Goal: Task Accomplishment & Management: Complete application form

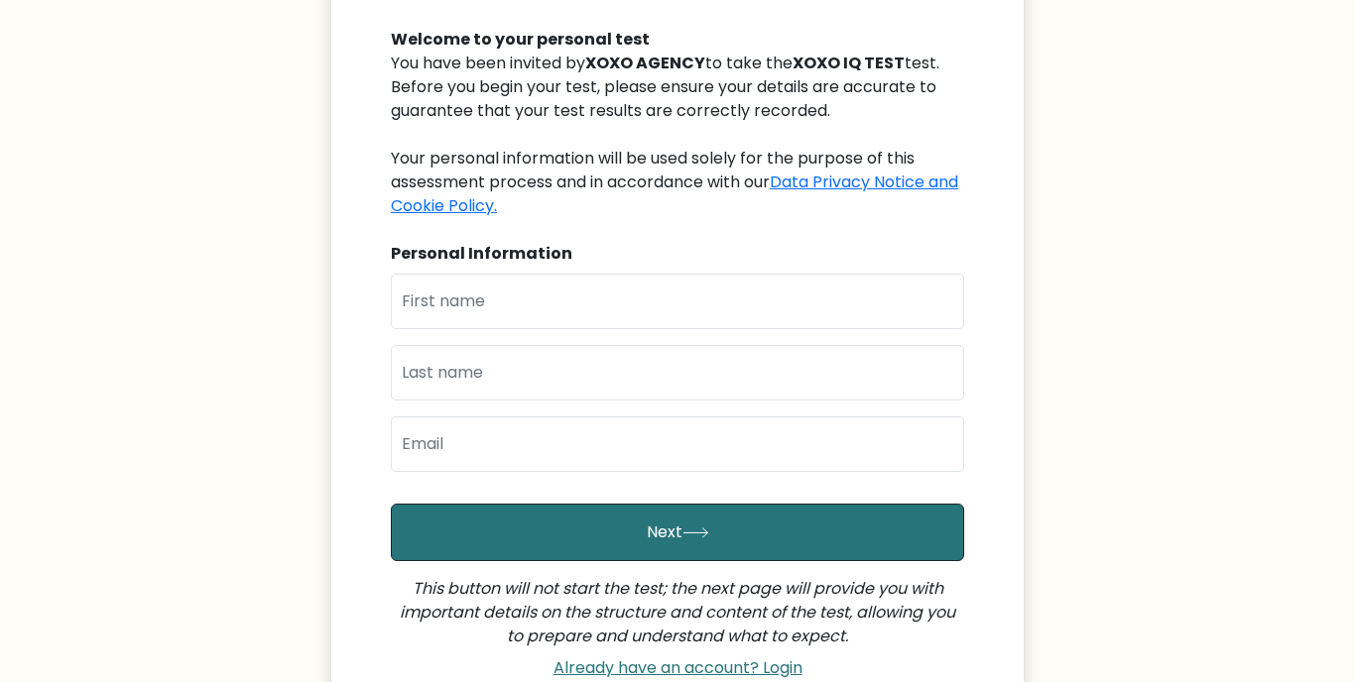
scroll to position [209, 0]
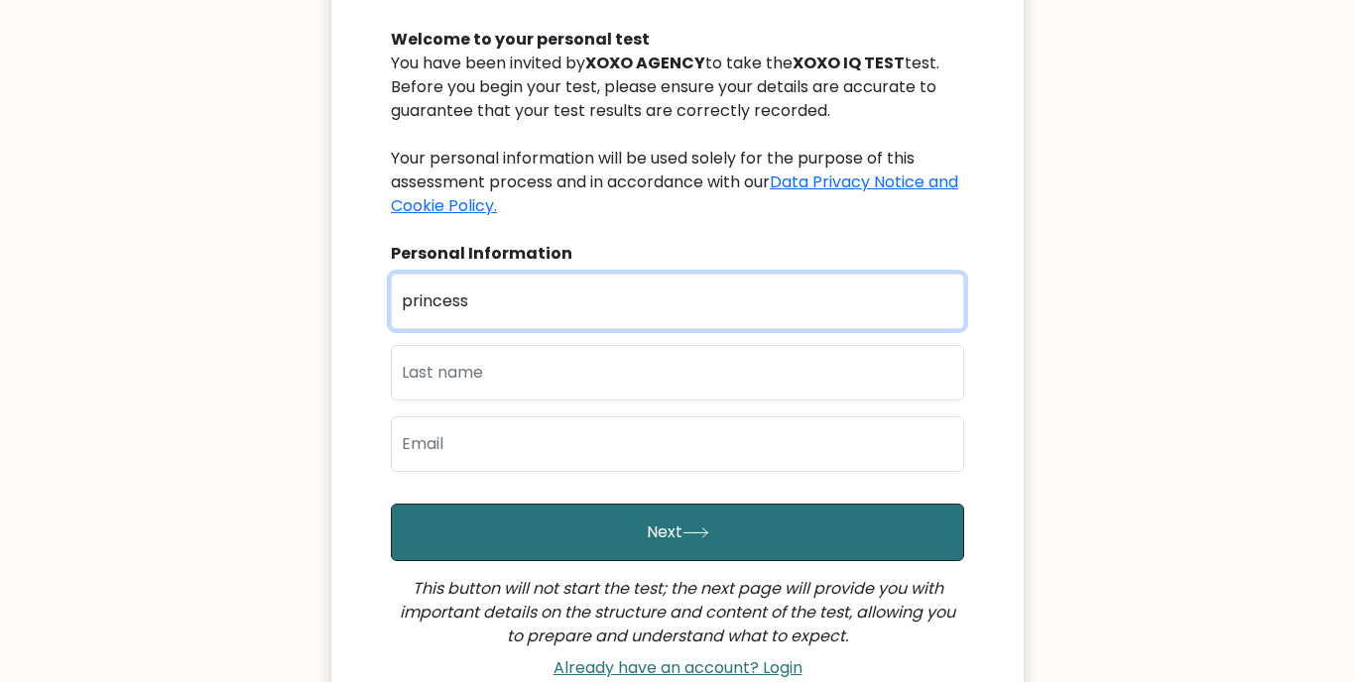
type input "princess"
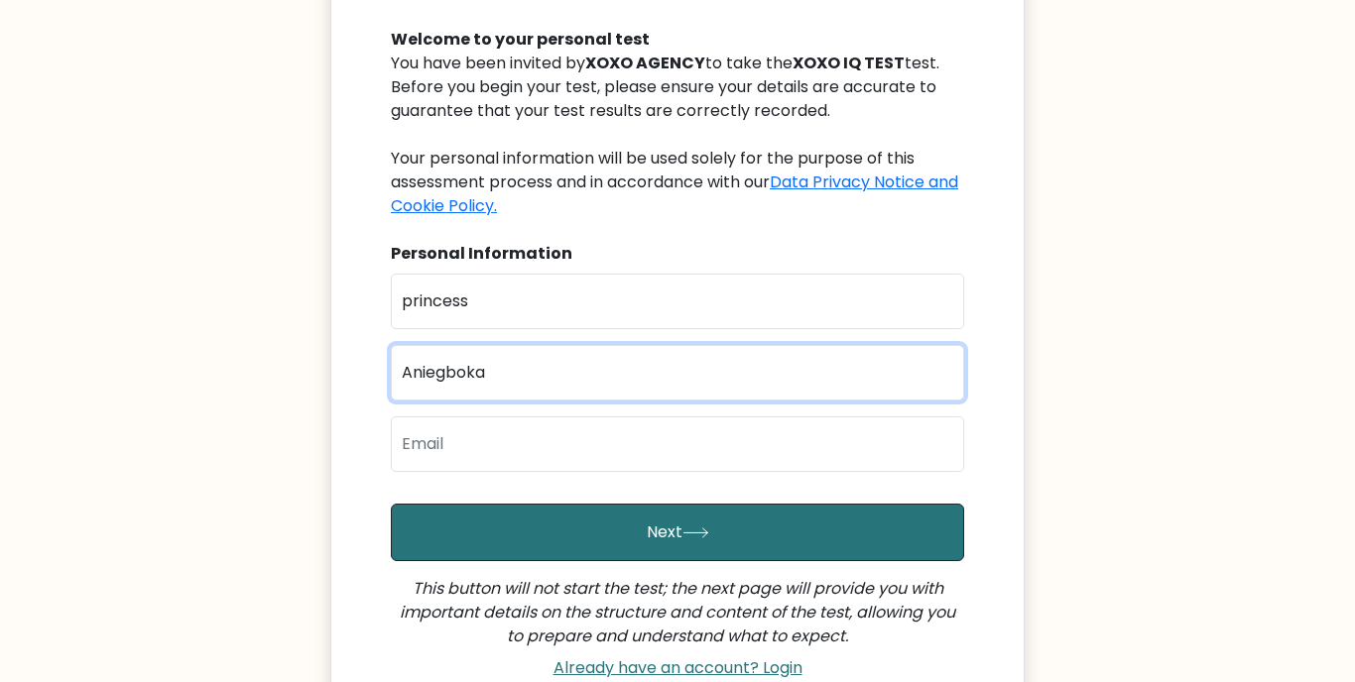
type input "Aniegboka"
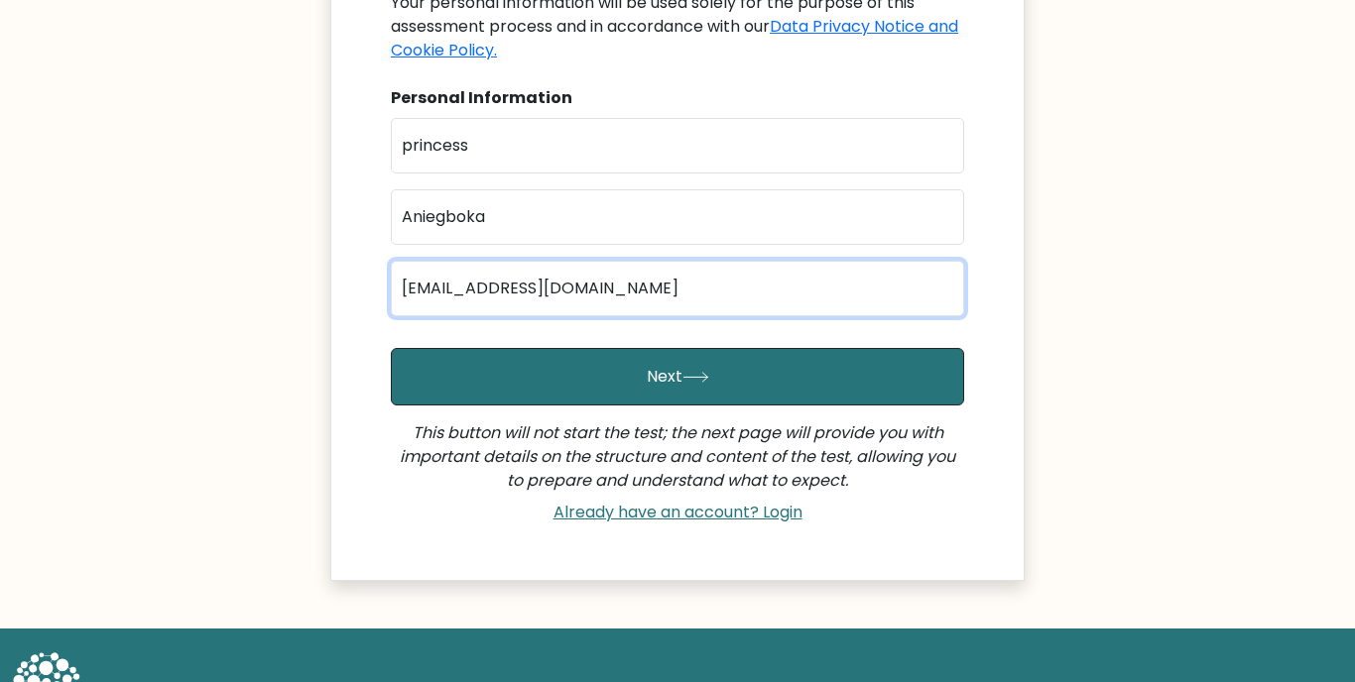
scroll to position [360, 0]
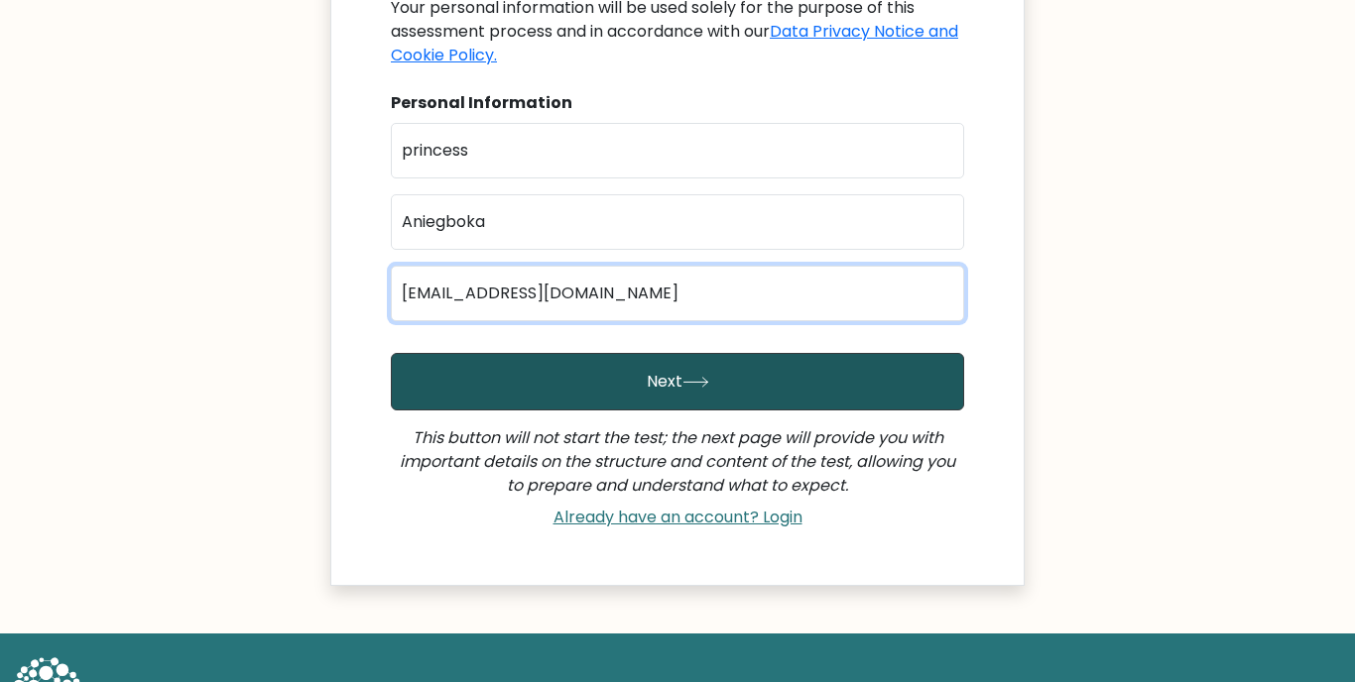
type input "Princessaniegboka8@gmail.com"
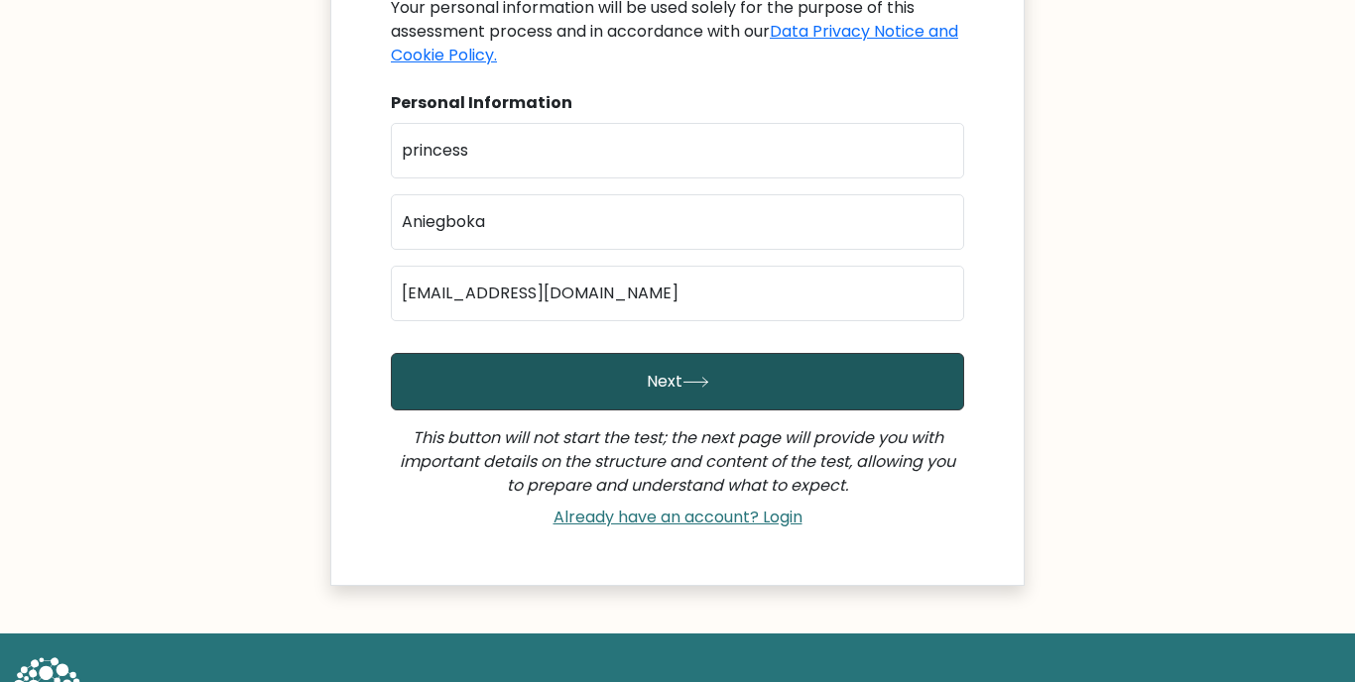
click at [618, 384] on button "Next" at bounding box center [677, 382] width 573 height 58
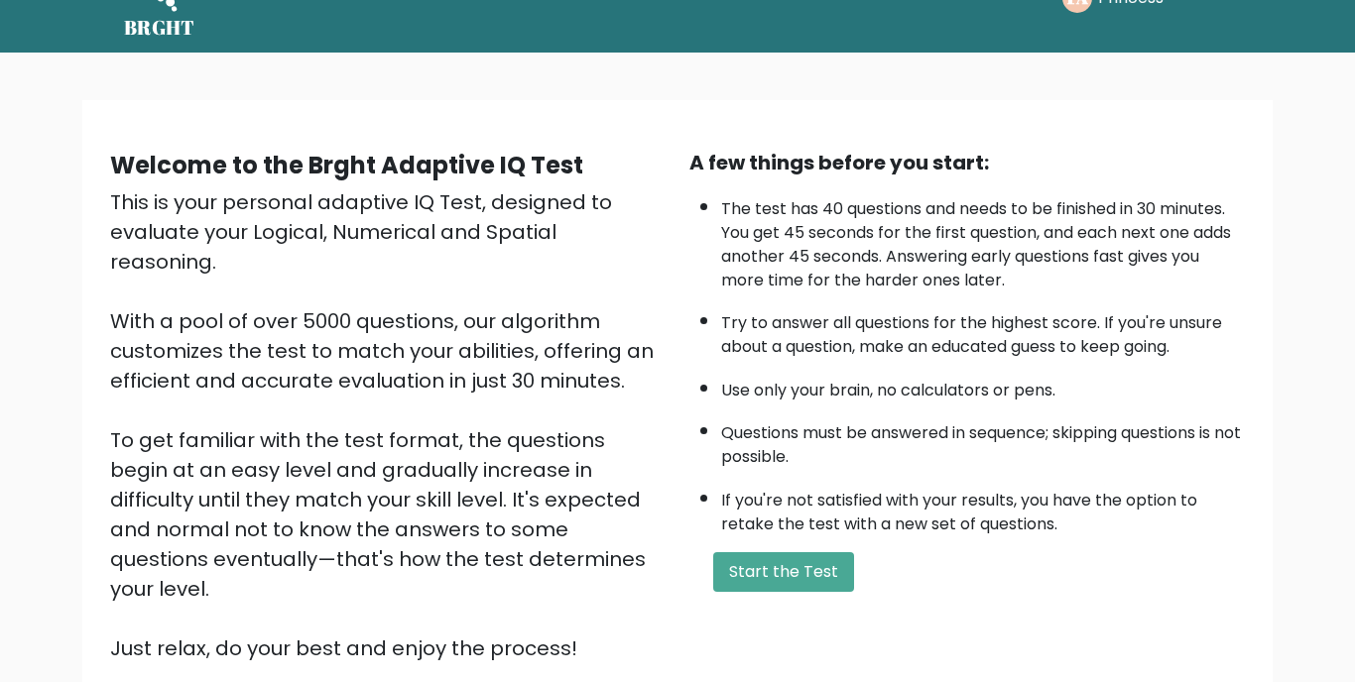
scroll to position [70, 0]
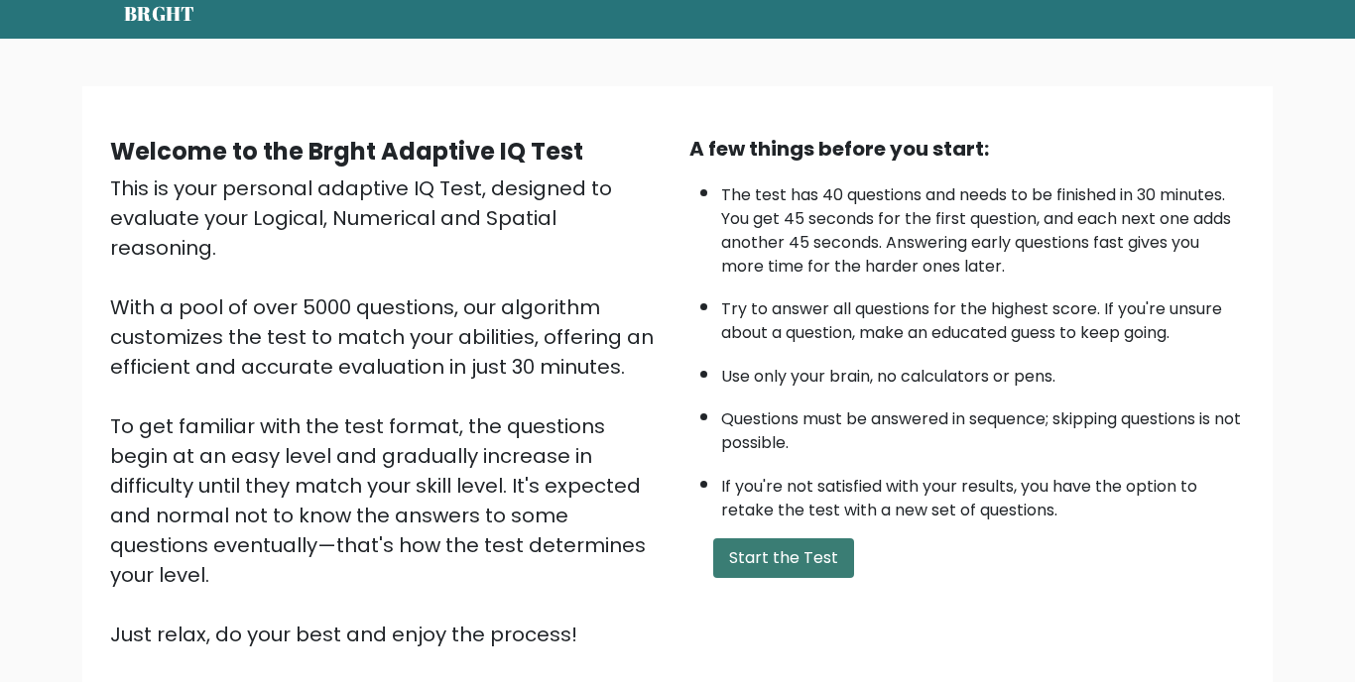
click at [749, 539] on button "Start the Test" at bounding box center [783, 559] width 141 height 40
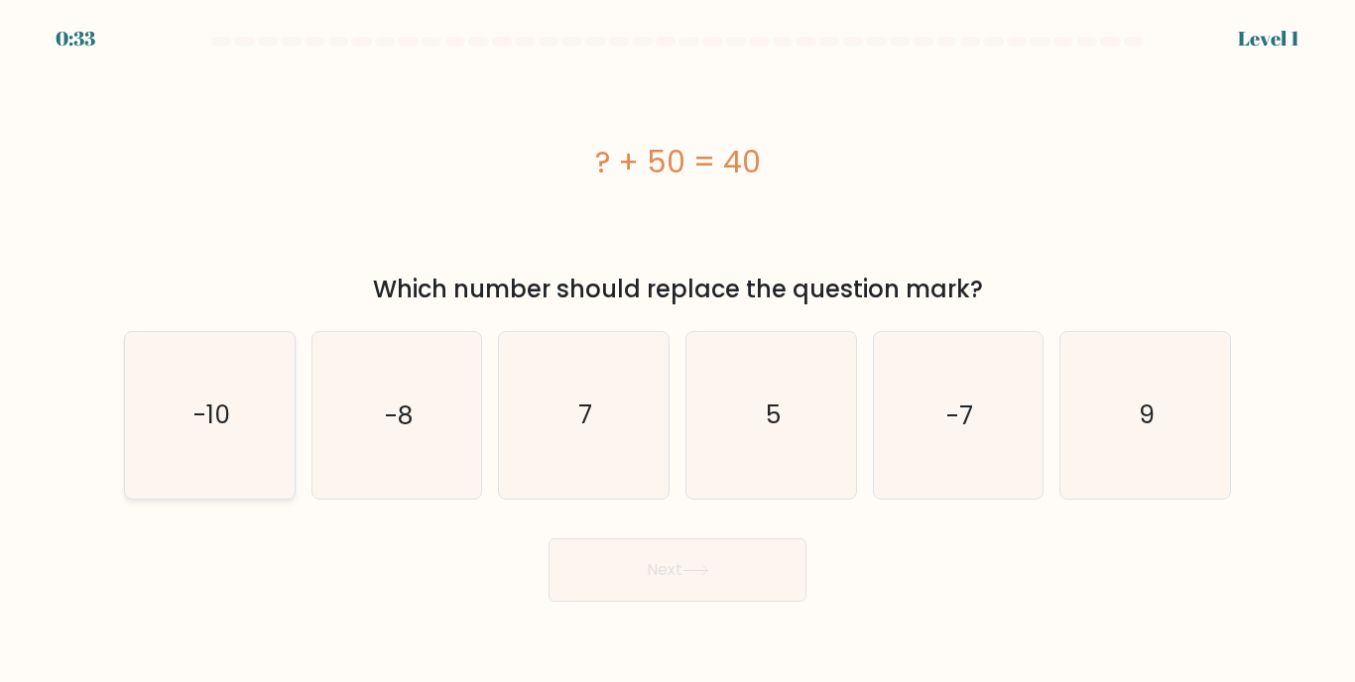
click at [260, 401] on icon "-10" at bounding box center [210, 415] width 166 height 166
click at [677, 351] on input "a. -10" at bounding box center [677, 346] width 1 height 10
radio input "true"
click at [687, 560] on button "Next" at bounding box center [677, 570] width 258 height 63
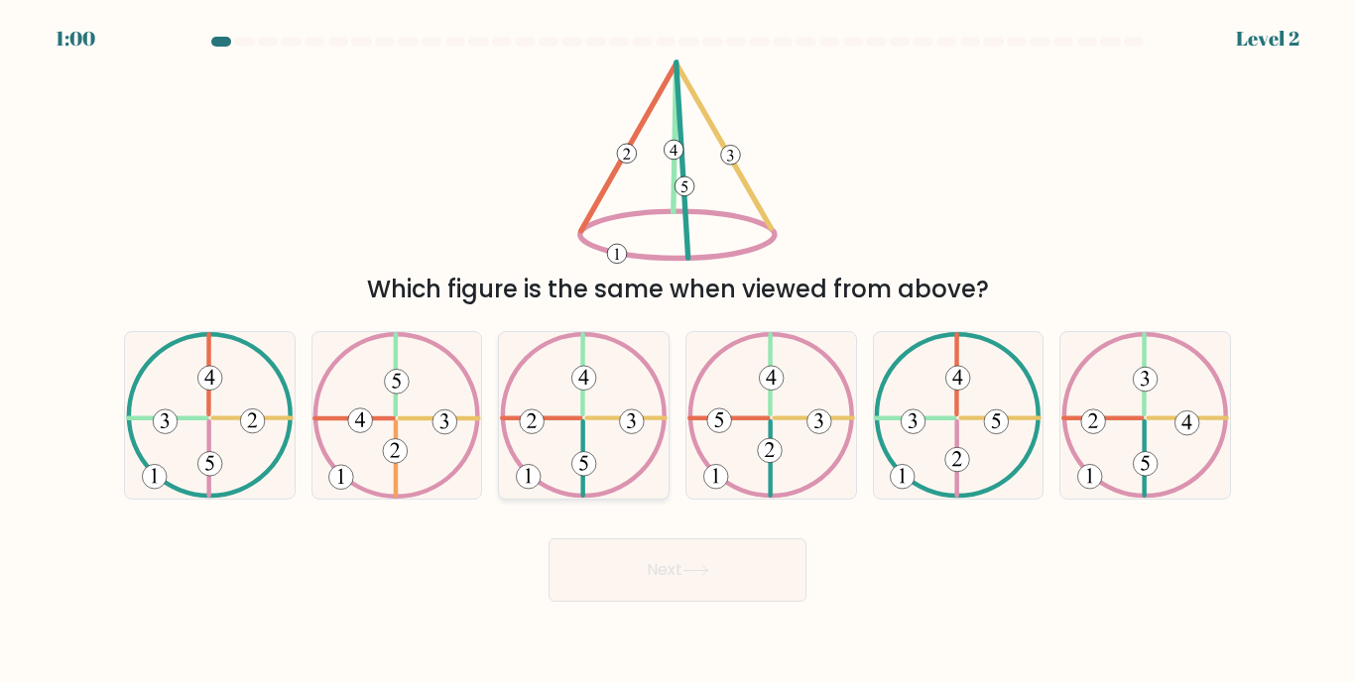
click at [579, 448] on icon at bounding box center [584, 415] width 168 height 166
click at [677, 351] on input "c." at bounding box center [677, 346] width 1 height 10
radio input "true"
click at [609, 593] on button "Next" at bounding box center [677, 570] width 258 height 63
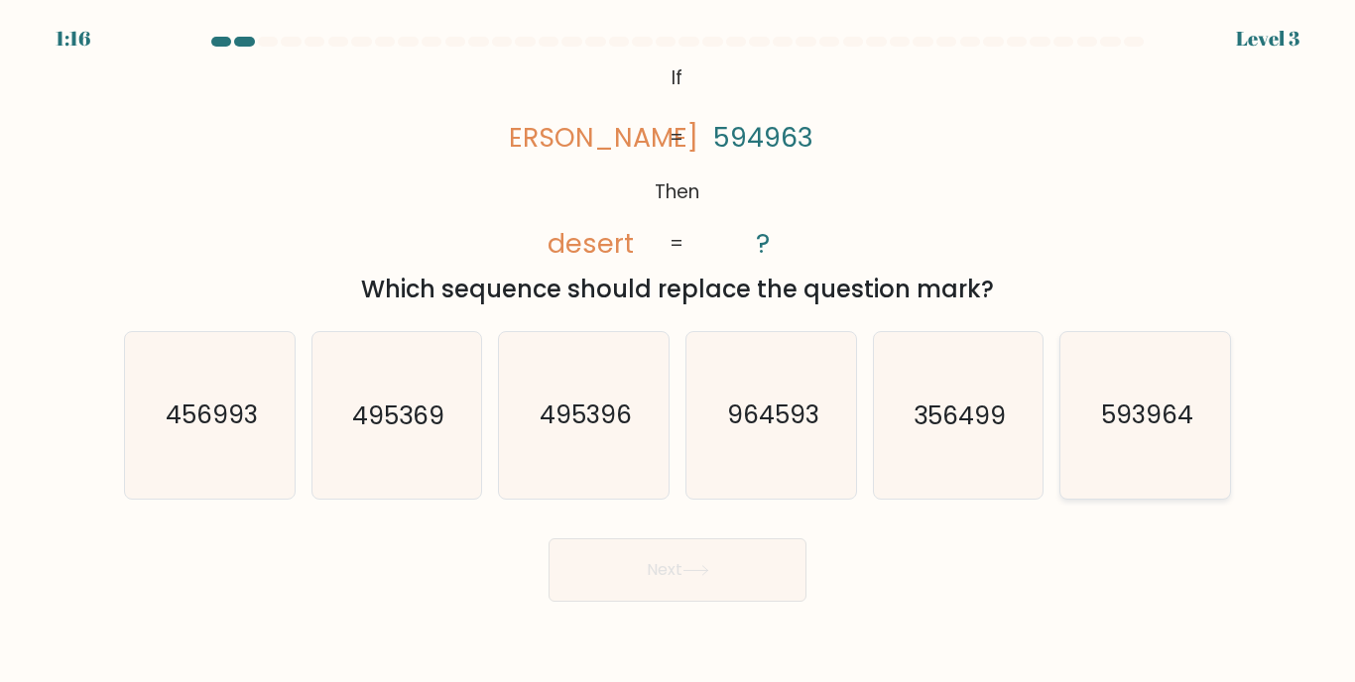
click at [1144, 415] on text "593964" at bounding box center [1147, 416] width 92 height 35
click at [678, 351] on input "f. 593964" at bounding box center [677, 346] width 1 height 10
radio input "true"
click at [599, 559] on button "Next" at bounding box center [677, 570] width 258 height 63
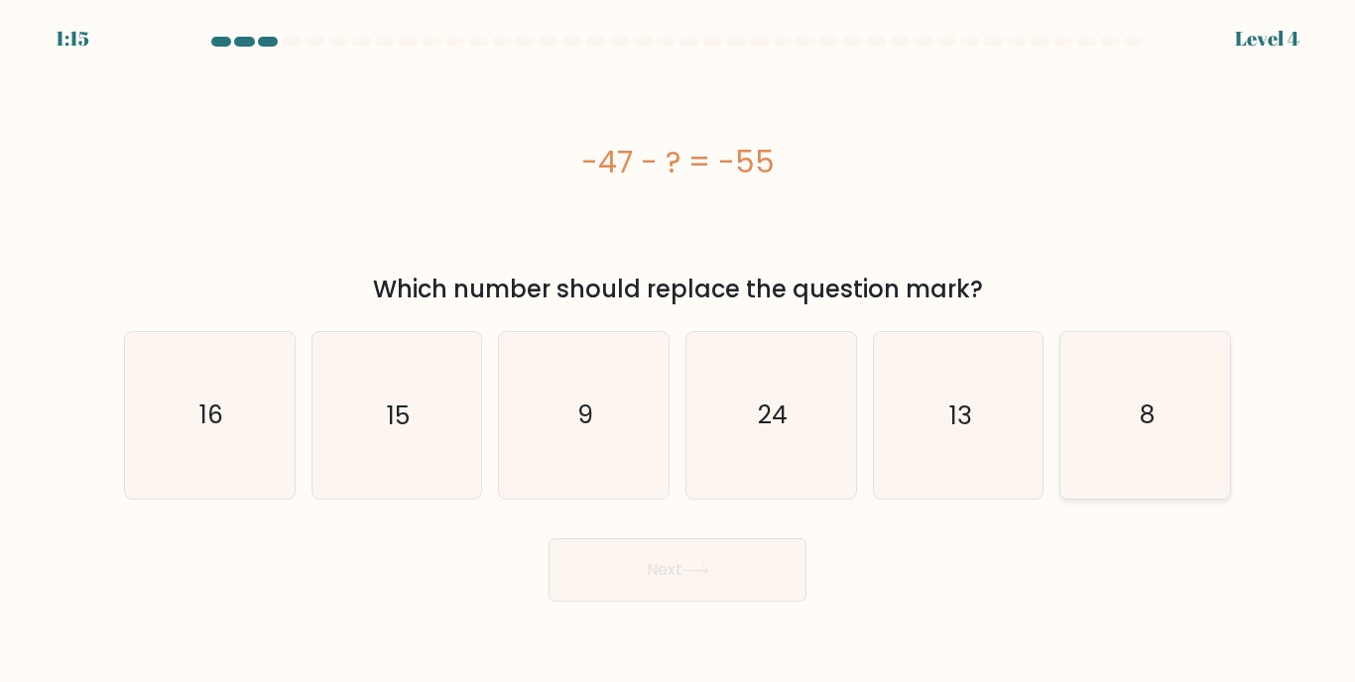
click at [1108, 467] on icon "8" at bounding box center [1145, 415] width 166 height 166
click at [678, 351] on input "f. 8" at bounding box center [677, 346] width 1 height 10
radio input "true"
click at [682, 556] on button "Next" at bounding box center [677, 570] width 258 height 63
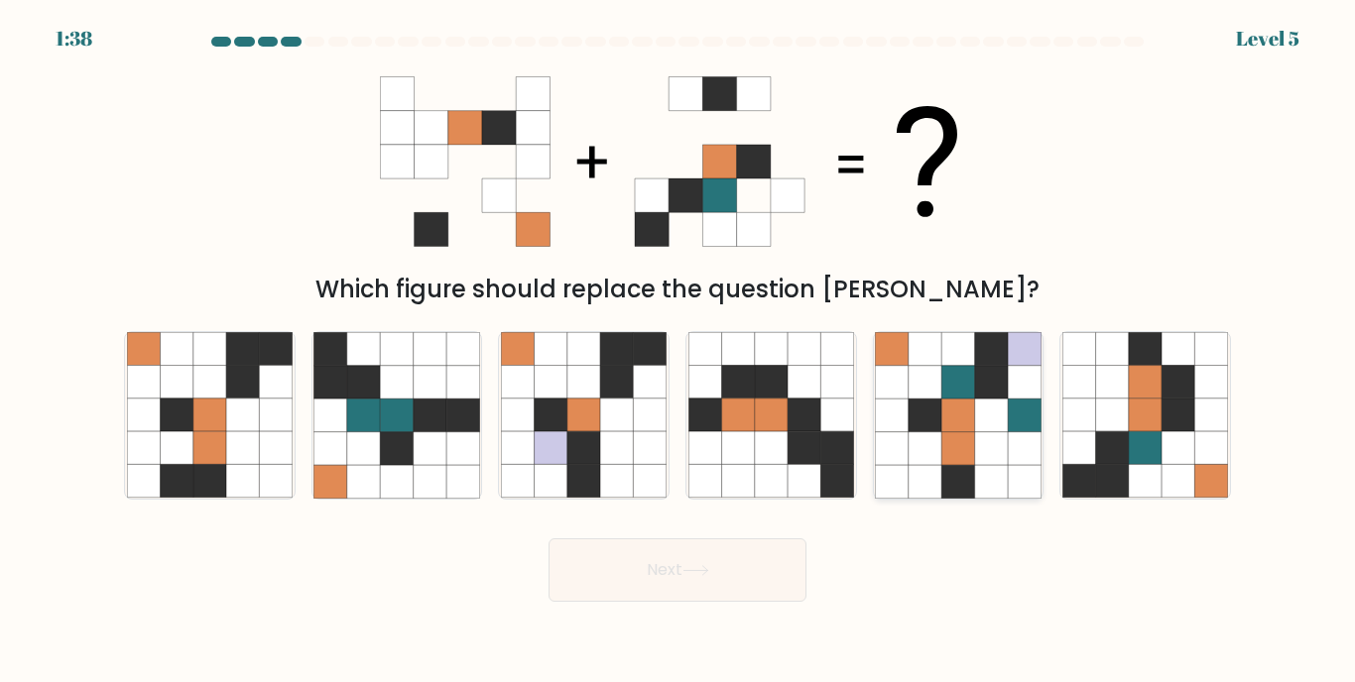
click at [961, 453] on icon at bounding box center [957, 448] width 33 height 33
click at [678, 351] on input "e." at bounding box center [677, 346] width 1 height 10
radio input "true"
click at [1183, 425] on icon at bounding box center [1177, 415] width 33 height 33
click at [678, 351] on input "f." at bounding box center [677, 346] width 1 height 10
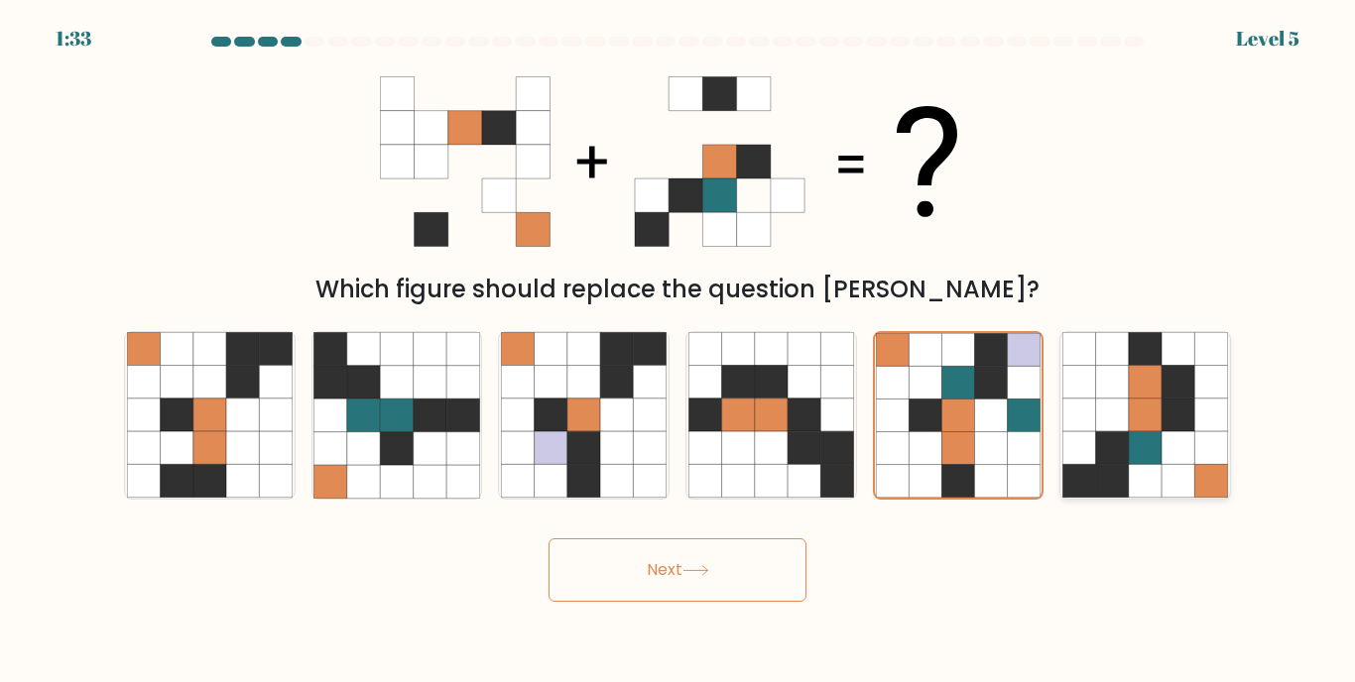
radio input "true"
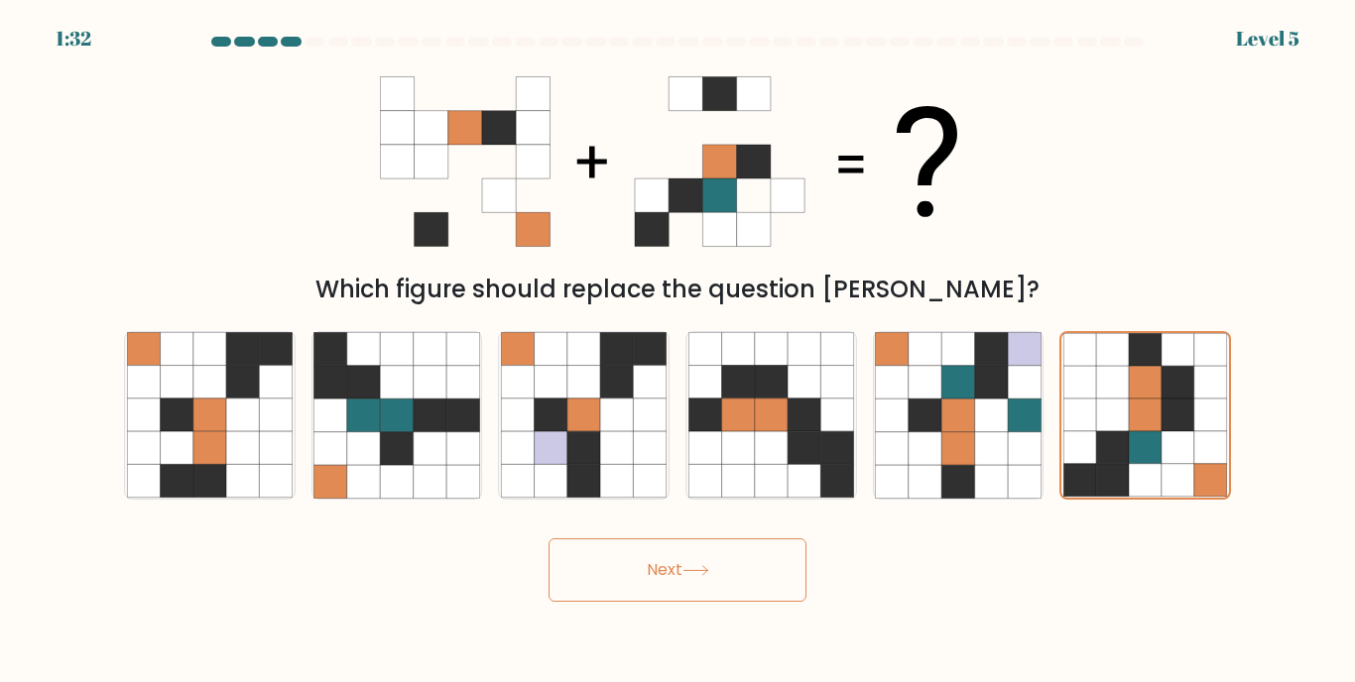
click at [725, 566] on button "Next" at bounding box center [677, 570] width 258 height 63
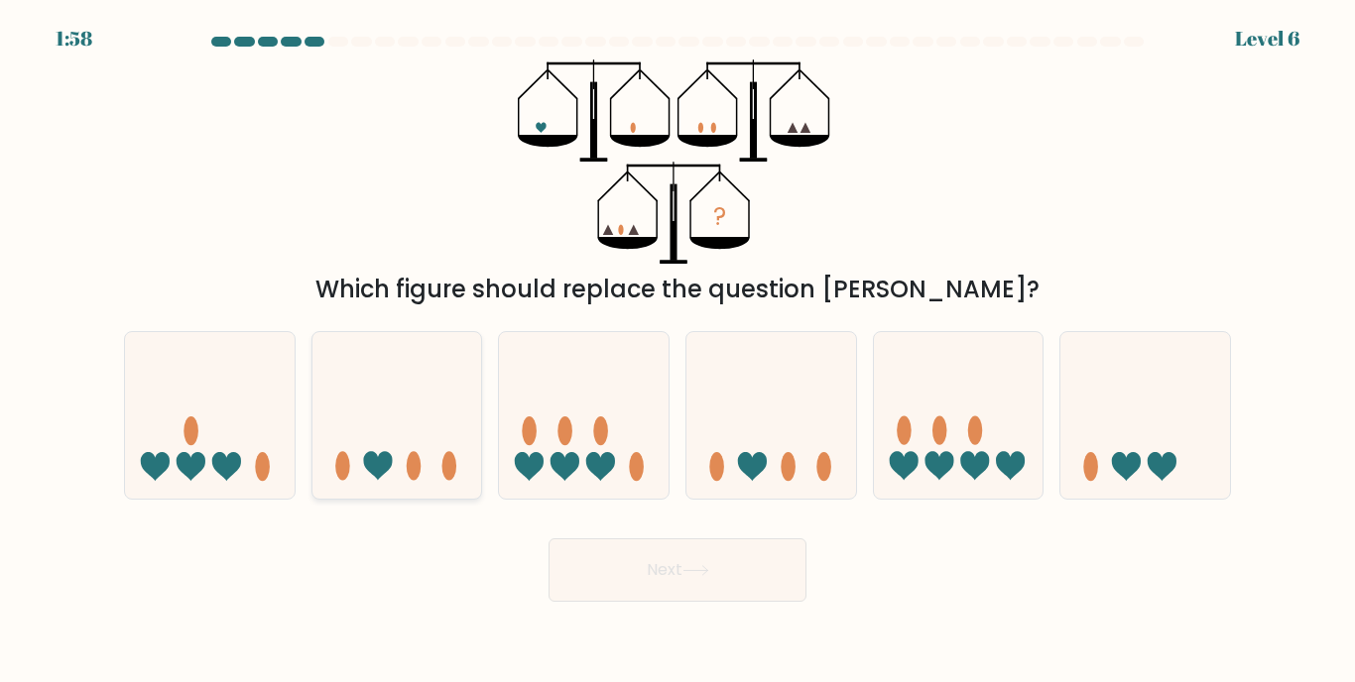
click at [406, 456] on icon at bounding box center [397, 415] width 170 height 140
click at [677, 351] on input "b." at bounding box center [677, 346] width 1 height 10
radio input "true"
click at [1169, 450] on icon at bounding box center [1145, 415] width 170 height 140
click at [678, 351] on input "f." at bounding box center [677, 346] width 1 height 10
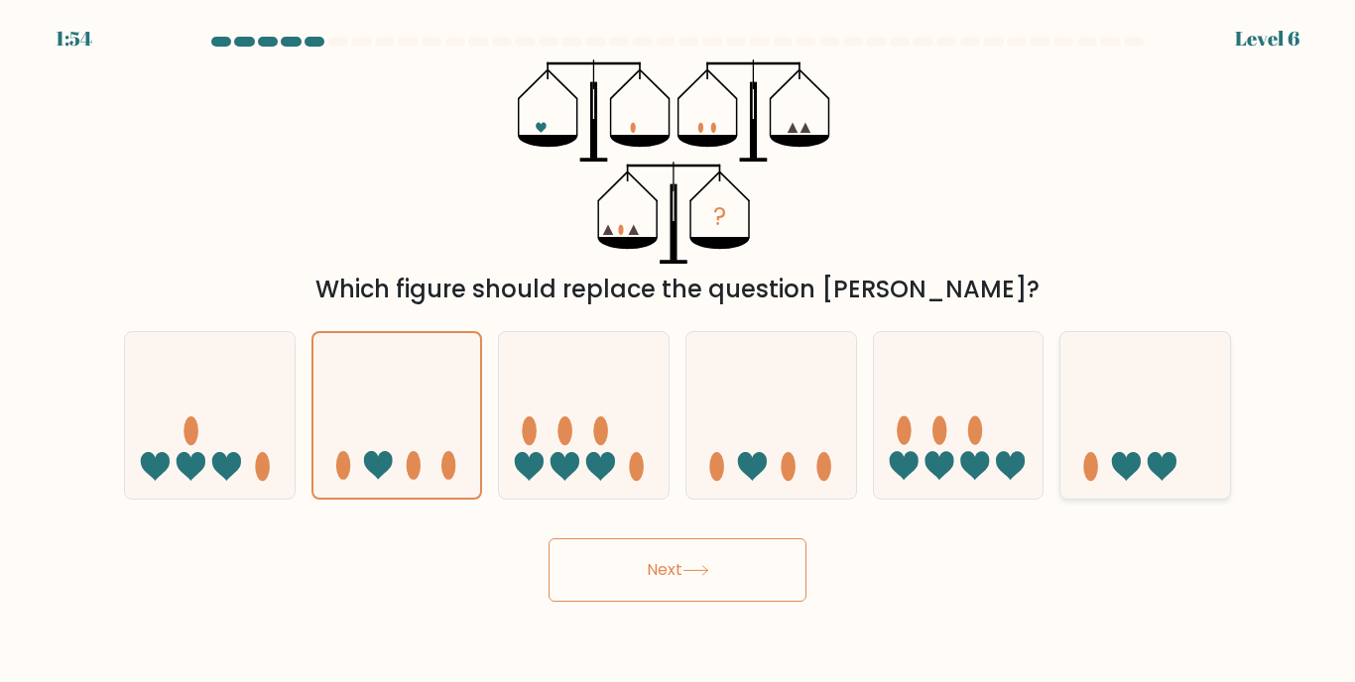
radio input "true"
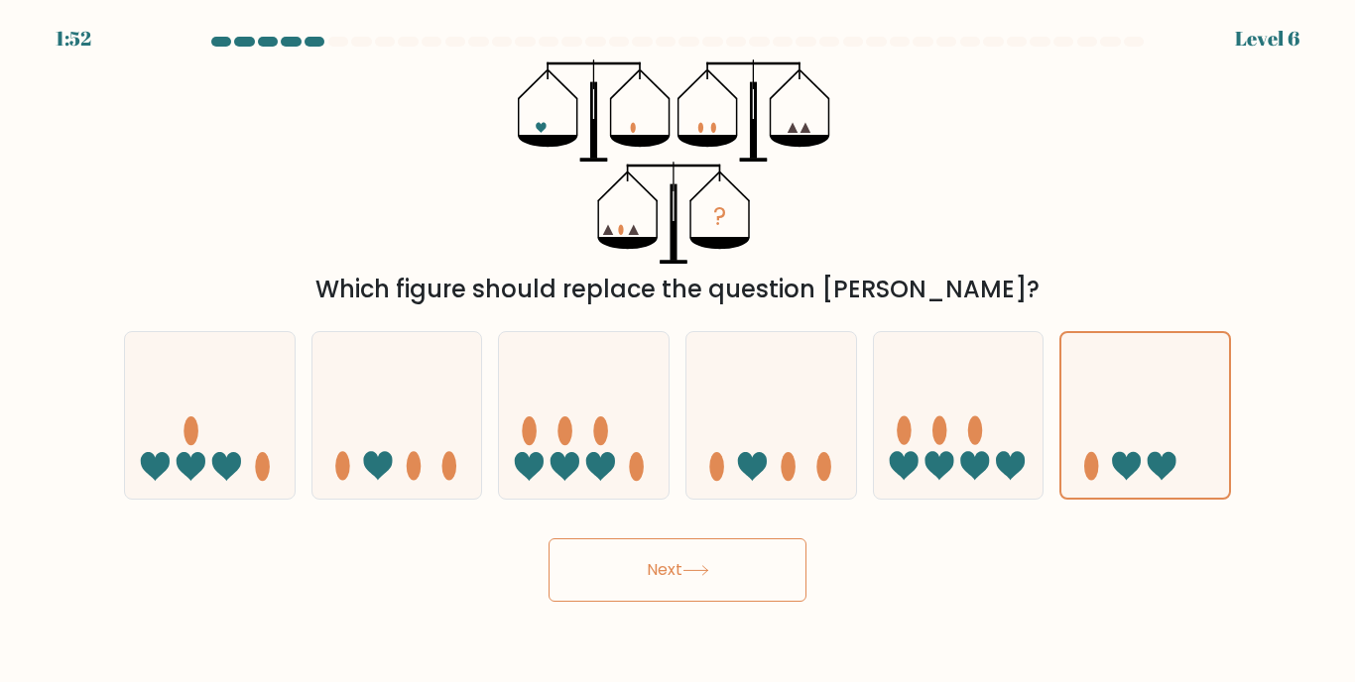
click at [709, 575] on icon at bounding box center [695, 570] width 27 height 11
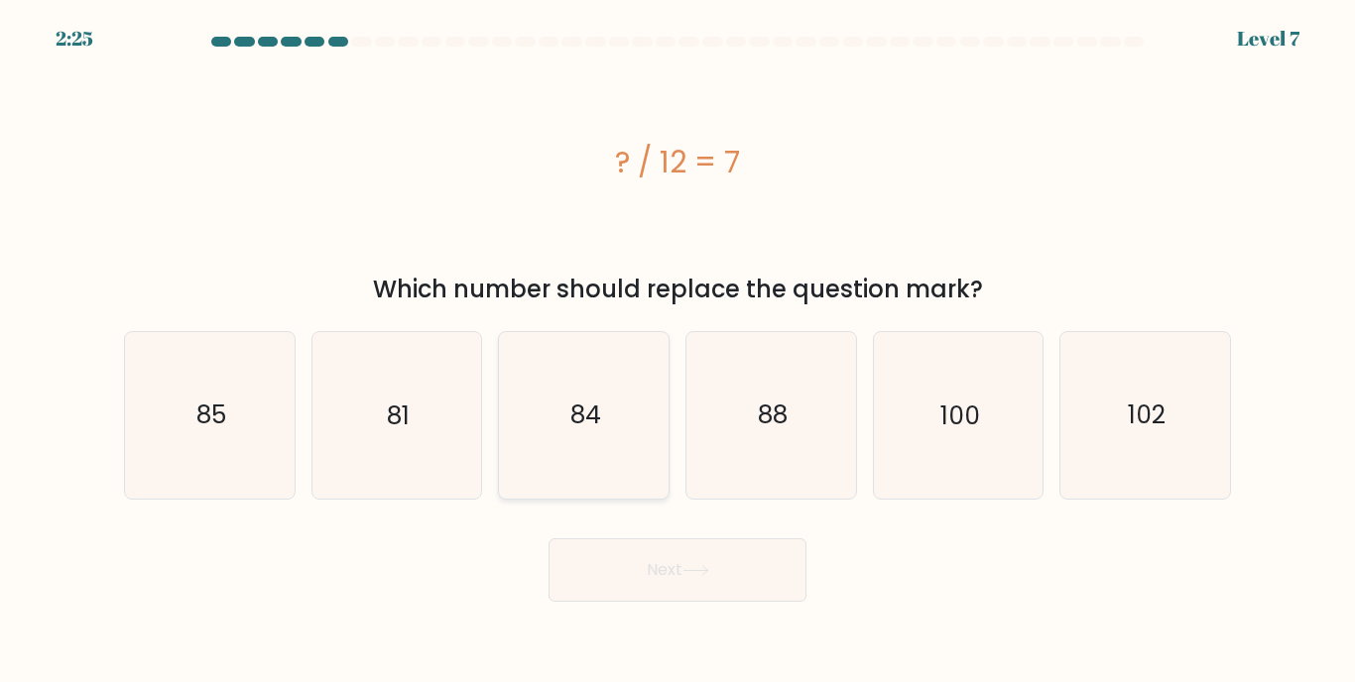
click at [617, 444] on icon "84" at bounding box center [584, 415] width 166 height 166
click at [677, 351] on input "c. 84" at bounding box center [677, 346] width 1 height 10
radio input "true"
click at [640, 555] on button "Next" at bounding box center [677, 570] width 258 height 63
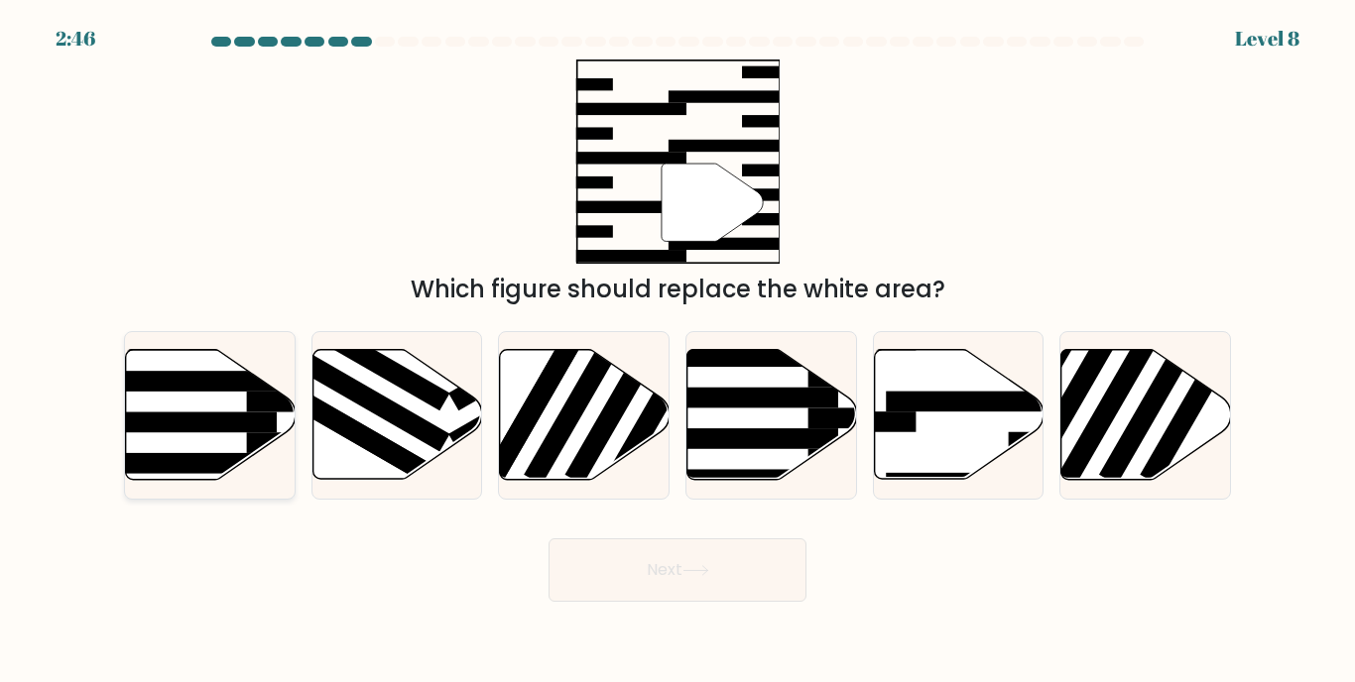
click at [242, 413] on rect at bounding box center [184, 423] width 184 height 21
click at [677, 351] on input "a." at bounding box center [677, 346] width 1 height 10
radio input "true"
click at [943, 441] on icon at bounding box center [959, 415] width 170 height 130
click at [678, 351] on input "e." at bounding box center [677, 346] width 1 height 10
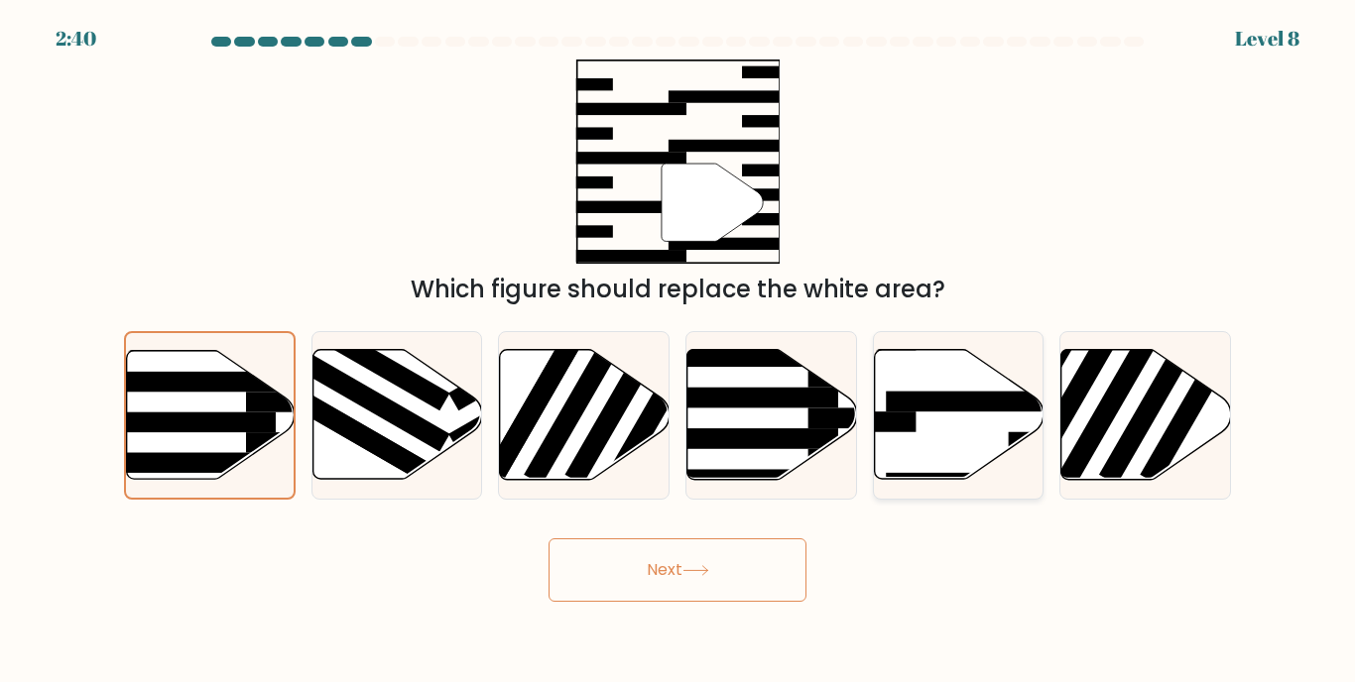
radio input "true"
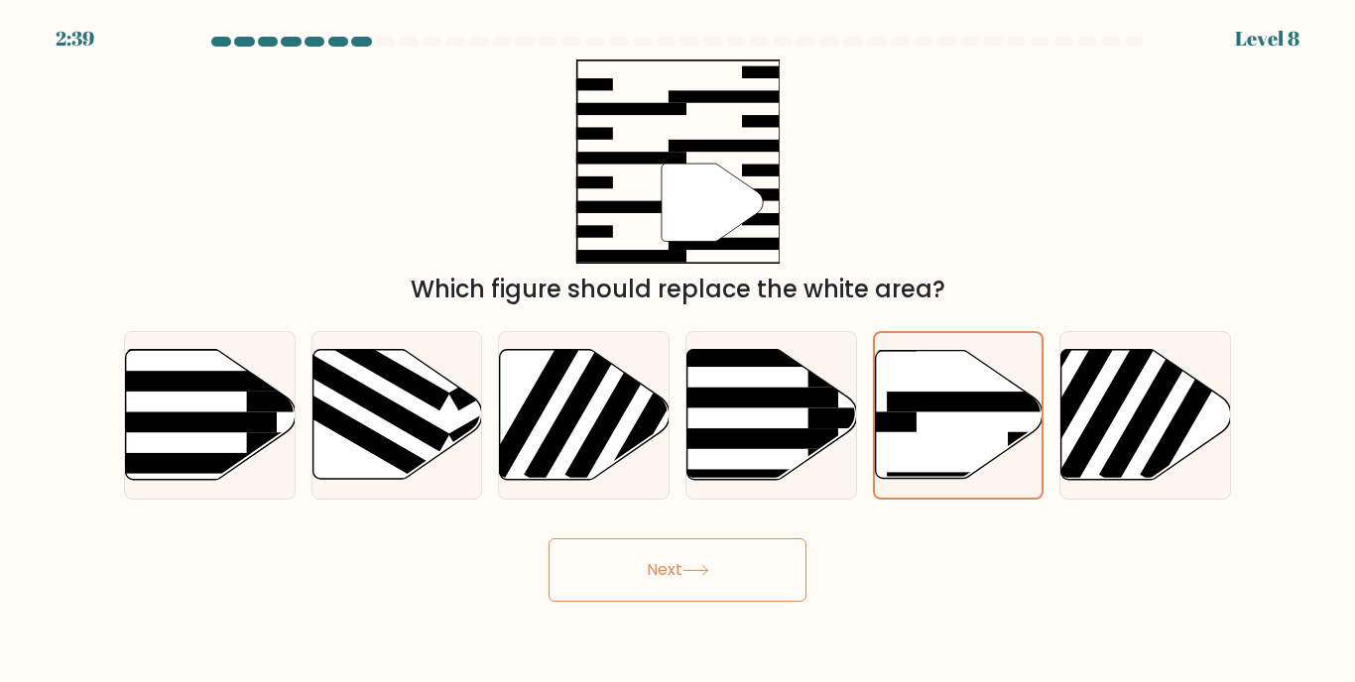
click at [746, 552] on button "Next" at bounding box center [677, 570] width 258 height 63
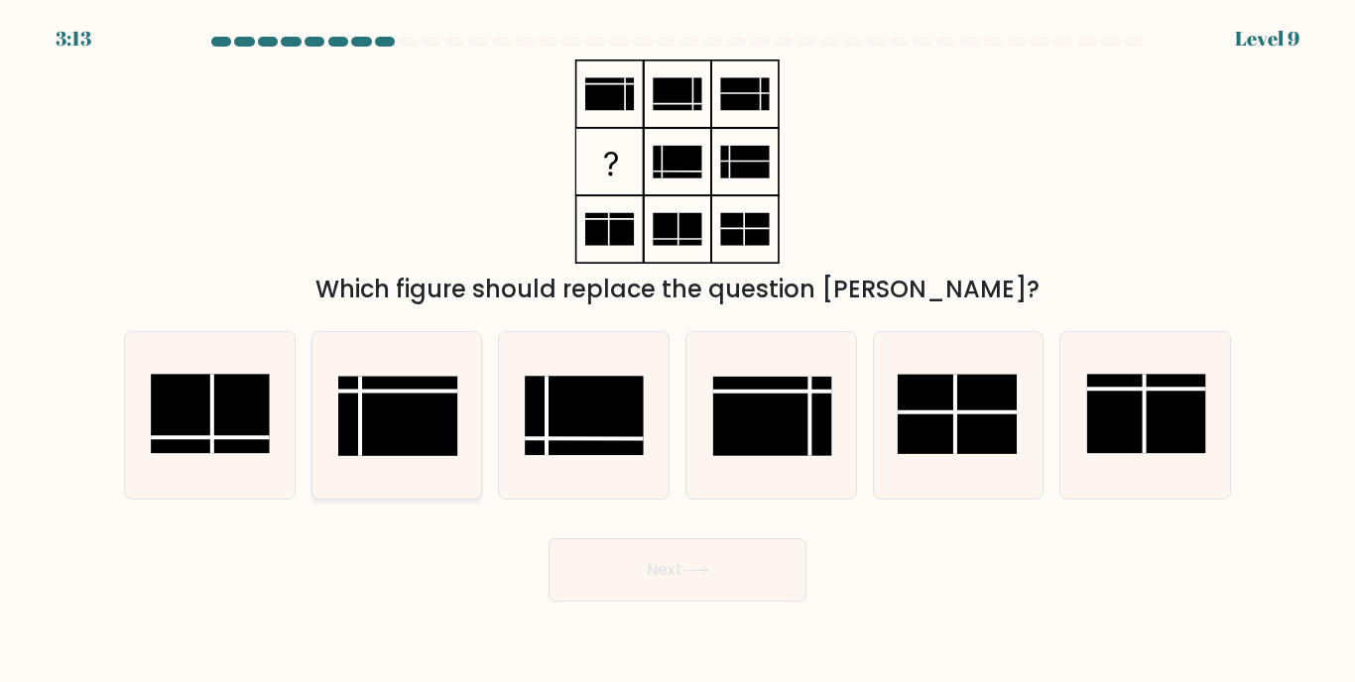
click at [425, 398] on rect at bounding box center [397, 416] width 119 height 79
click at [677, 351] on input "b." at bounding box center [677, 346] width 1 height 10
radio input "true"
click at [617, 560] on button "Next" at bounding box center [677, 570] width 258 height 63
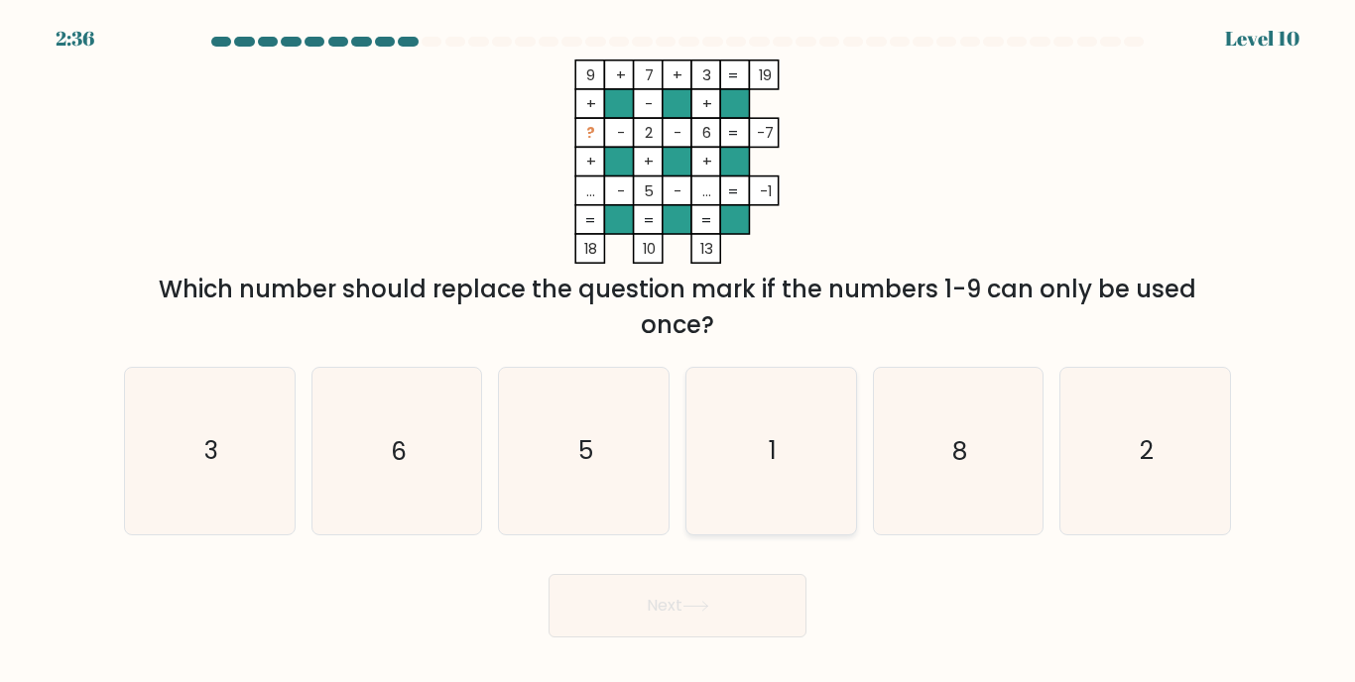
click at [722, 486] on icon "1" at bounding box center [771, 451] width 166 height 166
click at [678, 351] on input "d. 1" at bounding box center [677, 346] width 1 height 10
radio input "true"
click at [672, 612] on button "Next" at bounding box center [677, 605] width 258 height 63
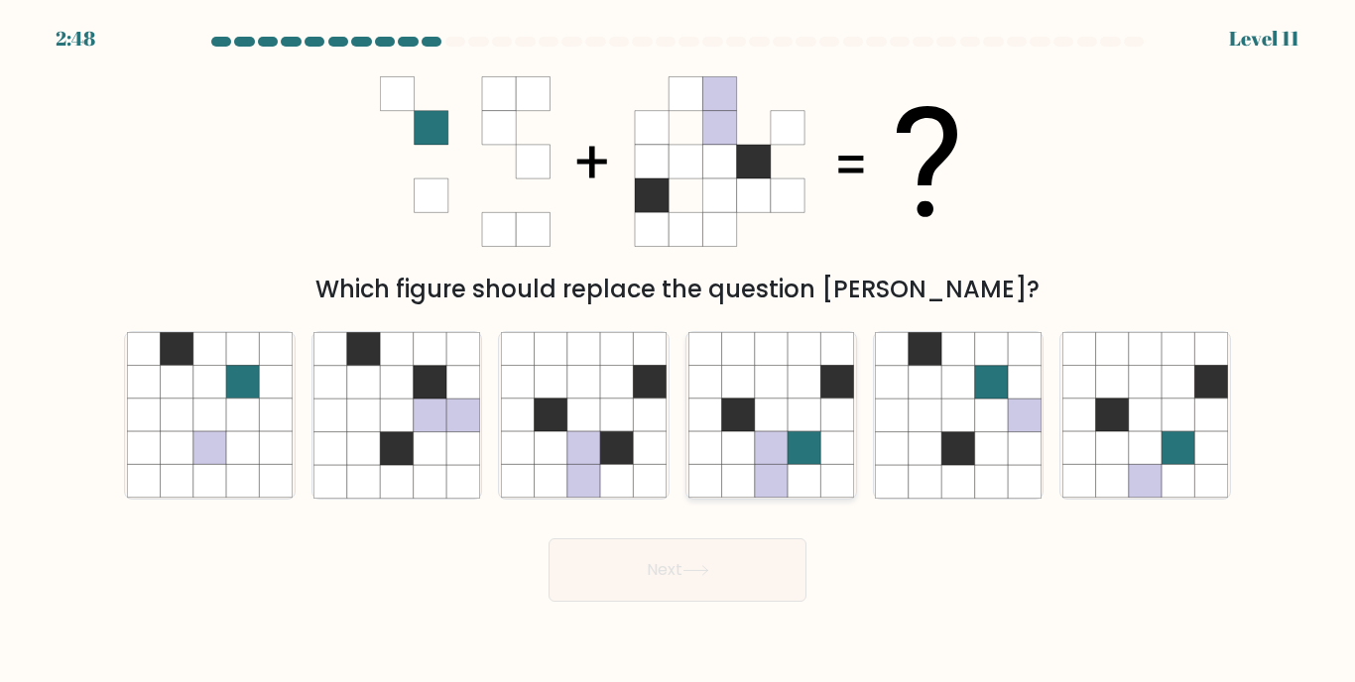
click at [801, 446] on icon at bounding box center [803, 448] width 33 height 33
click at [678, 351] on input "d." at bounding box center [677, 346] width 1 height 10
radio input "true"
click at [686, 570] on button "Next" at bounding box center [677, 570] width 258 height 63
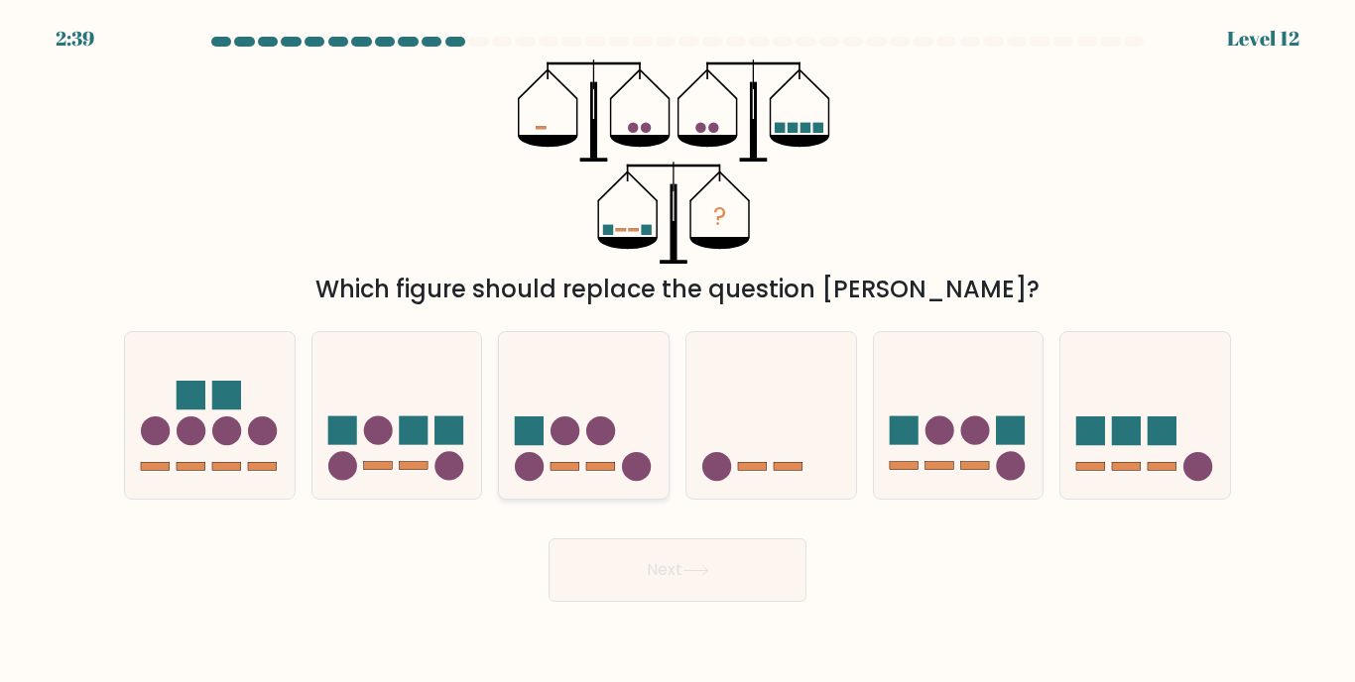
click at [612, 455] on icon at bounding box center [584, 415] width 170 height 140
click at [677, 351] on input "c." at bounding box center [677, 346] width 1 height 10
radio input "true"
click at [648, 563] on button "Next" at bounding box center [677, 570] width 258 height 63
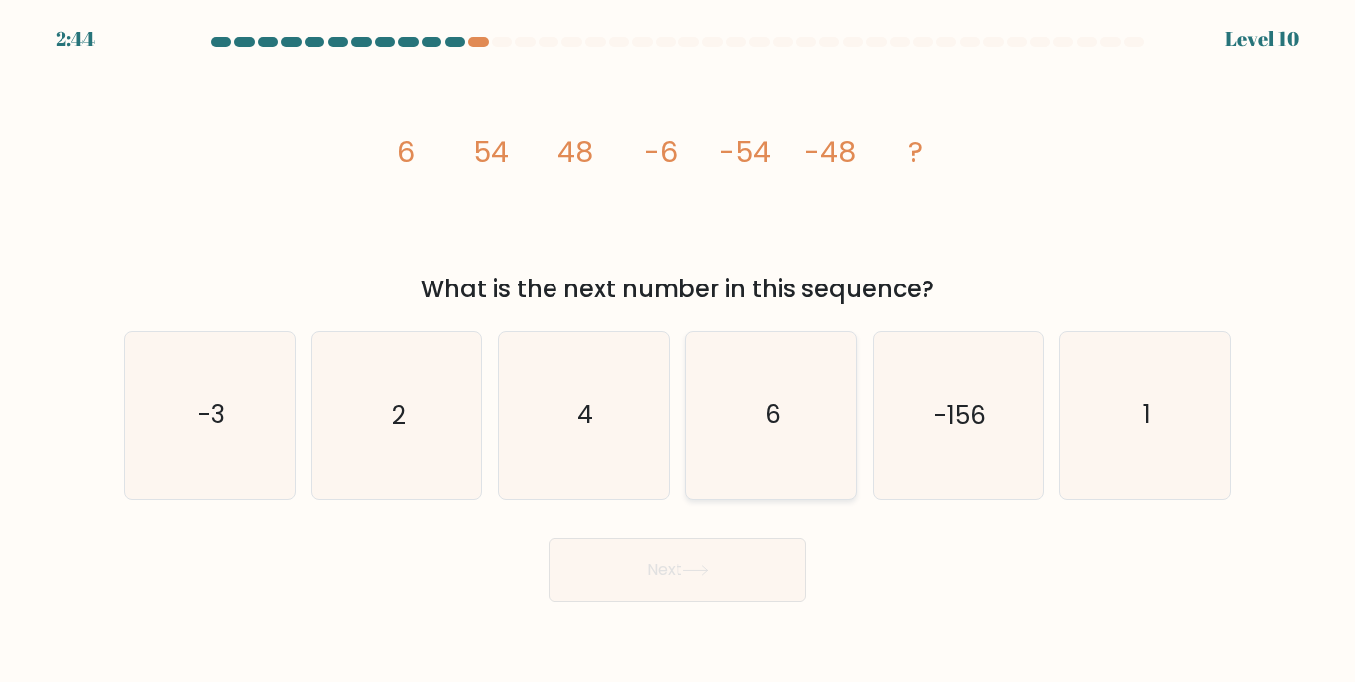
click at [790, 422] on icon "6" at bounding box center [771, 415] width 166 height 166
click at [678, 351] on input "d. 6" at bounding box center [677, 346] width 1 height 10
radio input "true"
click at [702, 572] on icon at bounding box center [695, 570] width 27 height 11
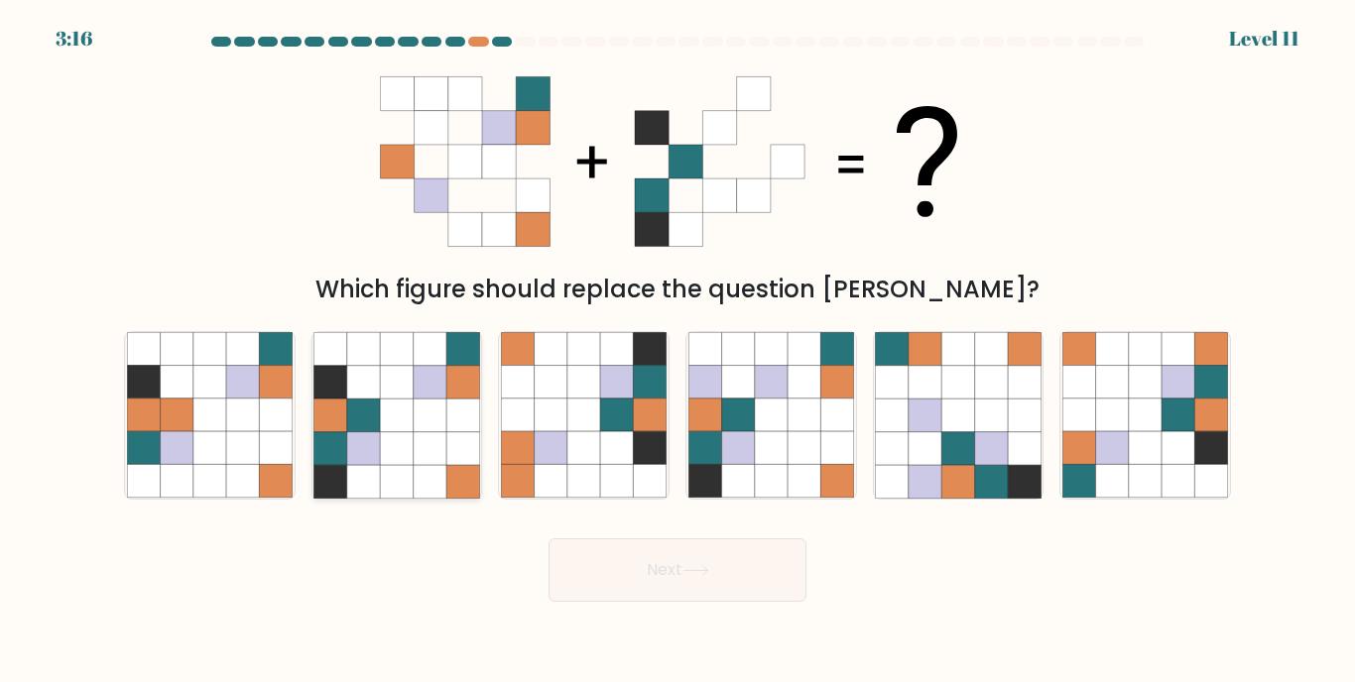
click at [388, 410] on icon at bounding box center [396, 415] width 33 height 33
click at [677, 351] on input "b." at bounding box center [677, 346] width 1 height 10
radio input "true"
click at [741, 572] on button "Next" at bounding box center [677, 570] width 258 height 63
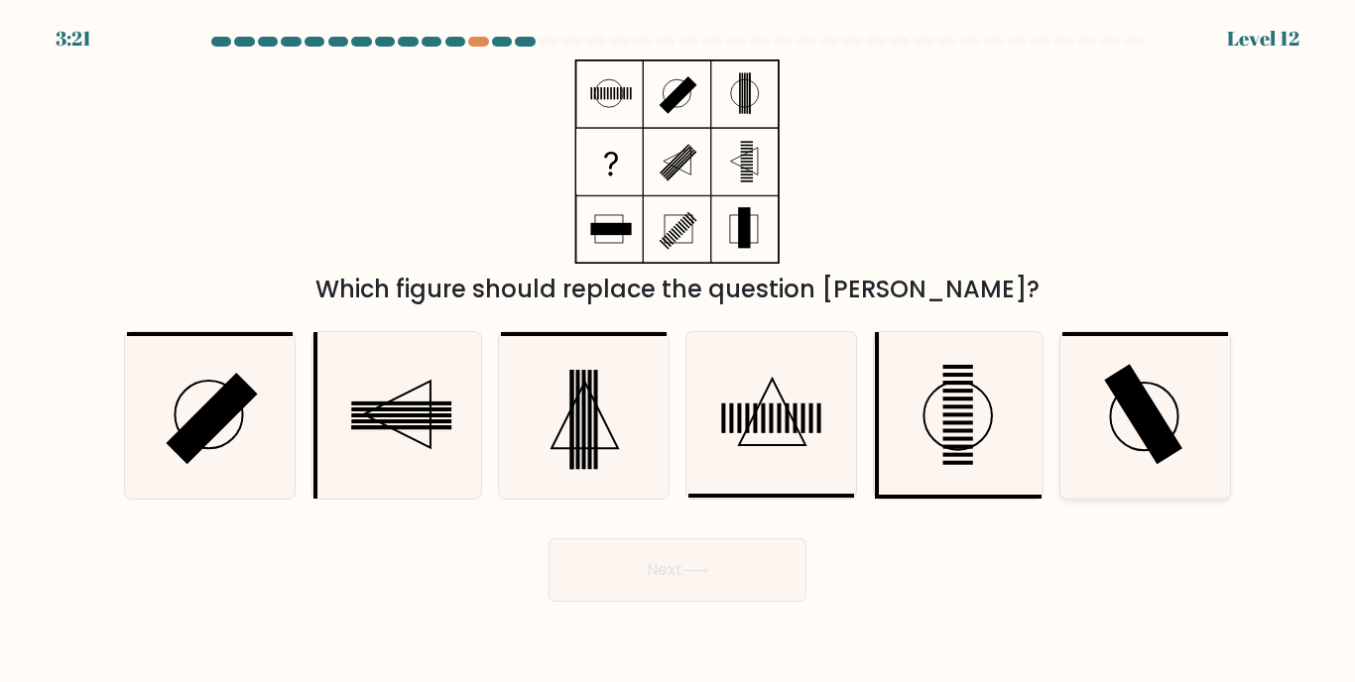
click at [1129, 429] on icon at bounding box center [1145, 415] width 166 height 166
click at [678, 351] on input "f." at bounding box center [677, 346] width 1 height 10
radio input "true"
click at [782, 420] on icon at bounding box center [771, 415] width 166 height 166
click at [678, 351] on input "d." at bounding box center [677, 346] width 1 height 10
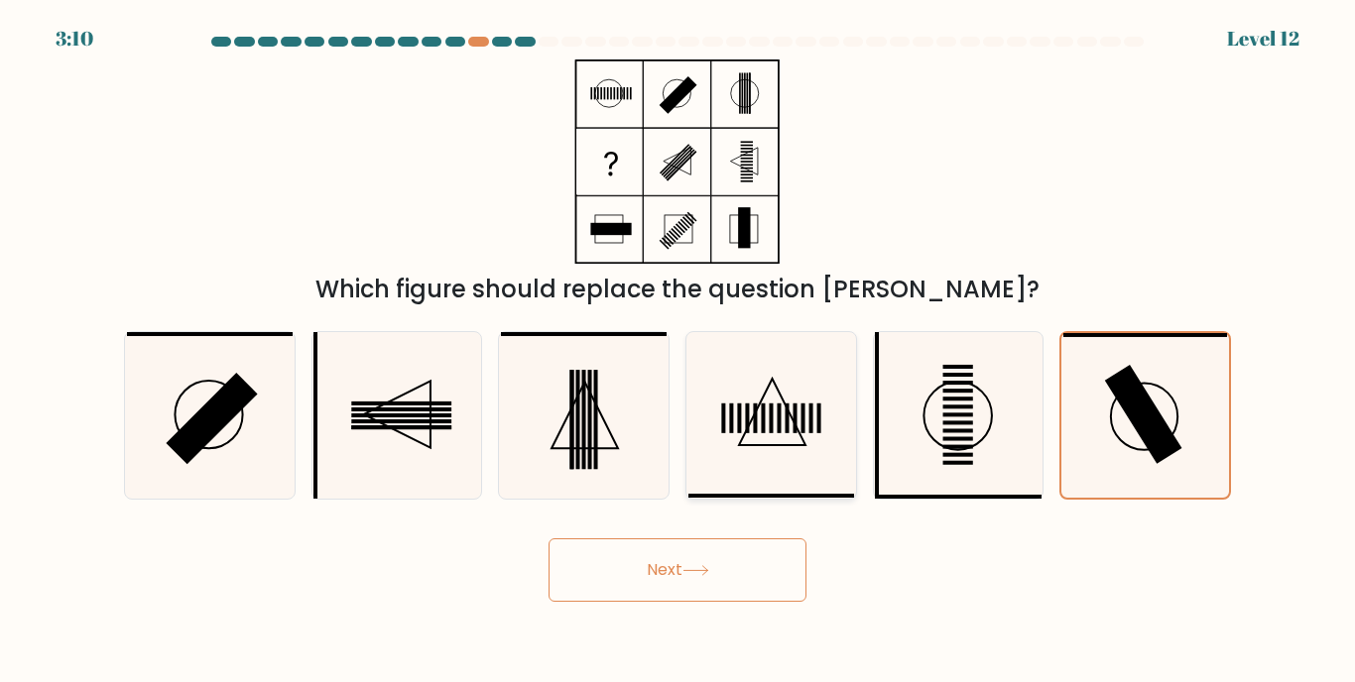
radio input "true"
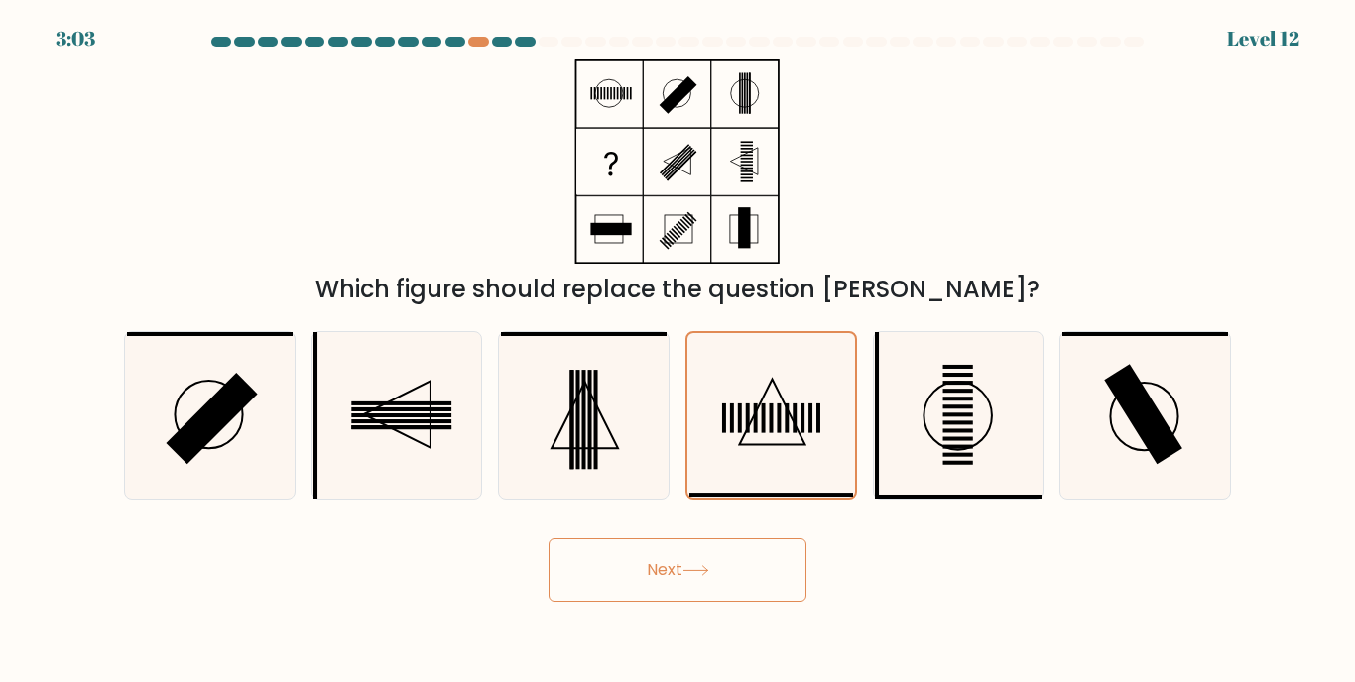
click at [717, 584] on button "Next" at bounding box center [677, 570] width 258 height 63
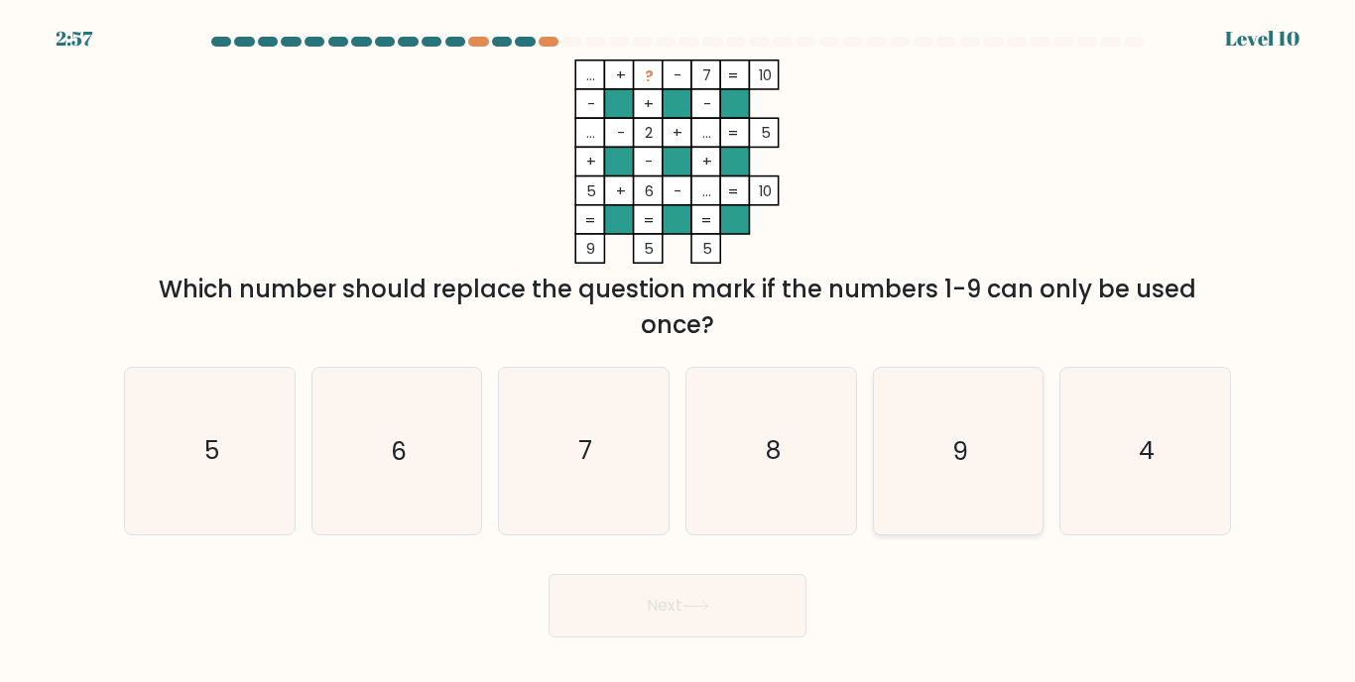
click at [953, 448] on text "9" at bounding box center [960, 451] width 16 height 35
click at [678, 351] on input "e. 9" at bounding box center [677, 346] width 1 height 10
radio input "true"
click at [739, 601] on button "Next" at bounding box center [677, 605] width 258 height 63
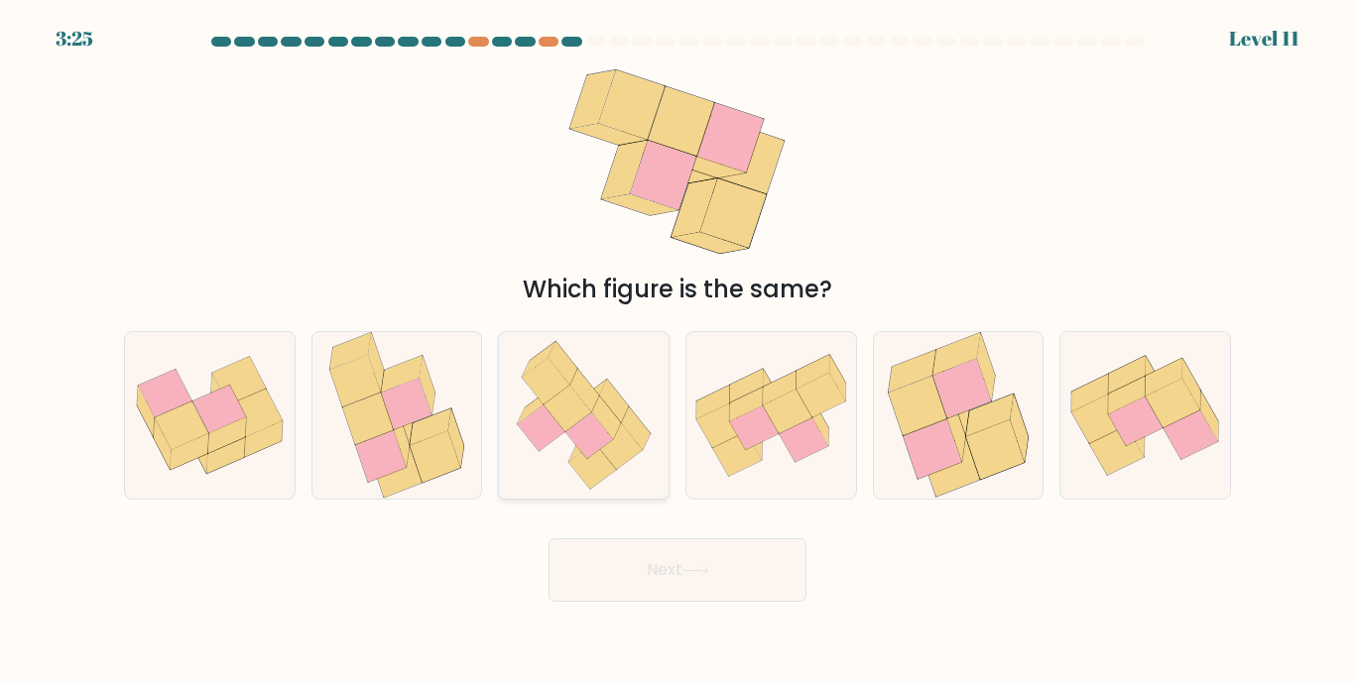
click at [557, 456] on icon at bounding box center [584, 415] width 162 height 166
click at [677, 351] on input "c." at bounding box center [677, 346] width 1 height 10
radio input "true"
click at [683, 568] on button "Next" at bounding box center [677, 570] width 258 height 63
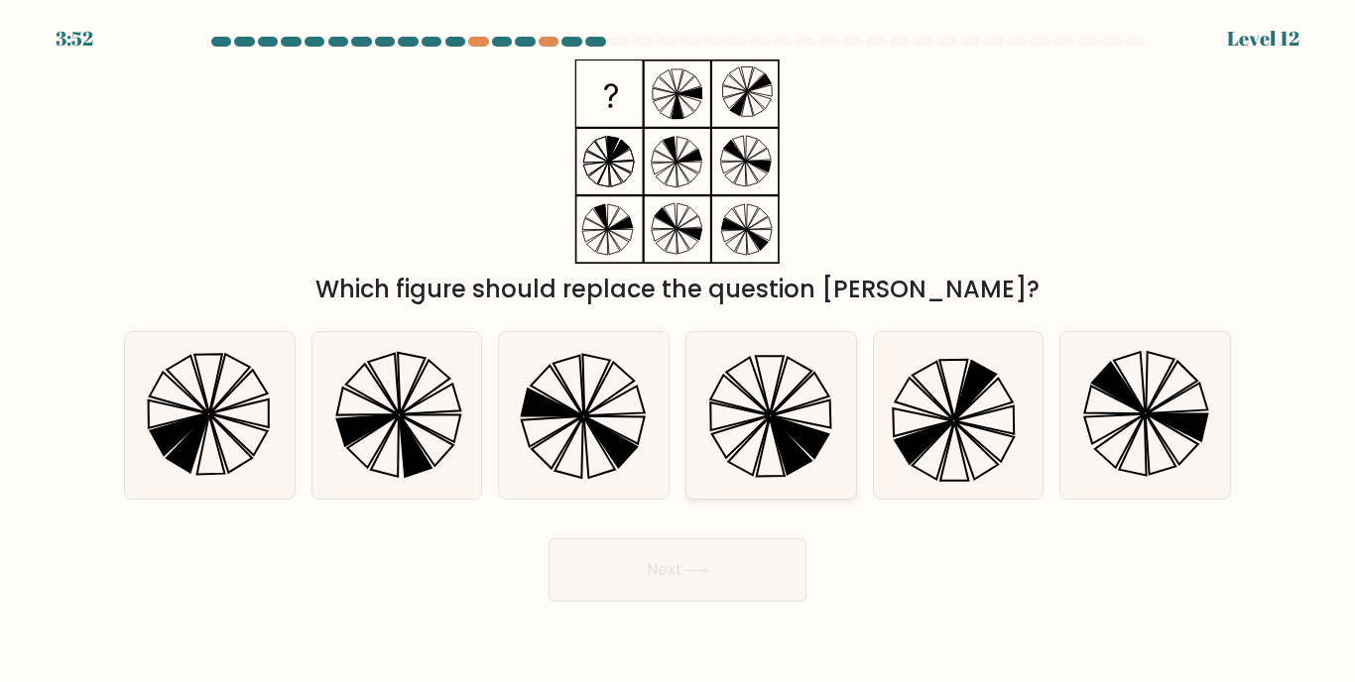
click at [764, 398] on icon at bounding box center [748, 386] width 44 height 57
click at [678, 351] on input "d." at bounding box center [677, 346] width 1 height 10
radio input "true"
click at [638, 558] on button "Next" at bounding box center [677, 570] width 258 height 63
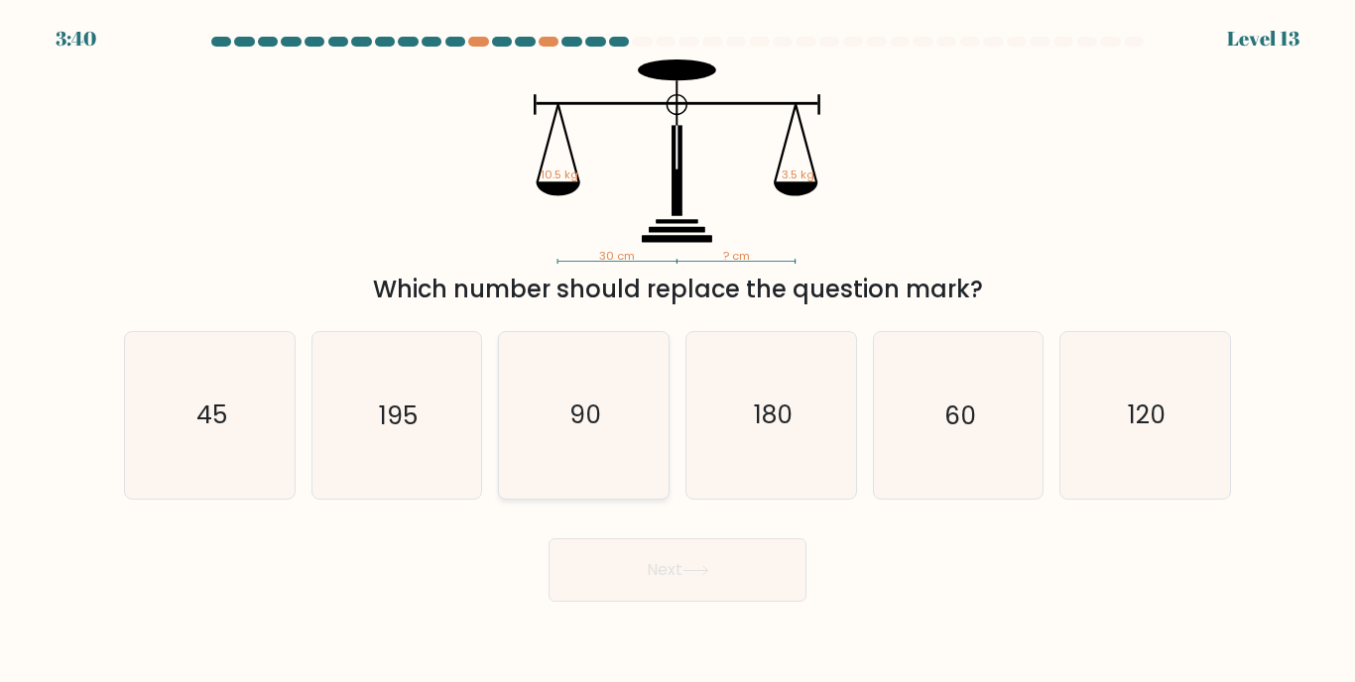
click at [588, 437] on icon "90" at bounding box center [584, 415] width 166 height 166
click at [677, 351] on input "c. 90" at bounding box center [677, 346] width 1 height 10
radio input "true"
click at [247, 416] on icon "45" at bounding box center [210, 415] width 166 height 166
click at [677, 351] on input "a. 45" at bounding box center [677, 346] width 1 height 10
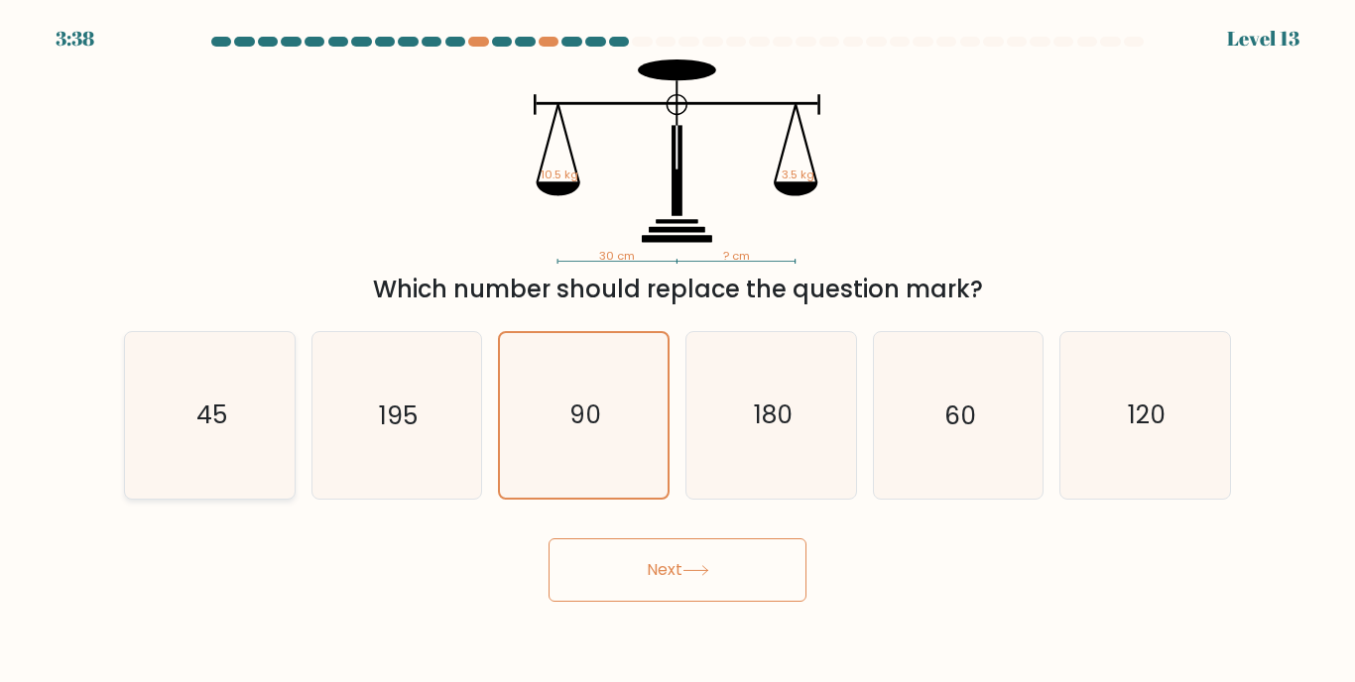
radio input "true"
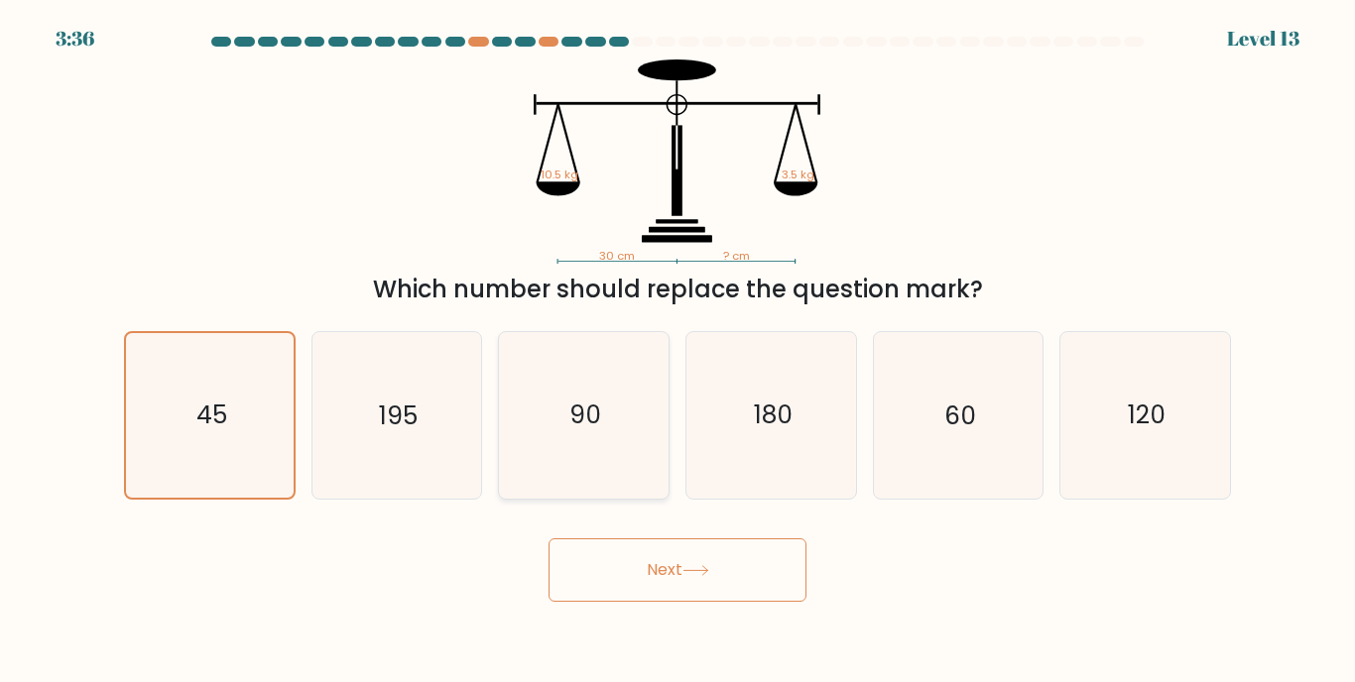
click at [620, 479] on icon "90" at bounding box center [584, 415] width 166 height 166
click at [677, 351] on input "c. 90" at bounding box center [677, 346] width 1 height 10
radio input "true"
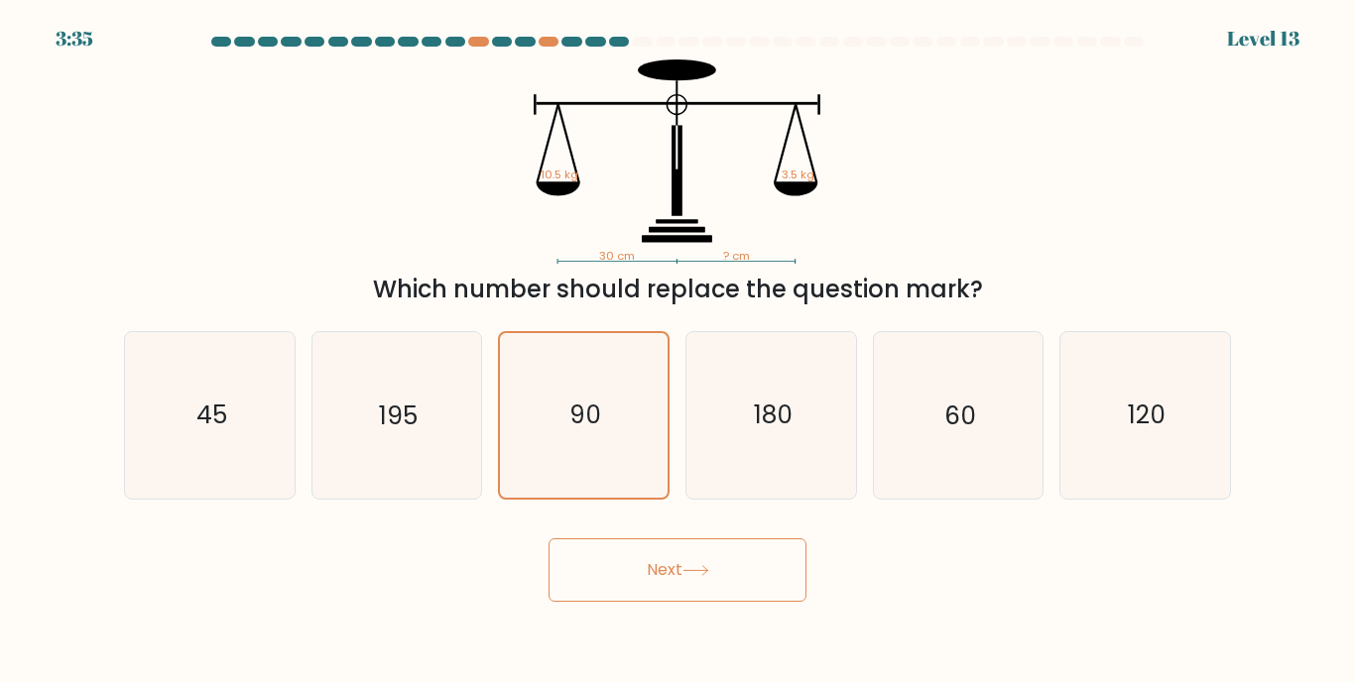
click at [620, 575] on button "Next" at bounding box center [677, 570] width 258 height 63
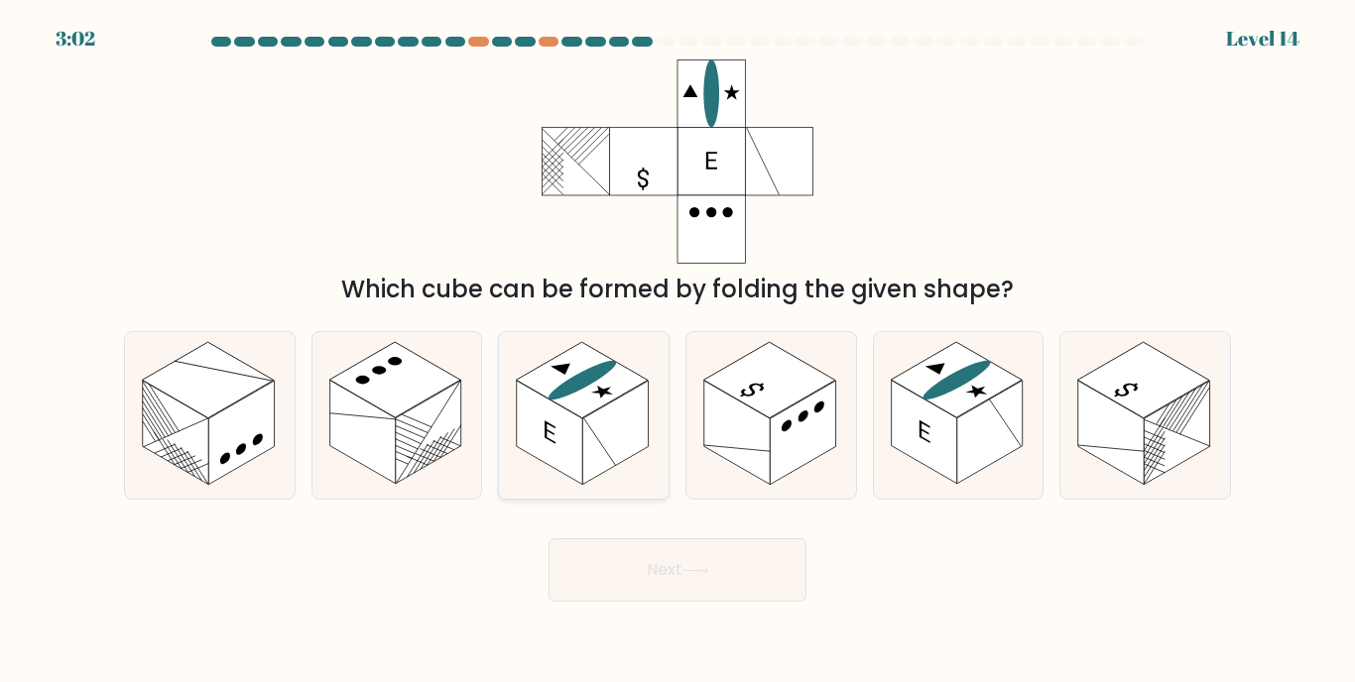
click at [619, 419] on rect at bounding box center [614, 433] width 65 height 104
click at [677, 351] on input "c." at bounding box center [677, 346] width 1 height 10
radio input "true"
click at [741, 544] on button "Next" at bounding box center [677, 570] width 258 height 63
click at [714, 561] on button "Next" at bounding box center [677, 570] width 258 height 63
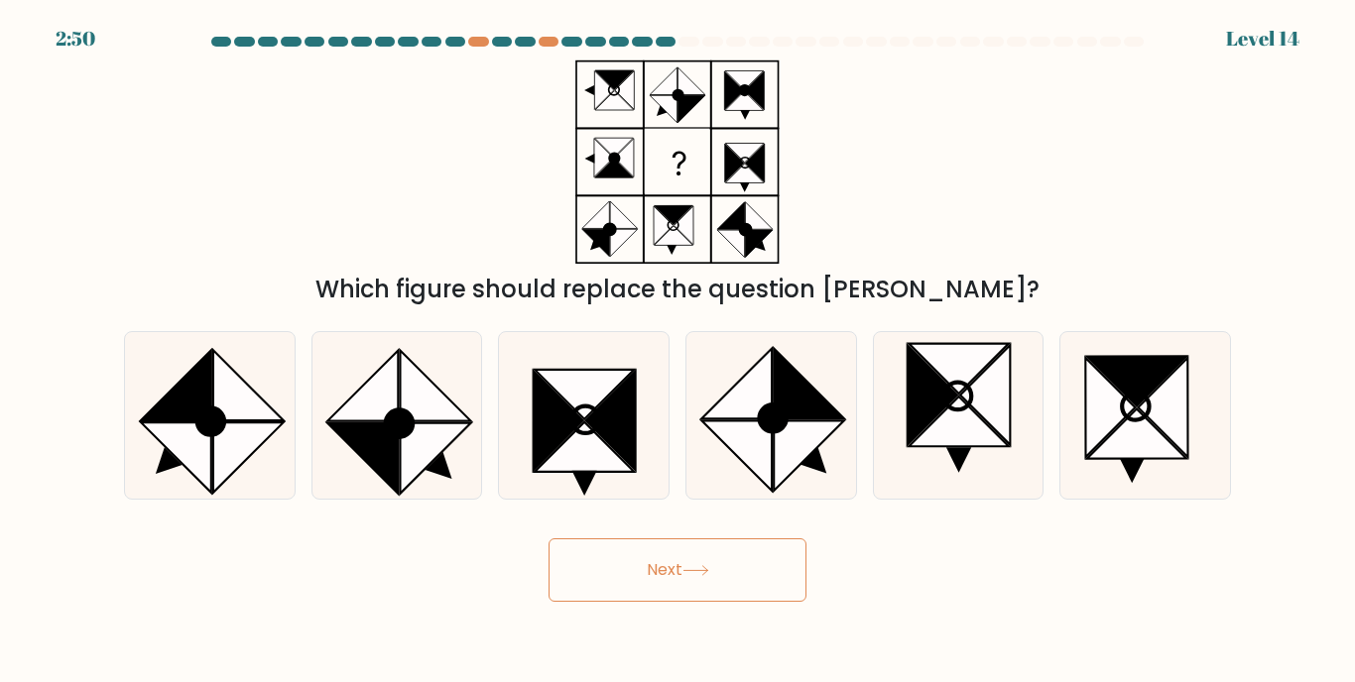
click at [714, 561] on button "Next" at bounding box center [677, 570] width 258 height 63
click at [215, 400] on icon at bounding box center [248, 386] width 70 height 70
click at [677, 351] on input "a." at bounding box center [677, 346] width 1 height 10
radio input "true"
click at [651, 558] on button "Next" at bounding box center [677, 570] width 258 height 63
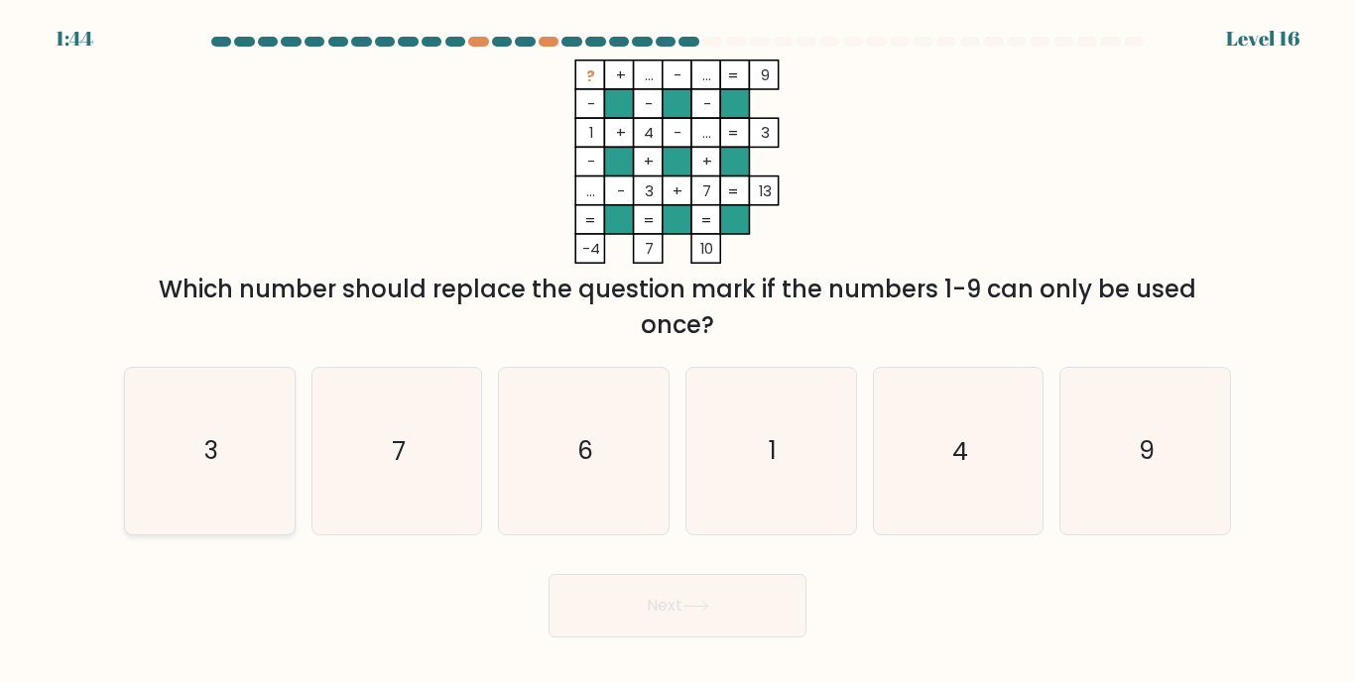
click at [249, 472] on icon "3" at bounding box center [210, 451] width 166 height 166
click at [677, 351] on input "a. 3" at bounding box center [677, 346] width 1 height 10
radio input "true"
click at [594, 482] on icon "6" at bounding box center [584, 451] width 166 height 166
click at [677, 351] on input "c. 6" at bounding box center [677, 346] width 1 height 10
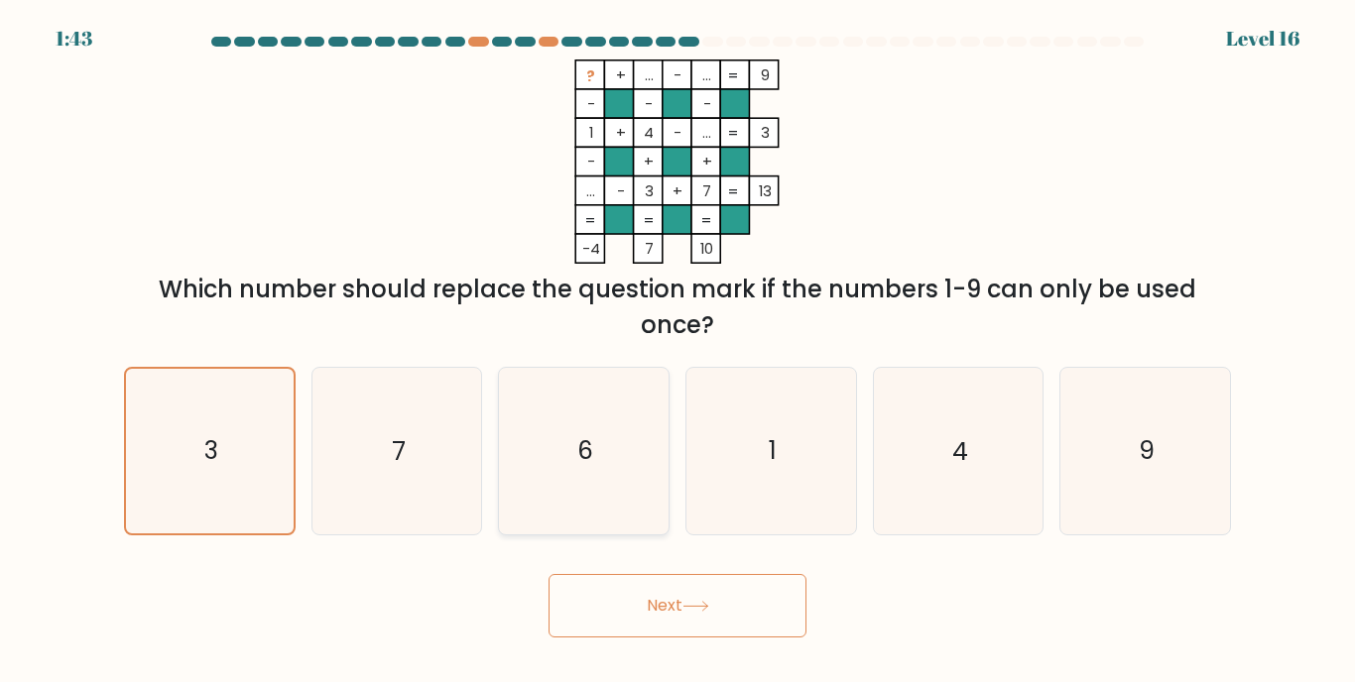
radio input "true"
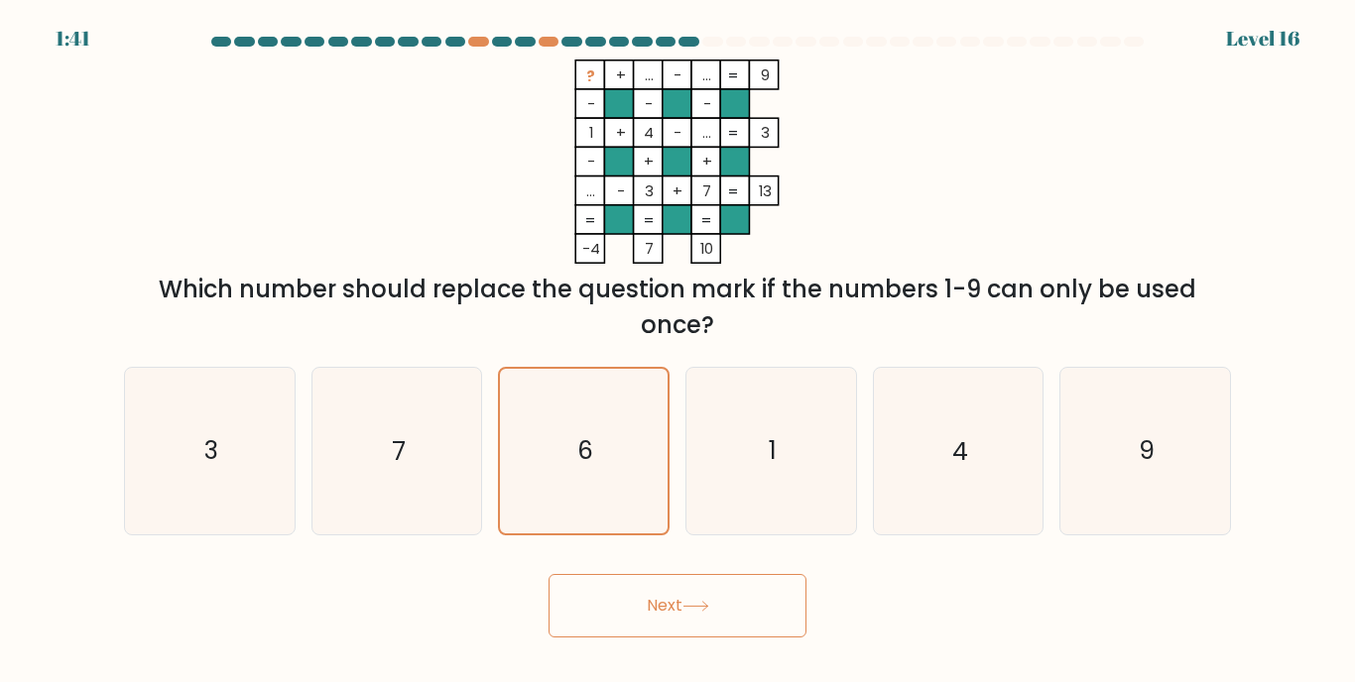
click at [603, 606] on button "Next" at bounding box center [677, 605] width 258 height 63
click at [619, 612] on button "Next" at bounding box center [677, 605] width 258 height 63
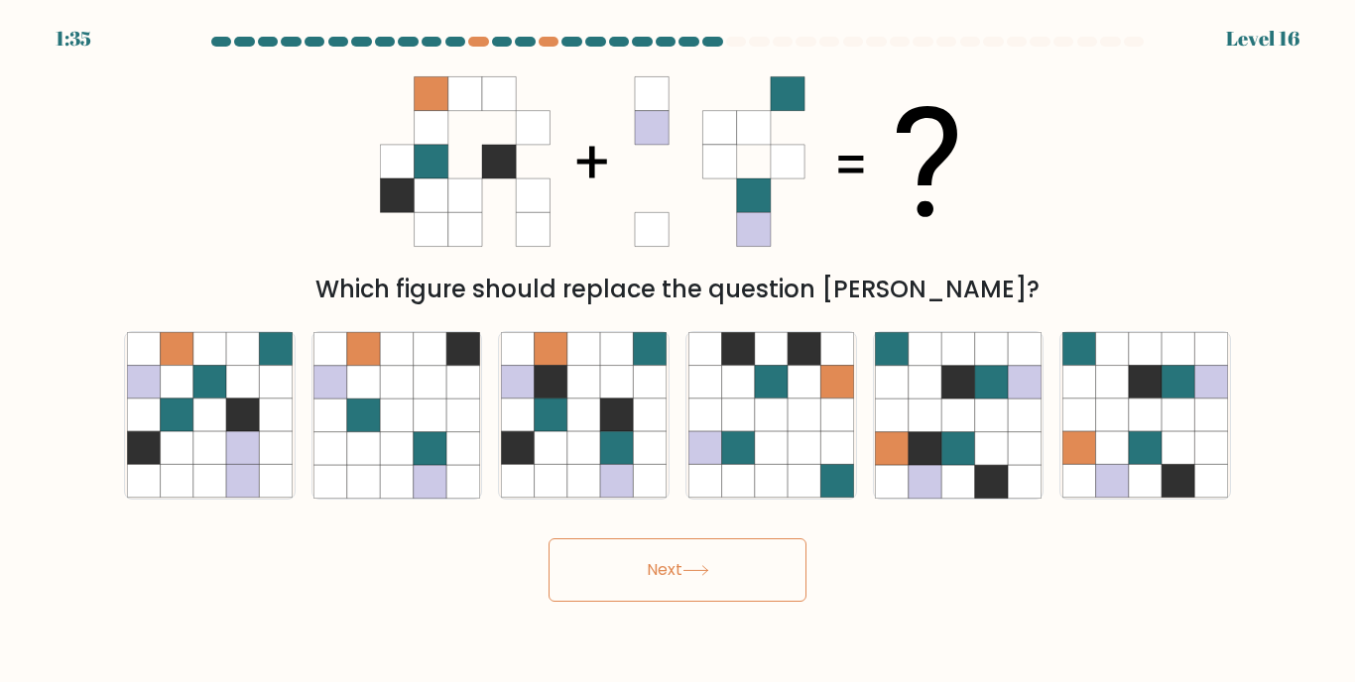
click at [675, 601] on button "Next" at bounding box center [677, 570] width 258 height 63
click at [586, 392] on icon at bounding box center [583, 382] width 33 height 33
click at [677, 351] on input "c." at bounding box center [677, 346] width 1 height 10
radio input "true"
click at [691, 570] on icon at bounding box center [695, 570] width 24 height 9
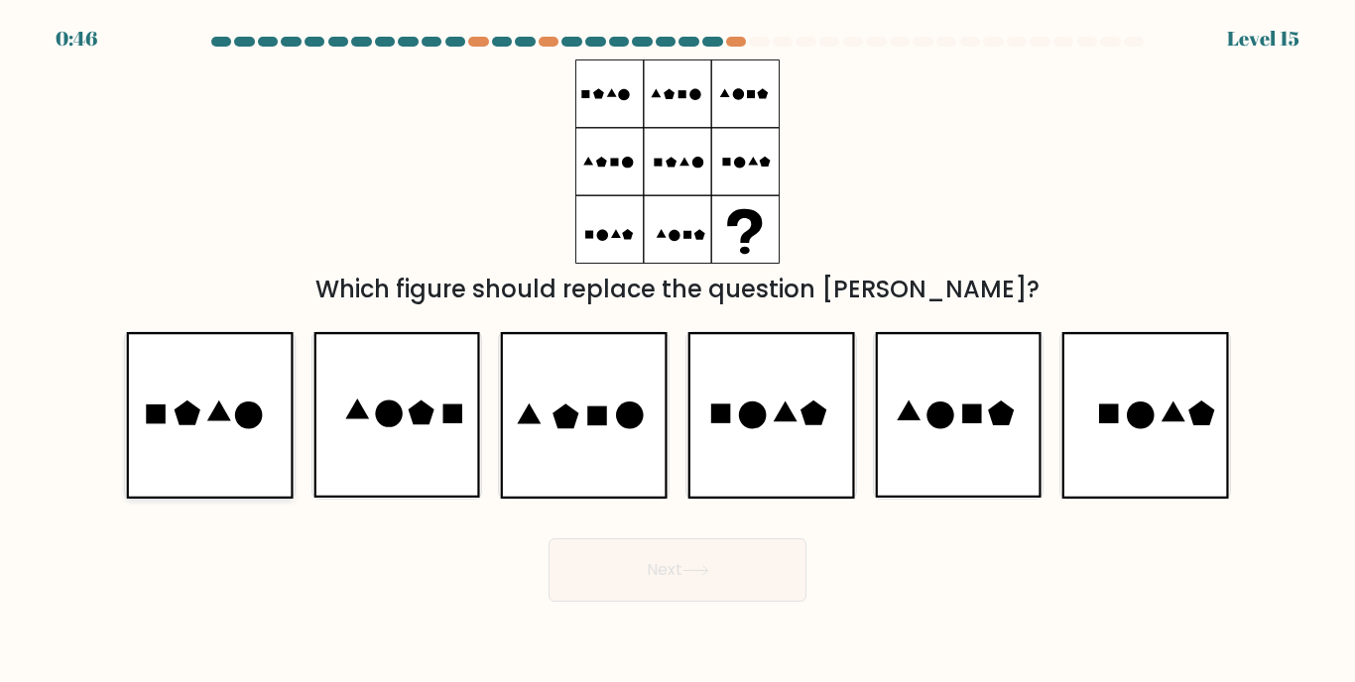
click at [182, 419] on icon at bounding box center [188, 413] width 26 height 25
click at [677, 351] on input "a." at bounding box center [677, 346] width 1 height 10
radio input "true"
click at [548, 440] on icon at bounding box center [583, 415] width 167 height 166
click at [677, 351] on input "c." at bounding box center [677, 346] width 1 height 10
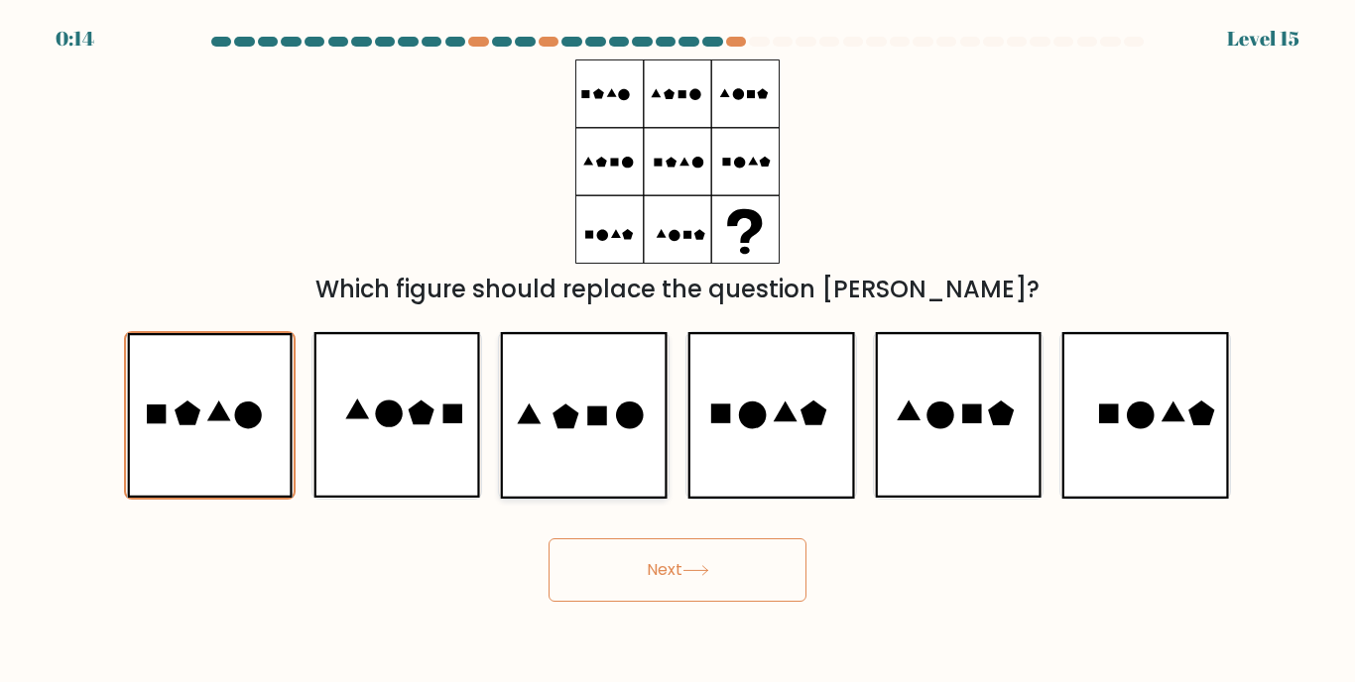
radio input "true"
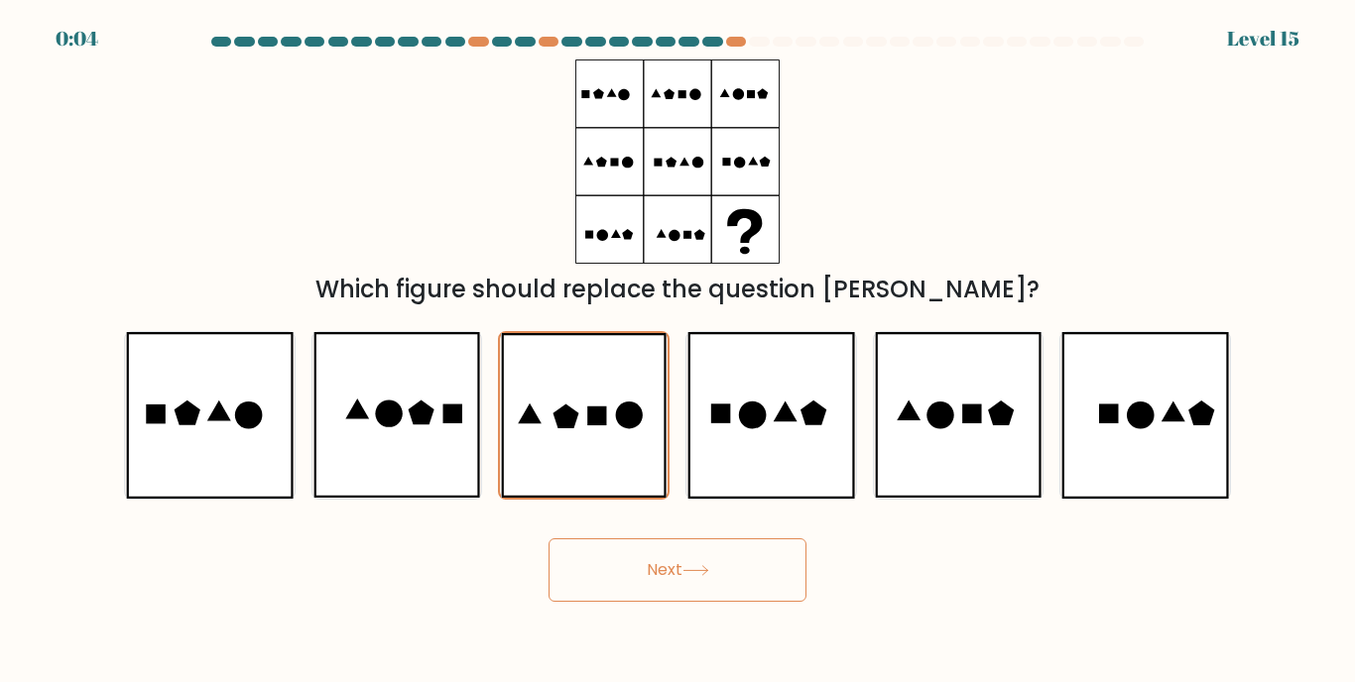
click at [658, 578] on button "Next" at bounding box center [677, 570] width 258 height 63
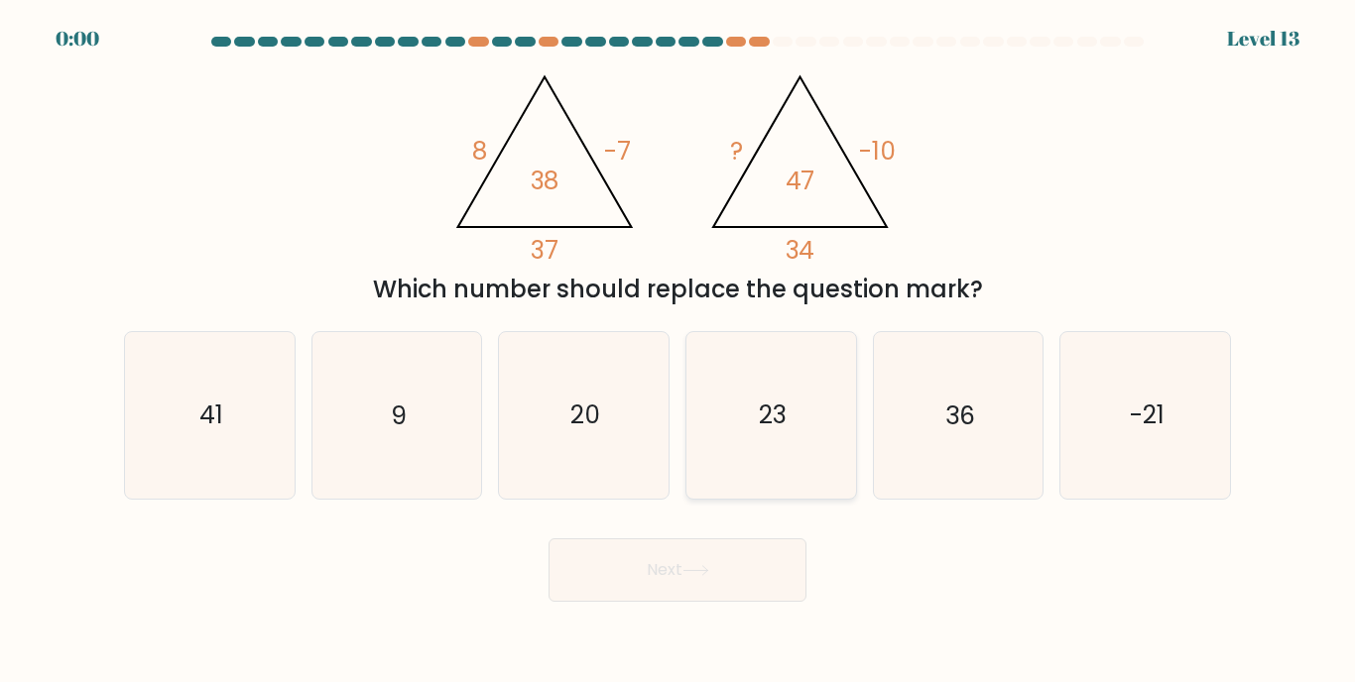
click at [721, 402] on icon "23" at bounding box center [771, 415] width 166 height 166
click at [678, 351] on input "d. 23" at bounding box center [677, 346] width 1 height 10
radio input "true"
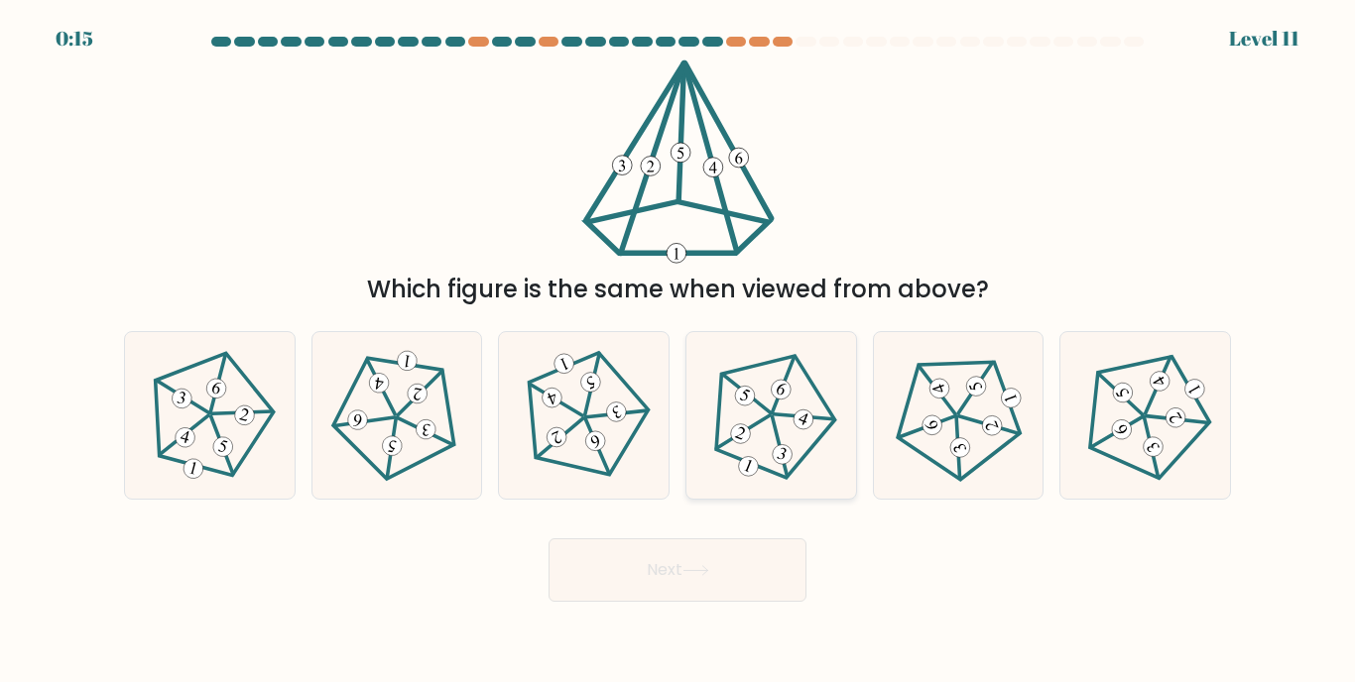
click at [779, 433] on icon at bounding box center [770, 415] width 133 height 133
click at [678, 351] on input "d." at bounding box center [677, 346] width 1 height 10
radio input "true"
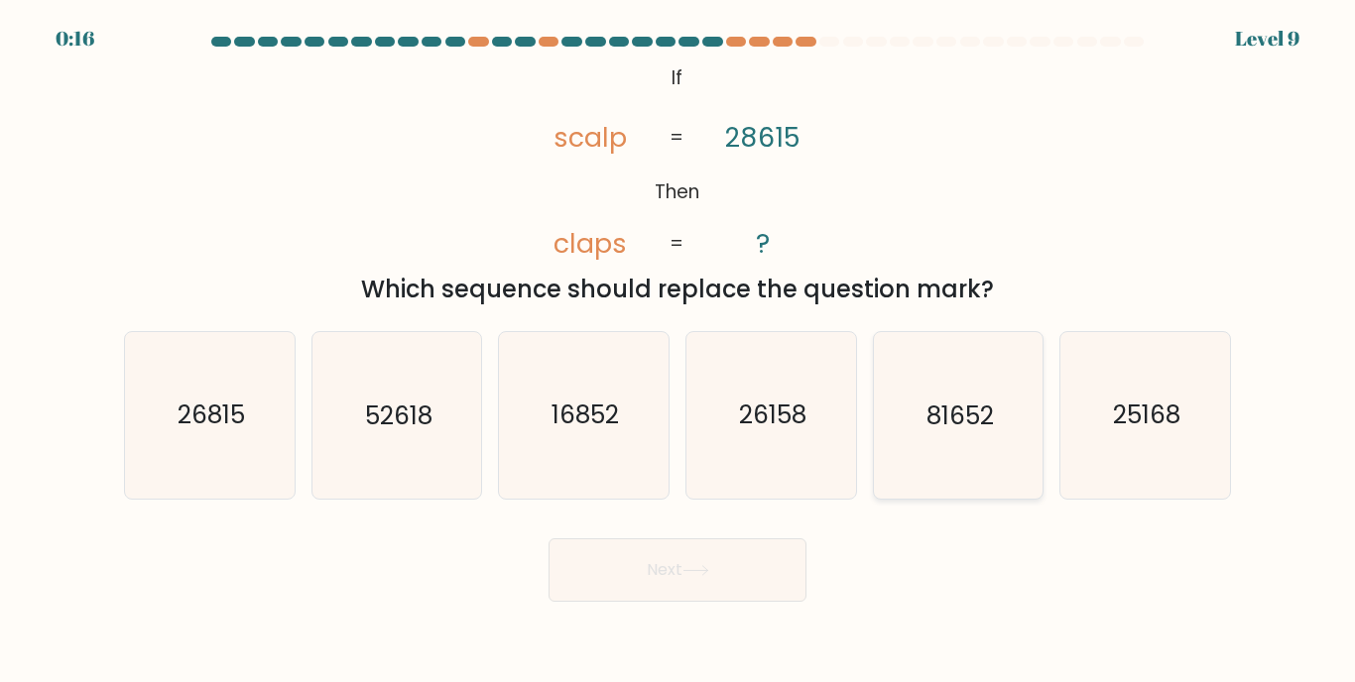
click at [953, 419] on text "81652" at bounding box center [959, 416] width 67 height 35
click at [678, 351] on input "e. 81652" at bounding box center [677, 346] width 1 height 10
radio input "true"
click at [730, 564] on button "Next" at bounding box center [677, 570] width 258 height 63
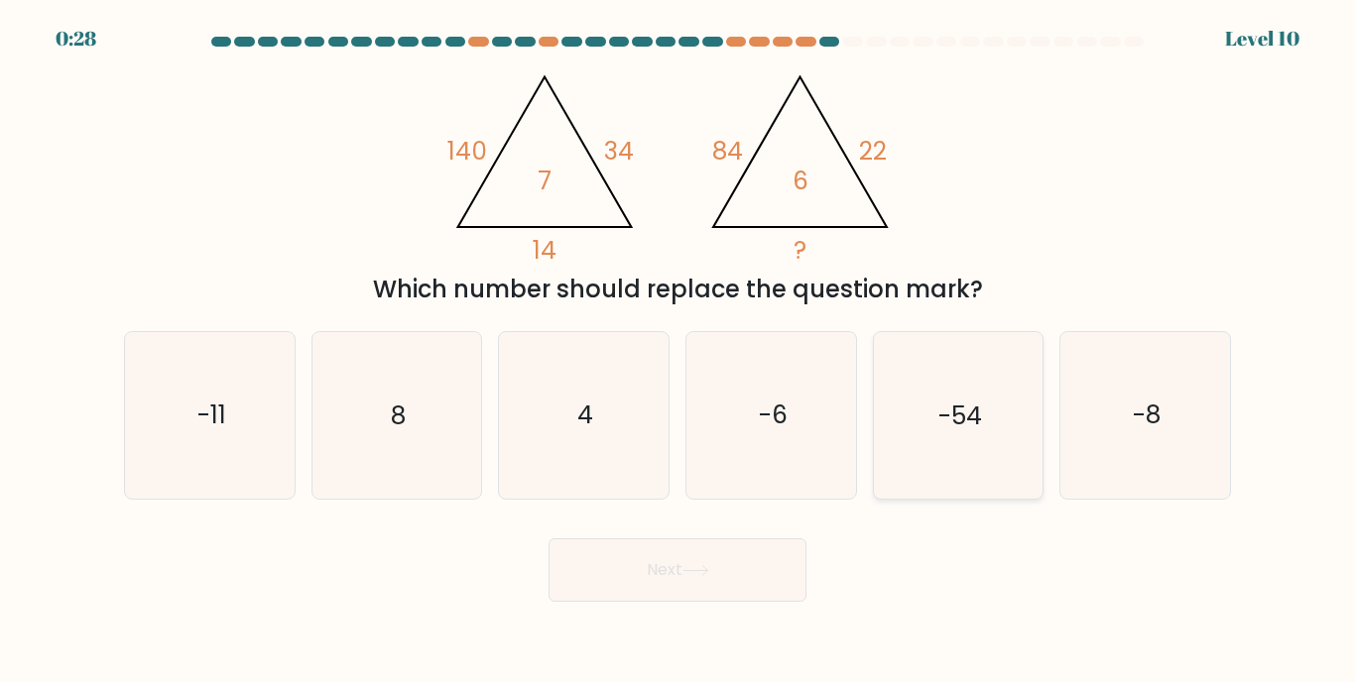
click at [1002, 417] on icon "-54" at bounding box center [958, 415] width 166 height 166
click at [678, 351] on input "e. -54" at bounding box center [677, 346] width 1 height 10
radio input "true"
click at [676, 567] on button "Next" at bounding box center [677, 570] width 258 height 63
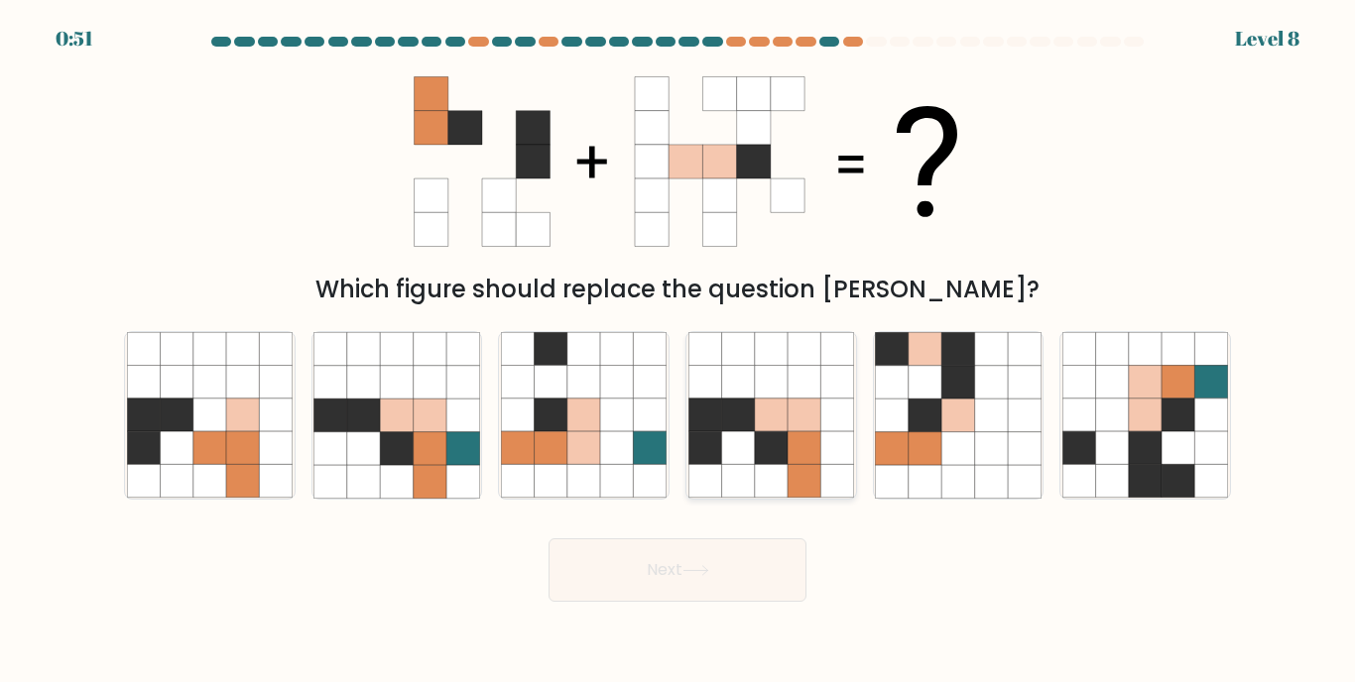
click at [804, 438] on icon at bounding box center [803, 448] width 33 height 33
click at [678, 351] on input "d." at bounding box center [677, 346] width 1 height 10
radio input "true"
click at [738, 558] on button "Next" at bounding box center [677, 570] width 258 height 63
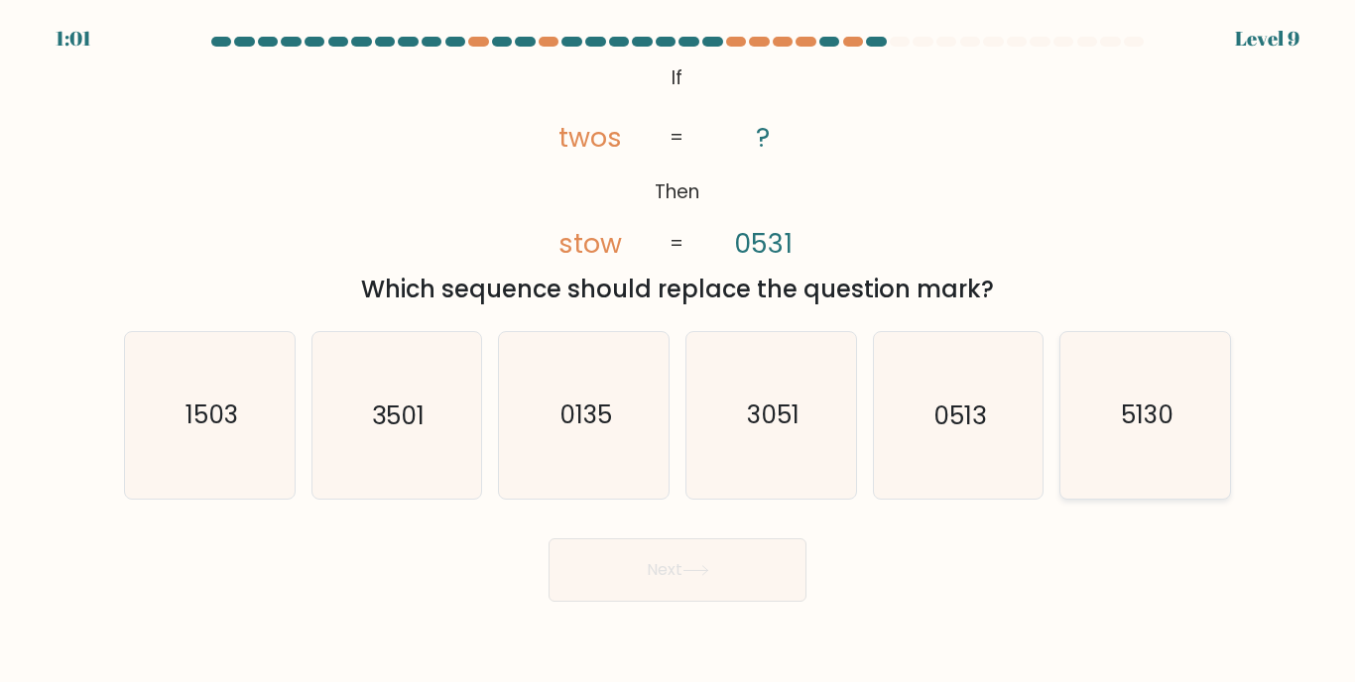
click at [1135, 432] on text "5130" at bounding box center [1147, 416] width 53 height 35
click at [678, 351] on input "f. 5130" at bounding box center [677, 346] width 1 height 10
radio input "true"
click at [736, 549] on button "Next" at bounding box center [677, 570] width 258 height 63
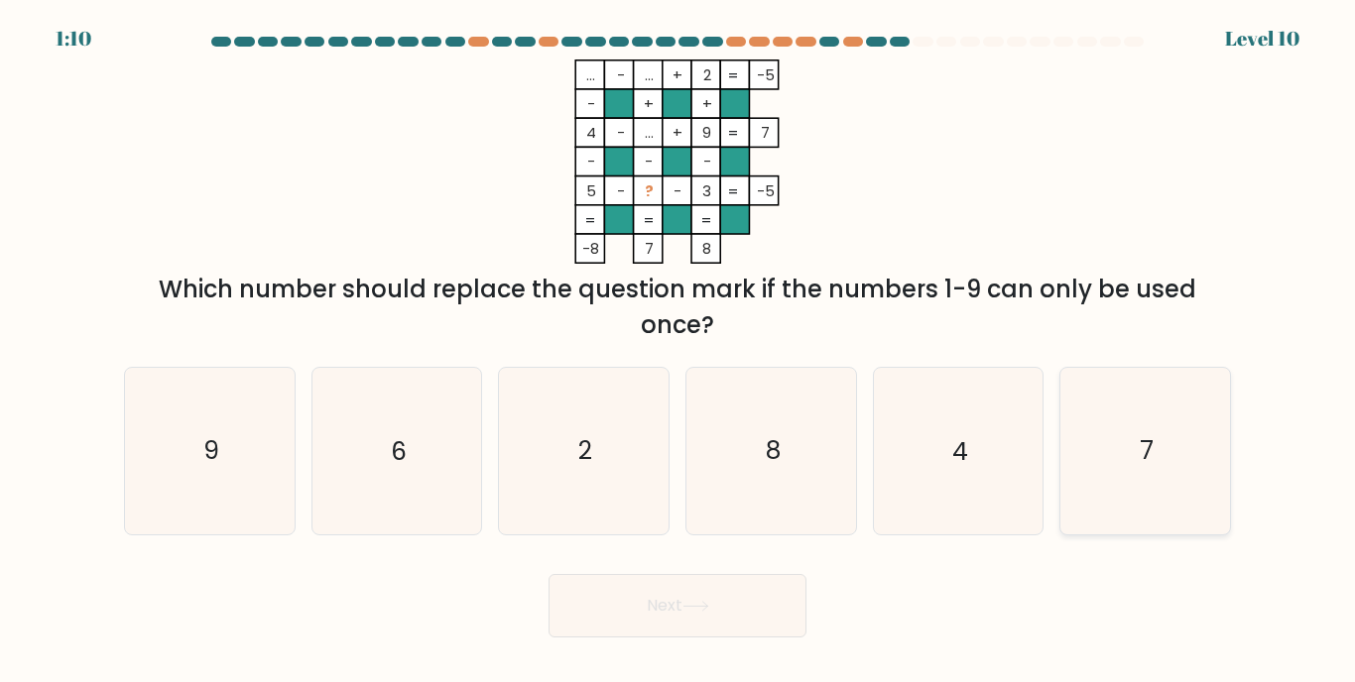
click at [1103, 476] on icon "7" at bounding box center [1145, 451] width 166 height 166
click at [678, 351] on input "f. 7" at bounding box center [677, 346] width 1 height 10
radio input "true"
click at [733, 611] on button "Next" at bounding box center [677, 605] width 258 height 63
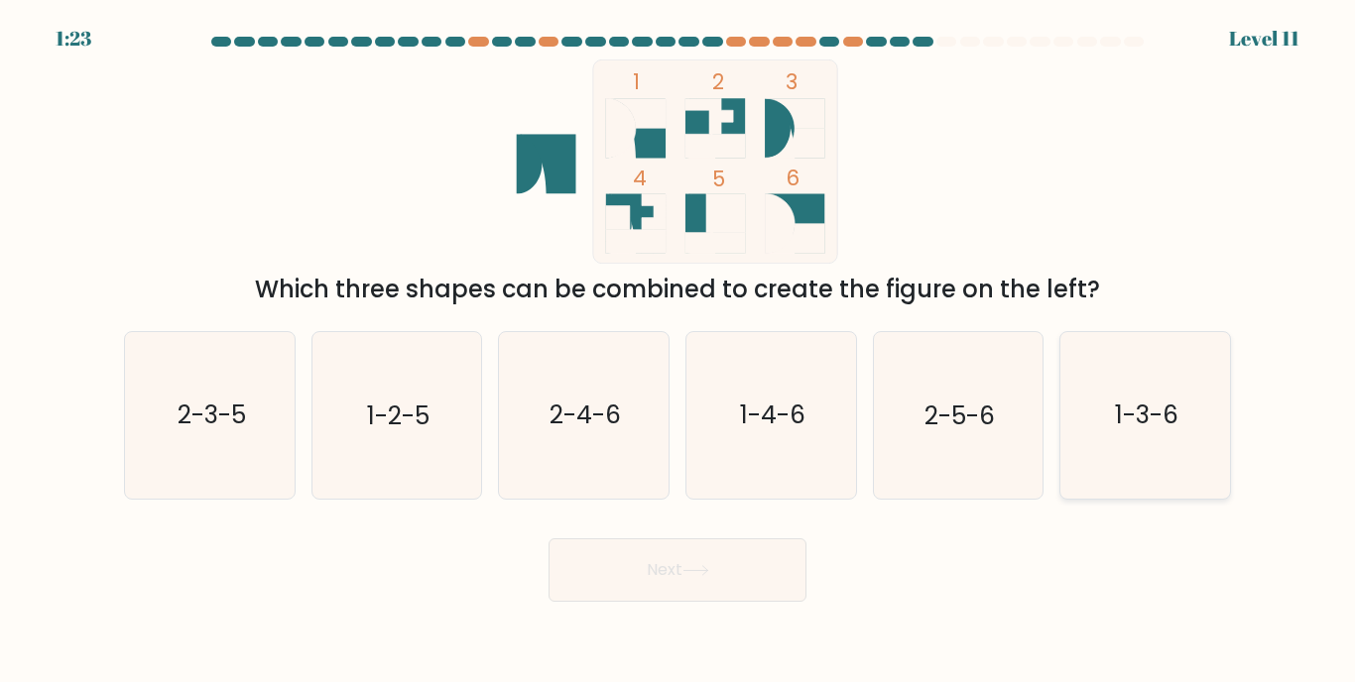
click at [1139, 430] on text "1-3-6" at bounding box center [1146, 416] width 63 height 35
click at [678, 351] on input "f. 1-3-6" at bounding box center [677, 346] width 1 height 10
radio input "true"
click at [694, 556] on button "Next" at bounding box center [677, 570] width 258 height 63
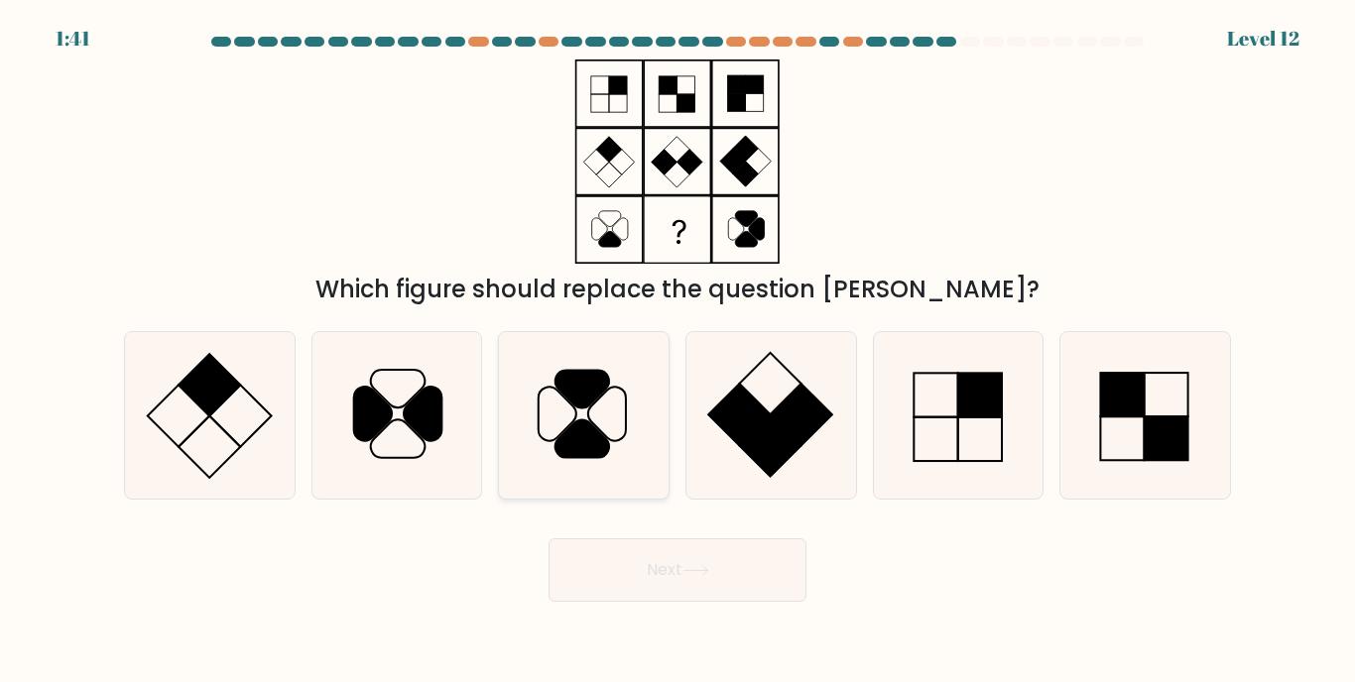
click at [601, 403] on icon at bounding box center [584, 415] width 166 height 166
click at [677, 351] on input "c." at bounding box center [677, 346] width 1 height 10
radio input "true"
click at [654, 586] on button "Next" at bounding box center [677, 570] width 258 height 63
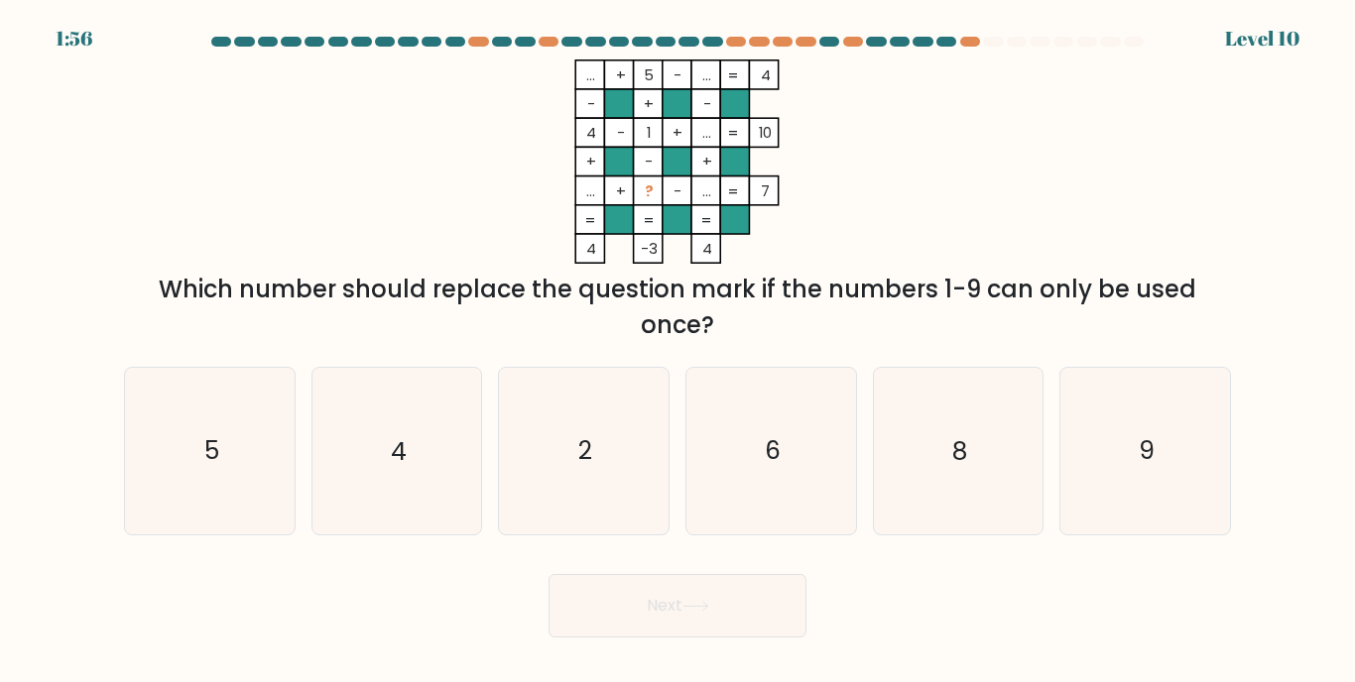
click at [708, 601] on icon at bounding box center [695, 606] width 27 height 11
click at [566, 469] on icon "2" at bounding box center [584, 451] width 166 height 166
click at [677, 351] on input "c. 2" at bounding box center [677, 346] width 1 height 10
radio input "true"
click at [1135, 499] on icon "9" at bounding box center [1145, 451] width 166 height 166
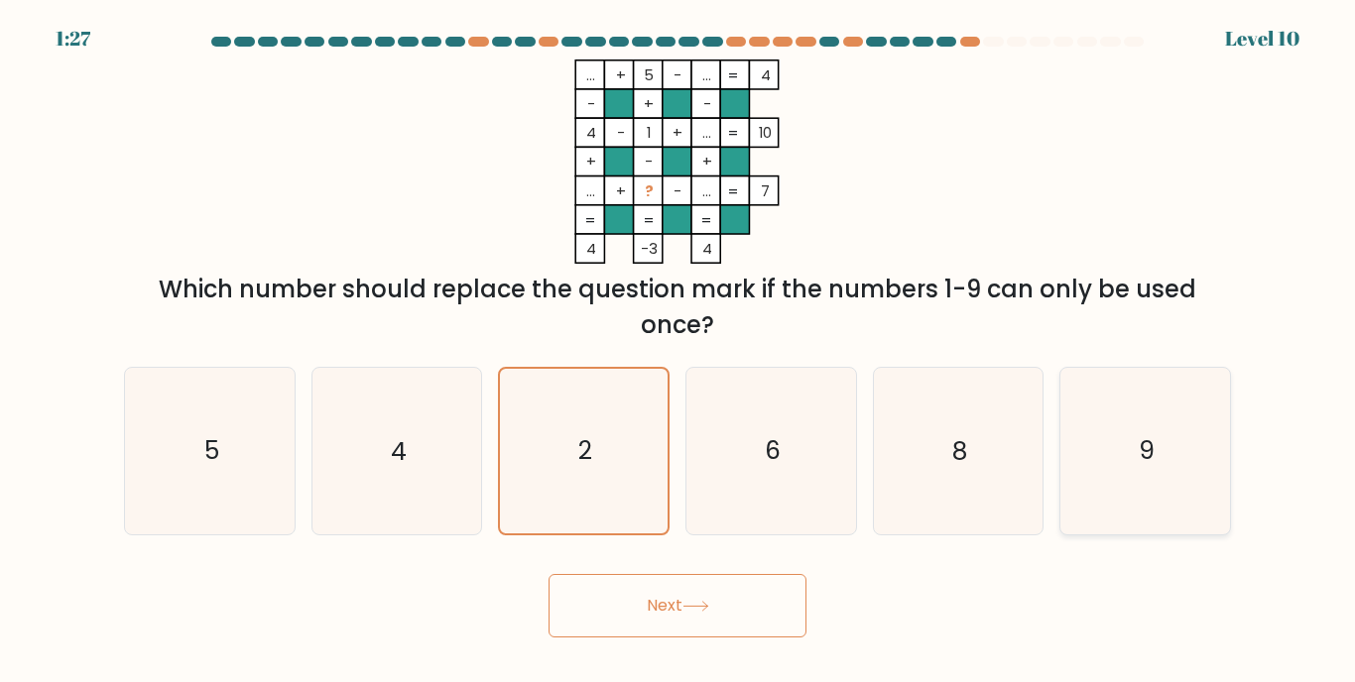
click at [678, 351] on input "f. 9" at bounding box center [677, 346] width 1 height 10
radio input "true"
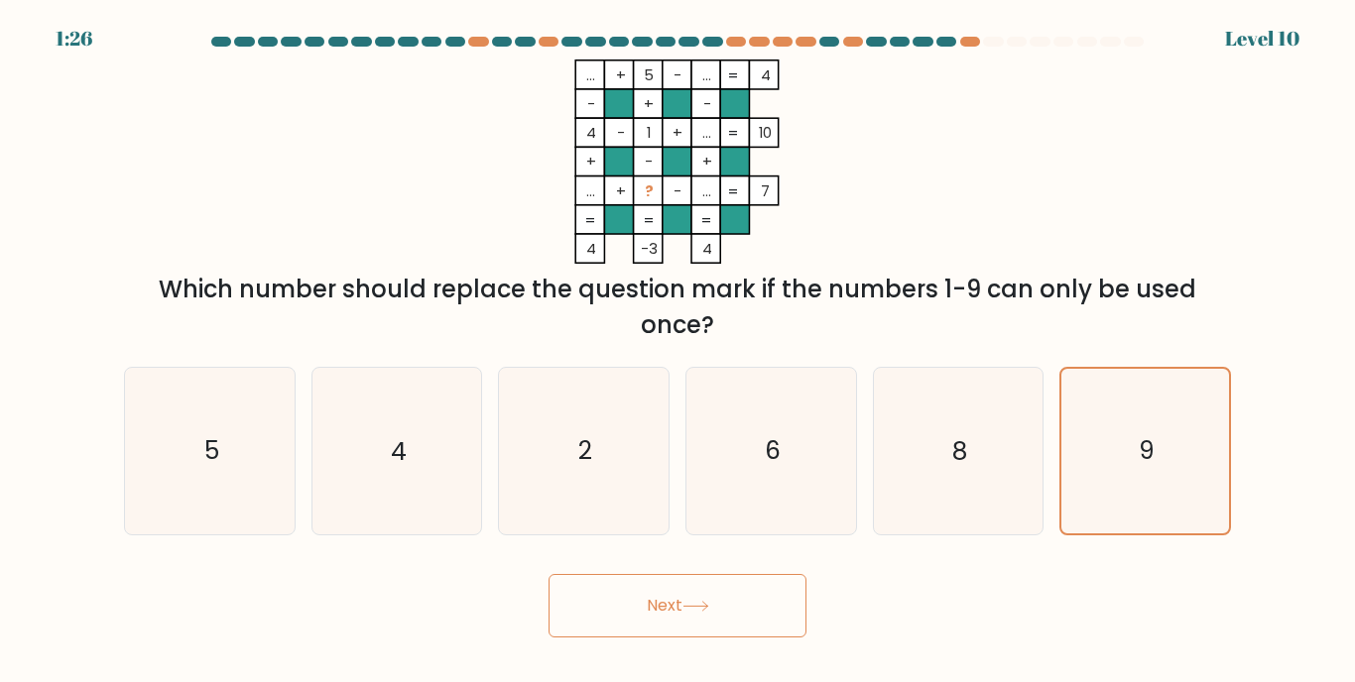
click at [751, 606] on button "Next" at bounding box center [677, 605] width 258 height 63
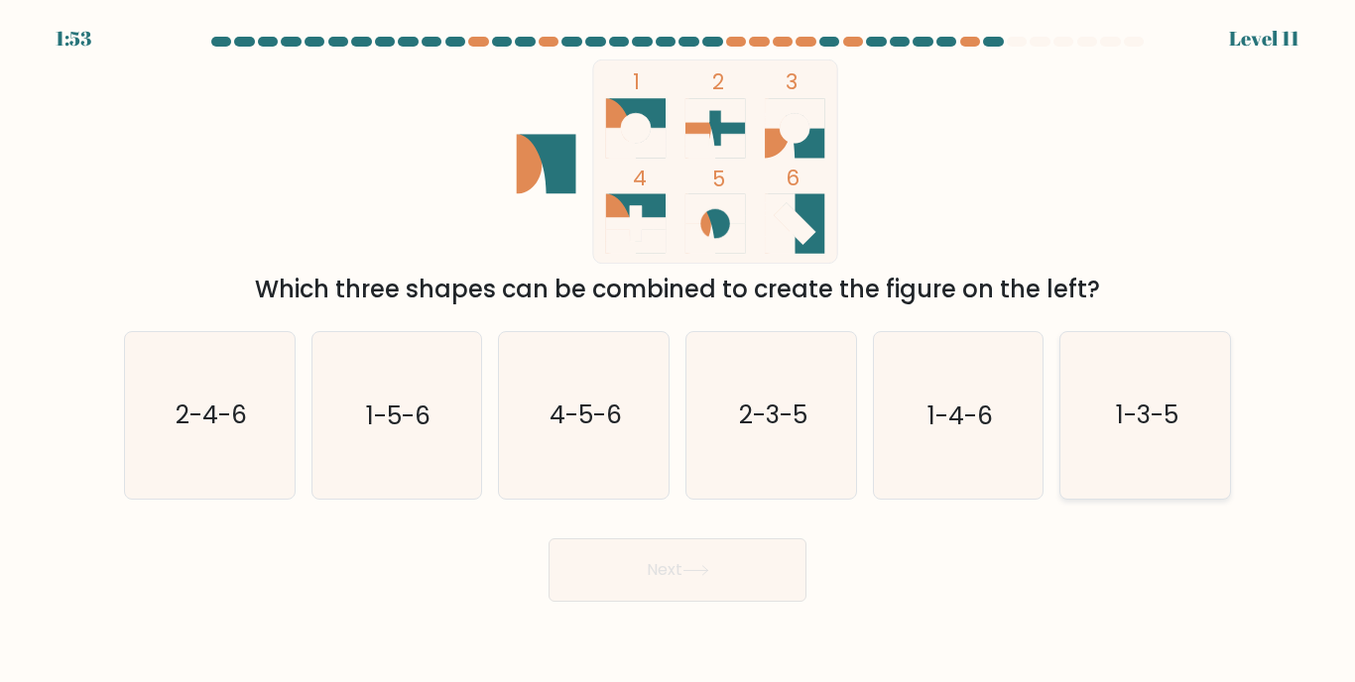
click at [1118, 423] on text "1-3-5" at bounding box center [1147, 416] width 62 height 35
click at [678, 351] on input "f. 1-3-5" at bounding box center [677, 346] width 1 height 10
radio input "true"
click at [742, 547] on button "Next" at bounding box center [677, 570] width 258 height 63
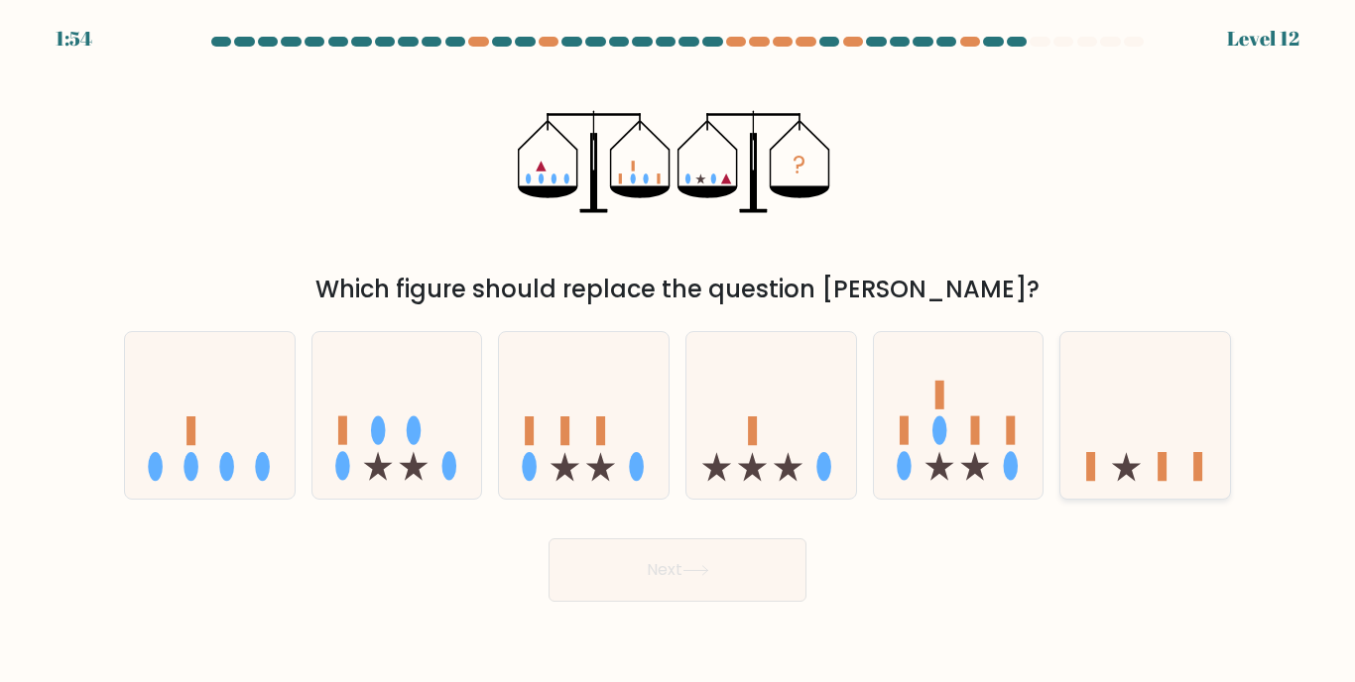
click at [1130, 461] on icon at bounding box center [1145, 415] width 170 height 140
click at [678, 351] on input "f." at bounding box center [677, 346] width 1 height 10
radio input "true"
click at [757, 554] on button "Next" at bounding box center [677, 570] width 258 height 63
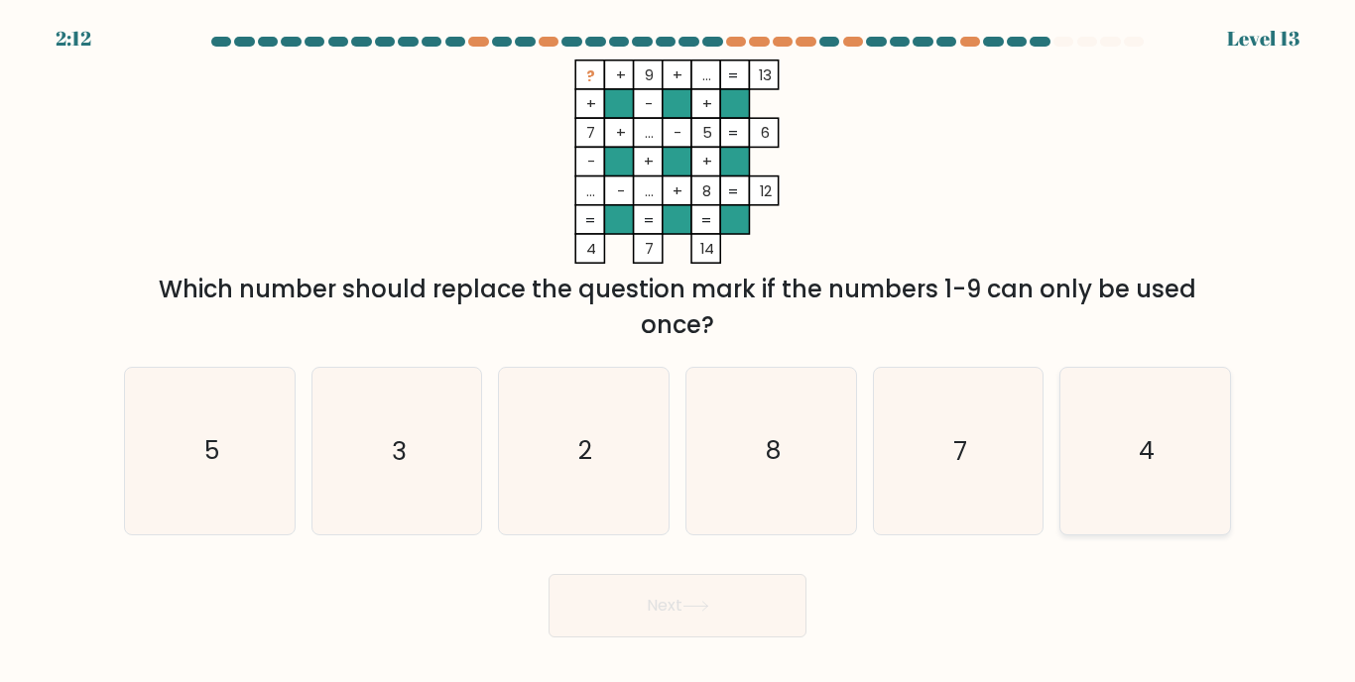
click at [1113, 477] on icon "4" at bounding box center [1145, 451] width 166 height 166
click at [678, 351] on input "f. 4" at bounding box center [677, 346] width 1 height 10
radio input "true"
click at [743, 611] on button "Next" at bounding box center [677, 605] width 258 height 63
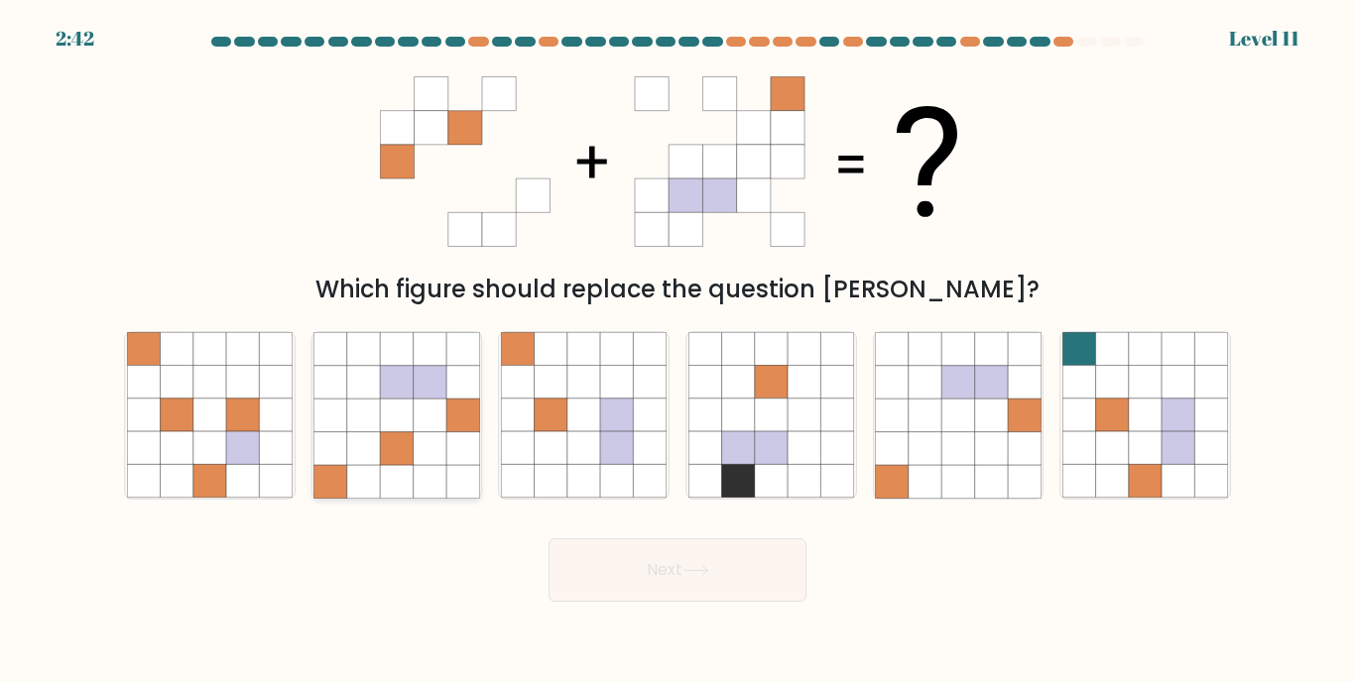
click at [412, 425] on icon at bounding box center [396, 415] width 33 height 33
click at [677, 351] on input "b." at bounding box center [677, 346] width 1 height 10
radio input "true"
click at [671, 565] on button "Next" at bounding box center [677, 570] width 258 height 63
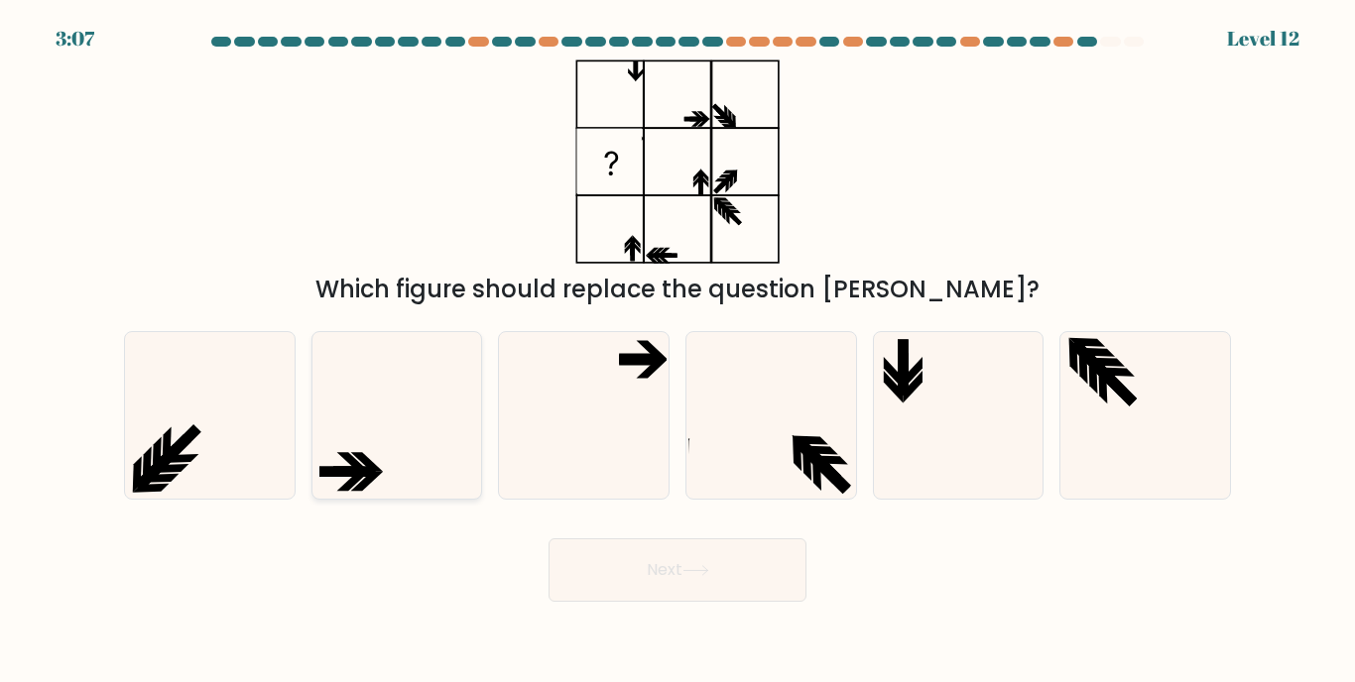
click at [382, 441] on icon at bounding box center [396, 415] width 166 height 166
click at [677, 351] on input "b." at bounding box center [677, 346] width 1 height 10
radio input "true"
click at [674, 587] on button "Next" at bounding box center [677, 570] width 258 height 63
click at [682, 568] on button "Next" at bounding box center [677, 570] width 258 height 63
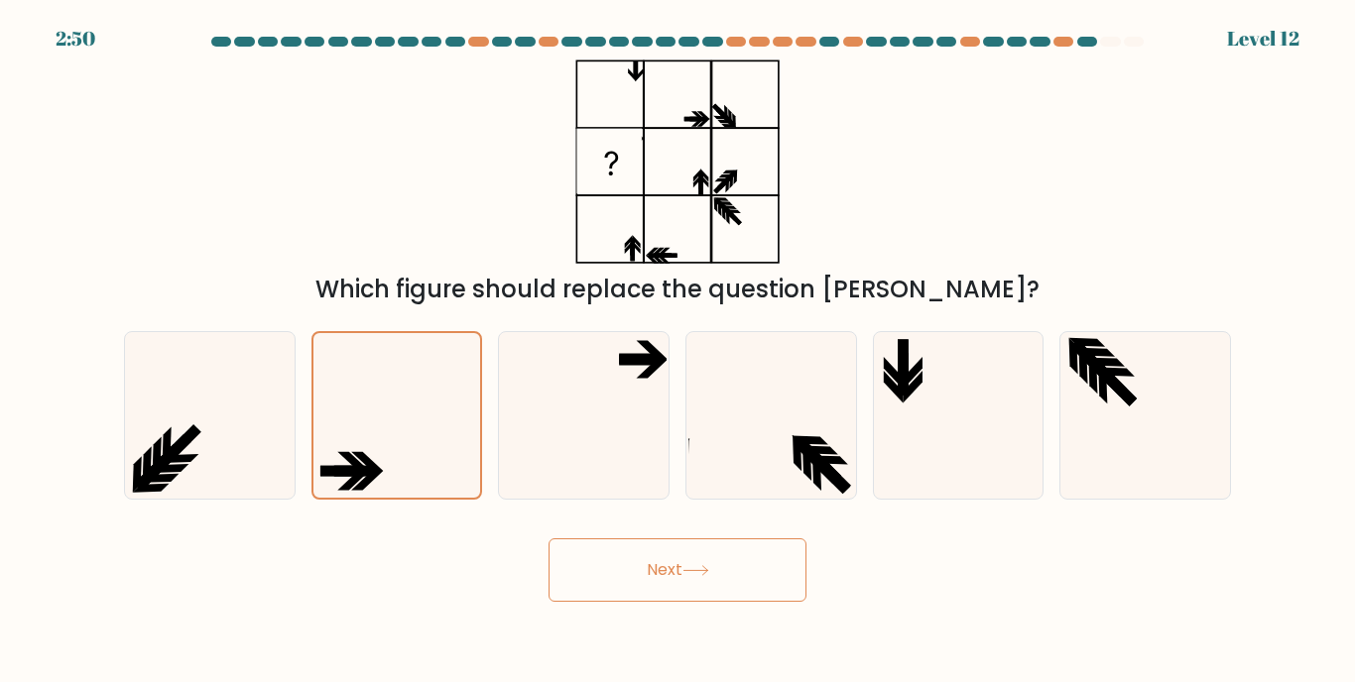
click at [706, 560] on button "Next" at bounding box center [677, 570] width 258 height 63
click at [652, 563] on button "Next" at bounding box center [677, 570] width 258 height 63
click at [757, 461] on icon at bounding box center [771, 415] width 166 height 166
click at [678, 351] on input "d." at bounding box center [677, 346] width 1 height 10
radio input "true"
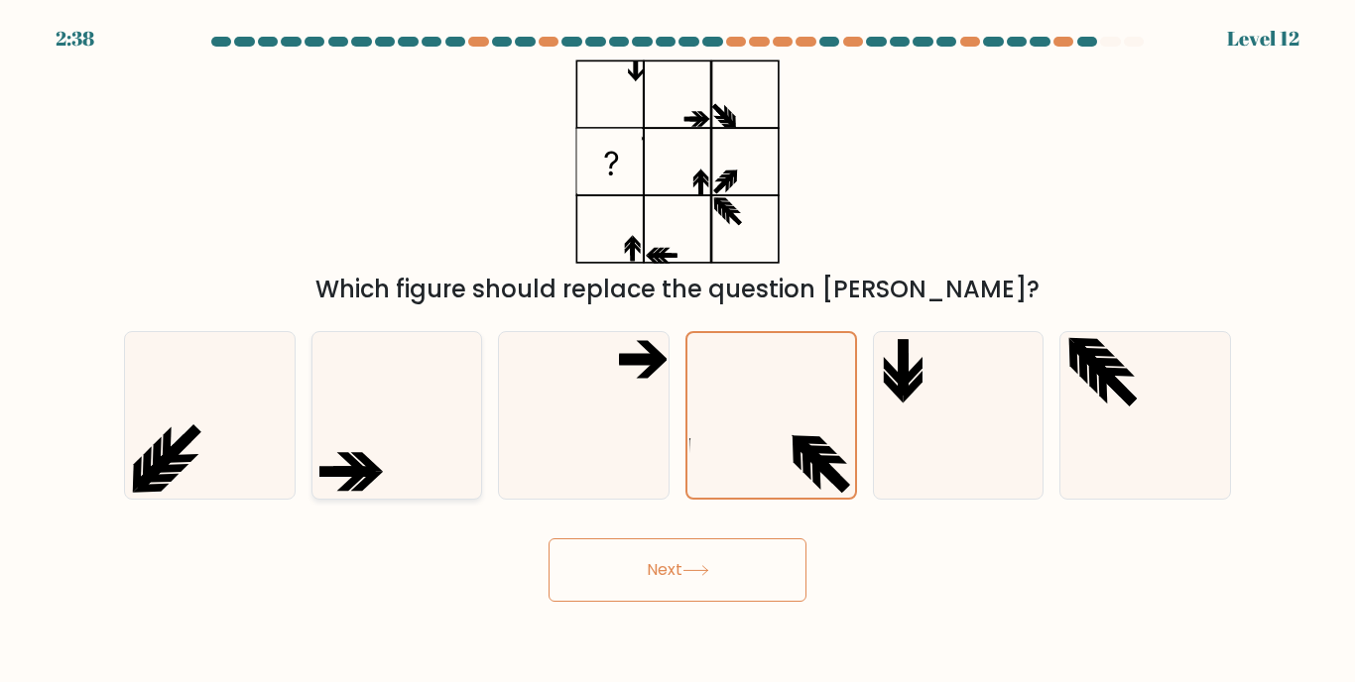
click at [456, 462] on icon at bounding box center [396, 415] width 166 height 166
click at [677, 351] on input "b." at bounding box center [677, 346] width 1 height 10
radio input "true"
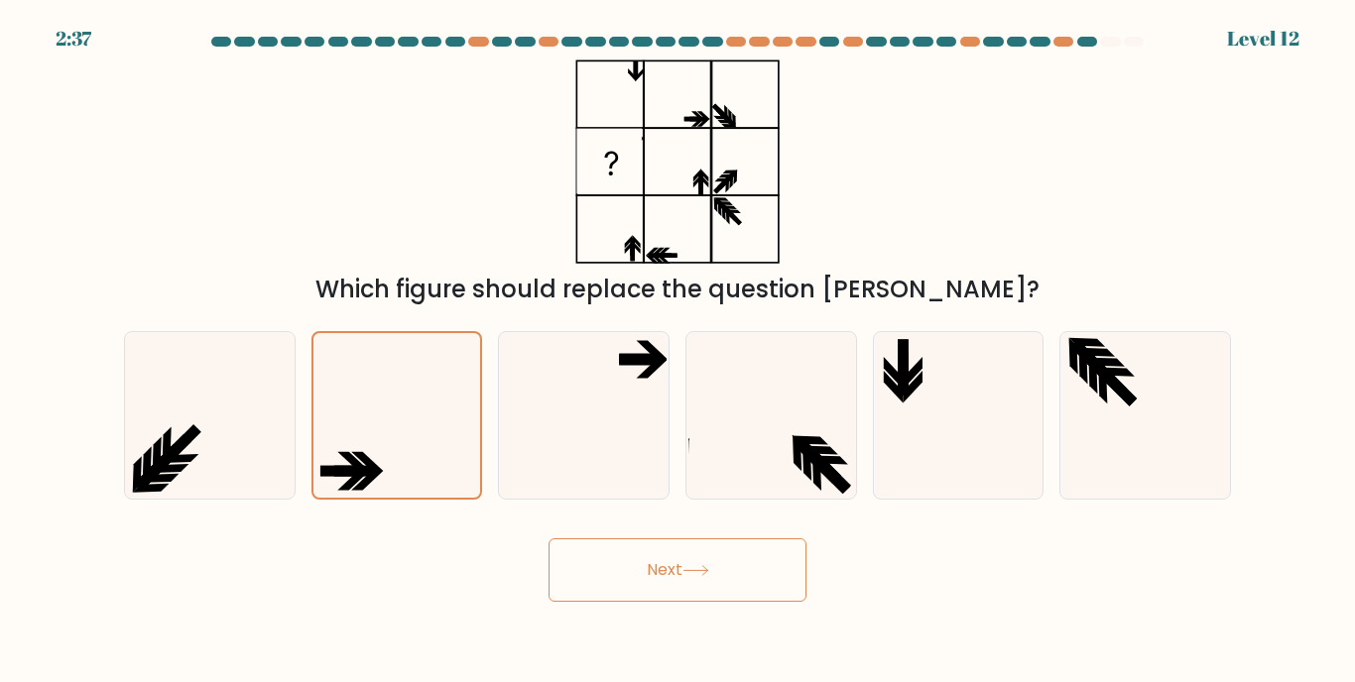
click at [610, 551] on button "Next" at bounding box center [677, 570] width 258 height 63
click at [679, 567] on button "Next" at bounding box center [677, 570] width 258 height 63
click at [668, 567] on button "Next" at bounding box center [677, 570] width 258 height 63
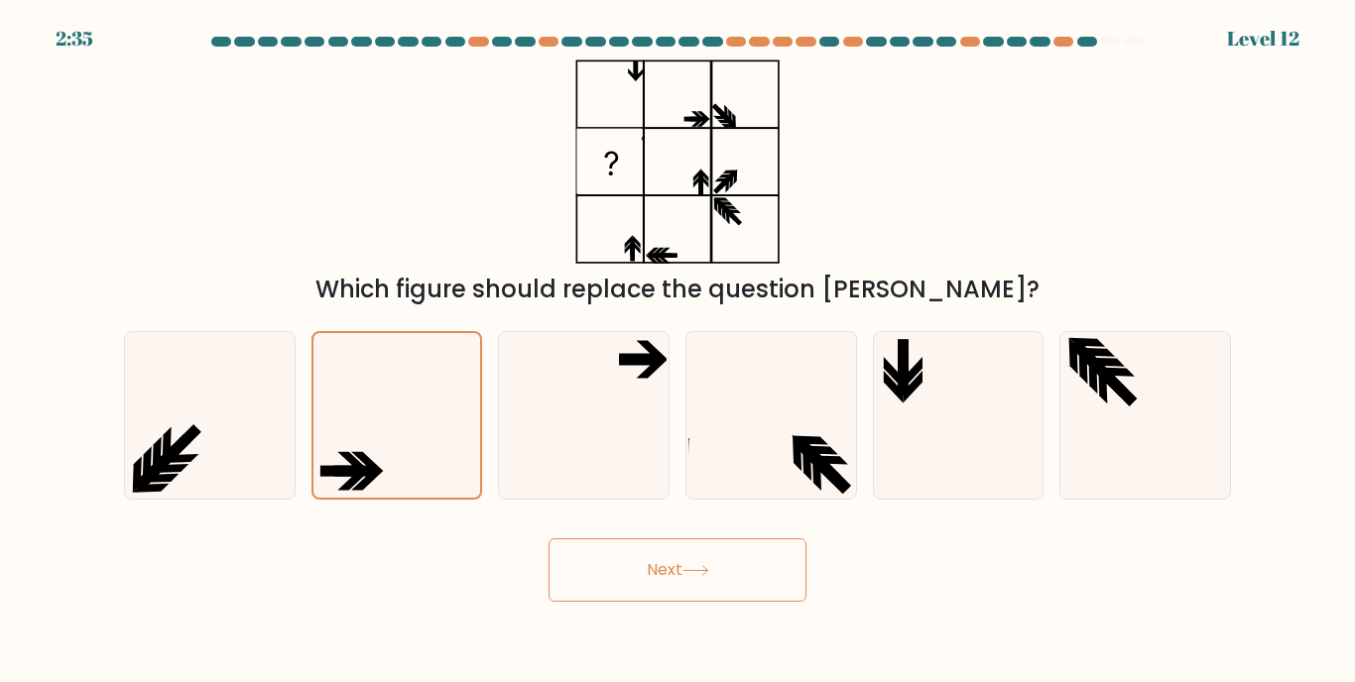
click at [674, 567] on button "Next" at bounding box center [677, 570] width 258 height 63
click at [697, 567] on icon at bounding box center [695, 570] width 27 height 11
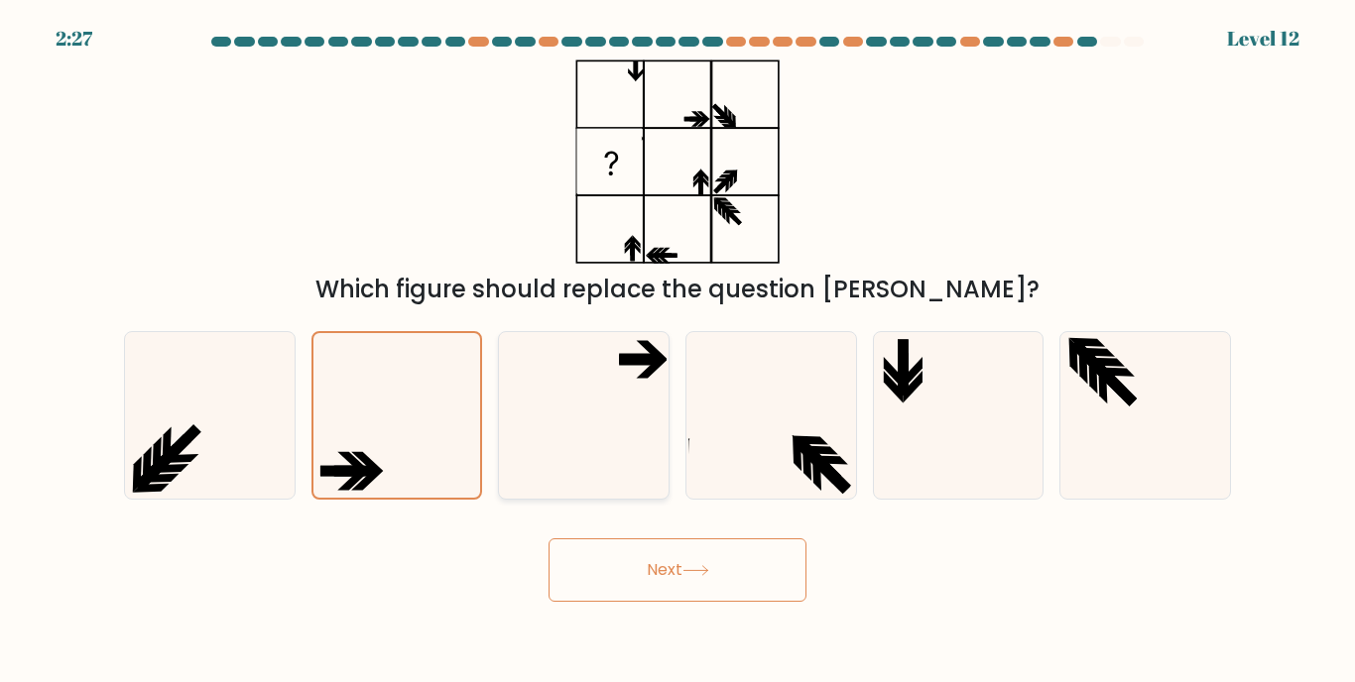
click at [640, 380] on icon at bounding box center [584, 415] width 166 height 166
click at [677, 351] on input "c." at bounding box center [677, 346] width 1 height 10
radio input "true"
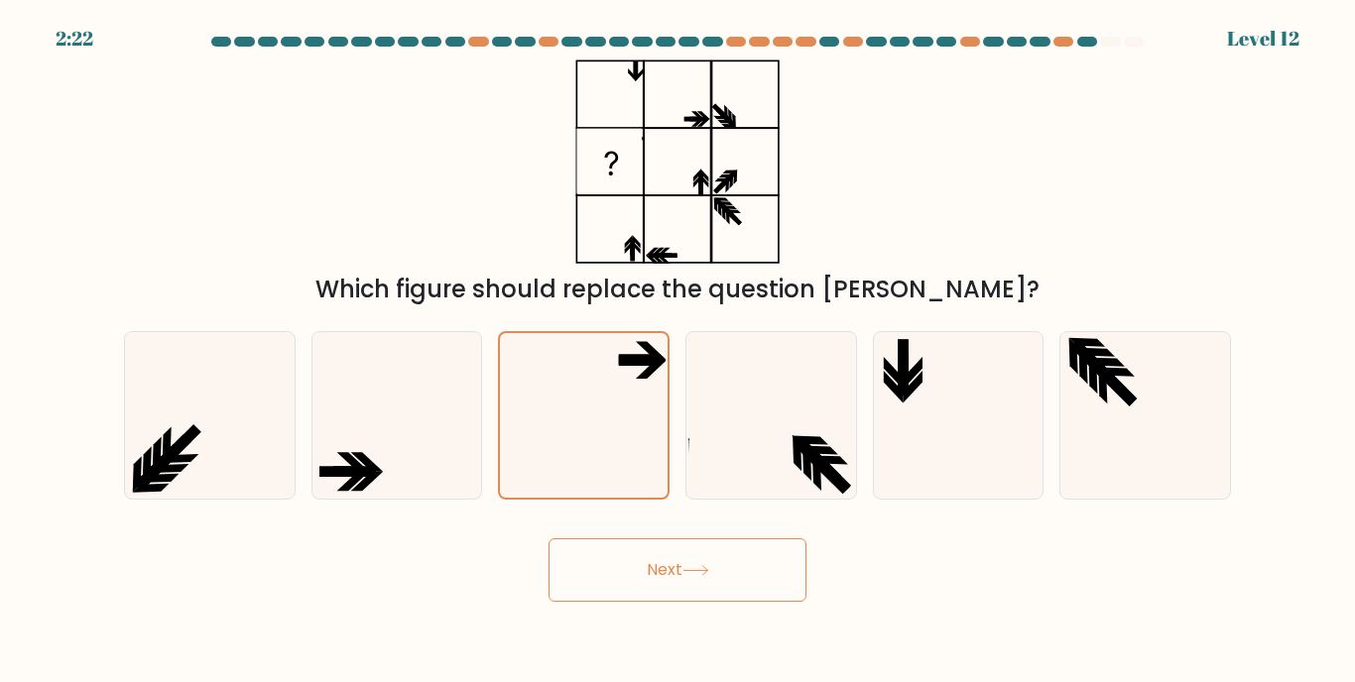
click at [674, 569] on button "Next" at bounding box center [677, 570] width 258 height 63
click at [436, 436] on icon at bounding box center [396, 415] width 166 height 166
click at [677, 351] on input "b." at bounding box center [677, 346] width 1 height 10
radio input "true"
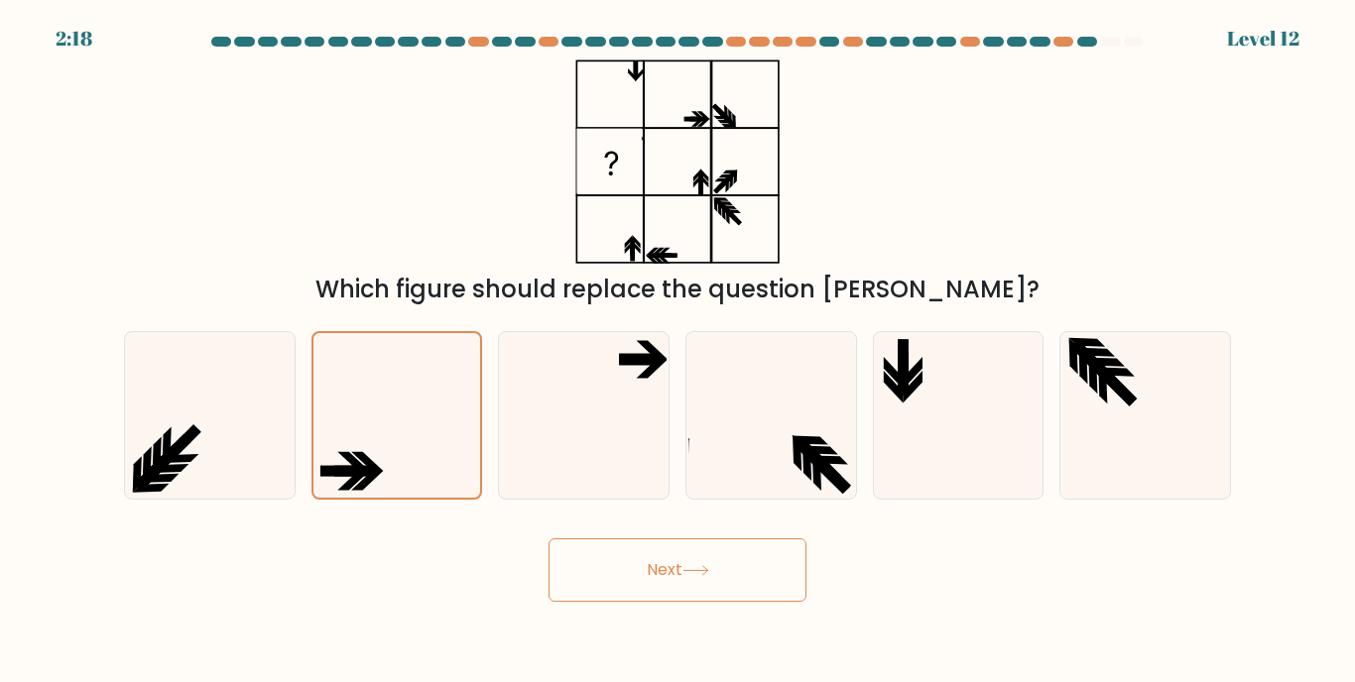
click at [692, 547] on button "Next" at bounding box center [677, 570] width 258 height 63
click at [693, 565] on icon at bounding box center [695, 570] width 27 height 11
drag, startPoint x: 693, startPoint y: 563, endPoint x: 693, endPoint y: 547, distance: 15.9
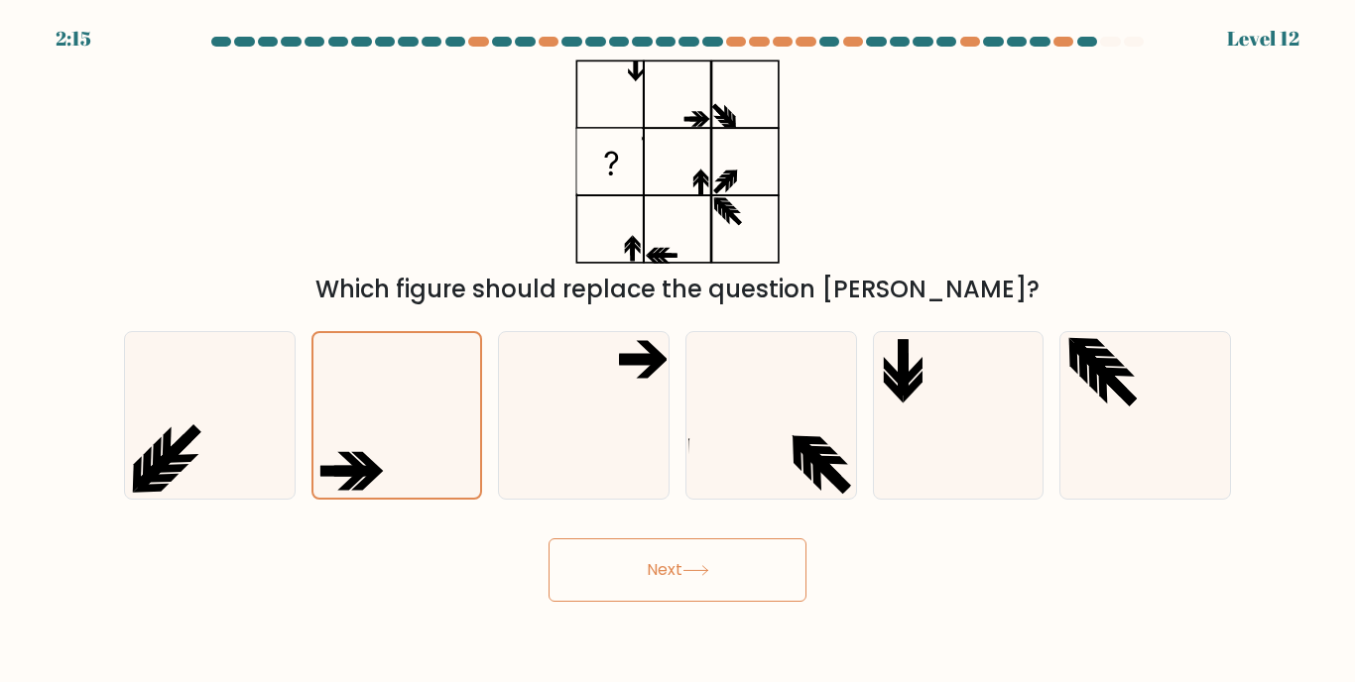
click at [693, 556] on button "Next" at bounding box center [677, 570] width 258 height 63
click at [693, 547] on button "Next" at bounding box center [677, 570] width 258 height 63
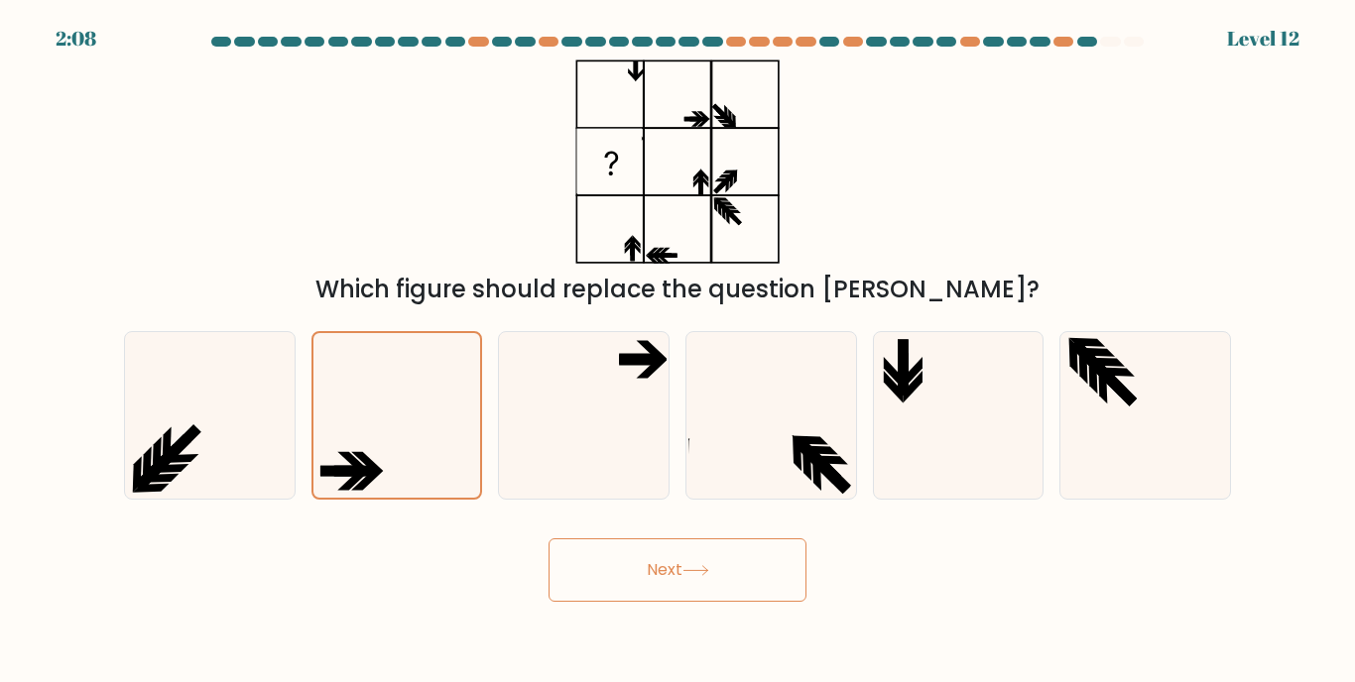
click at [677, 558] on button "Next" at bounding box center [677, 570] width 258 height 63
click at [666, 565] on button "Next" at bounding box center [677, 570] width 258 height 63
click at [771, 399] on icon at bounding box center [771, 415] width 166 height 166
click at [678, 351] on input "d." at bounding box center [677, 346] width 1 height 10
radio input "true"
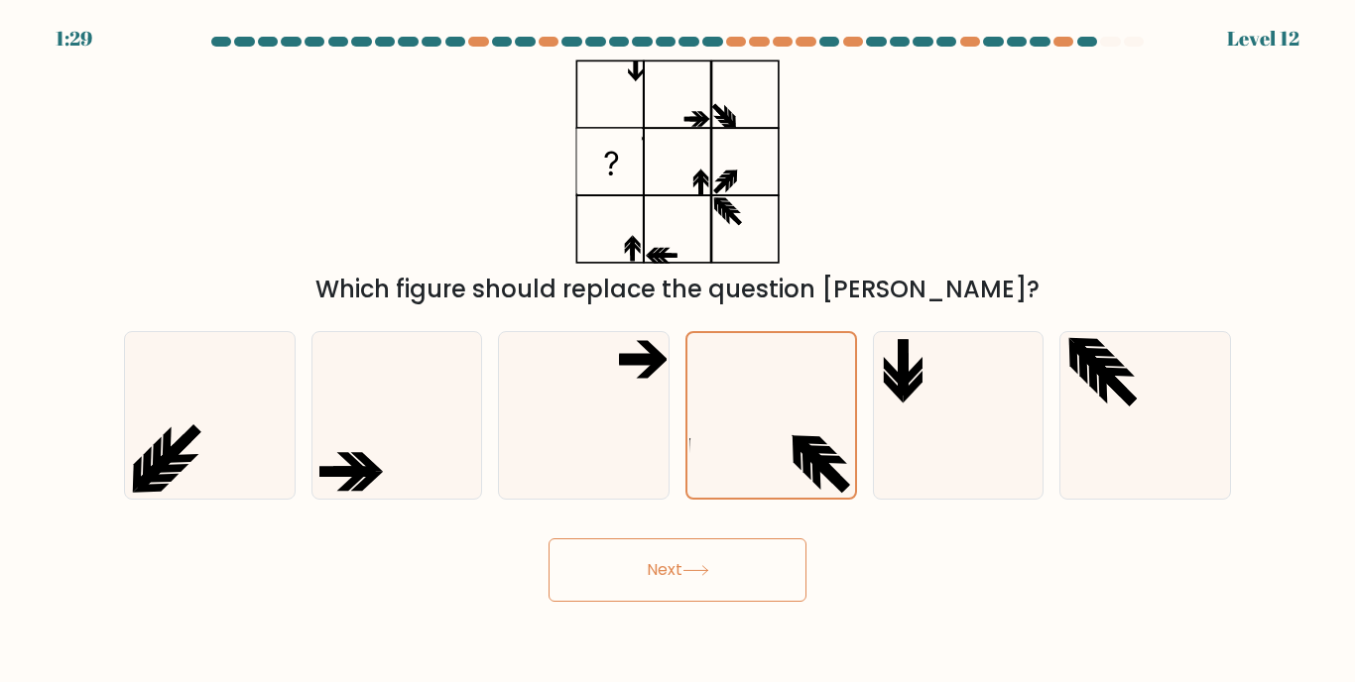
click at [749, 567] on button "Next" at bounding box center [677, 570] width 258 height 63
click at [696, 565] on icon at bounding box center [695, 570] width 27 height 11
click at [694, 565] on icon at bounding box center [695, 570] width 27 height 11
click at [680, 564] on button "Next" at bounding box center [677, 570] width 258 height 63
click at [620, 424] on icon at bounding box center [584, 415] width 166 height 166
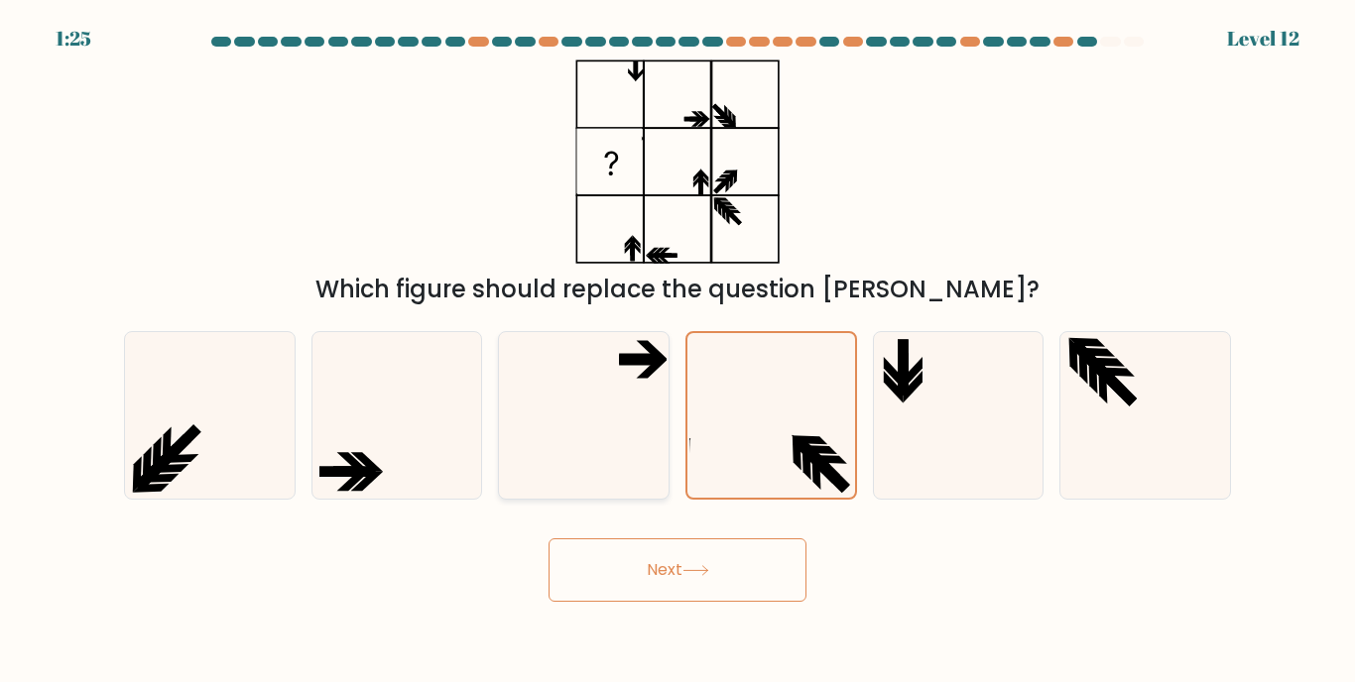
click at [677, 351] on input "c." at bounding box center [677, 346] width 1 height 10
radio input "true"
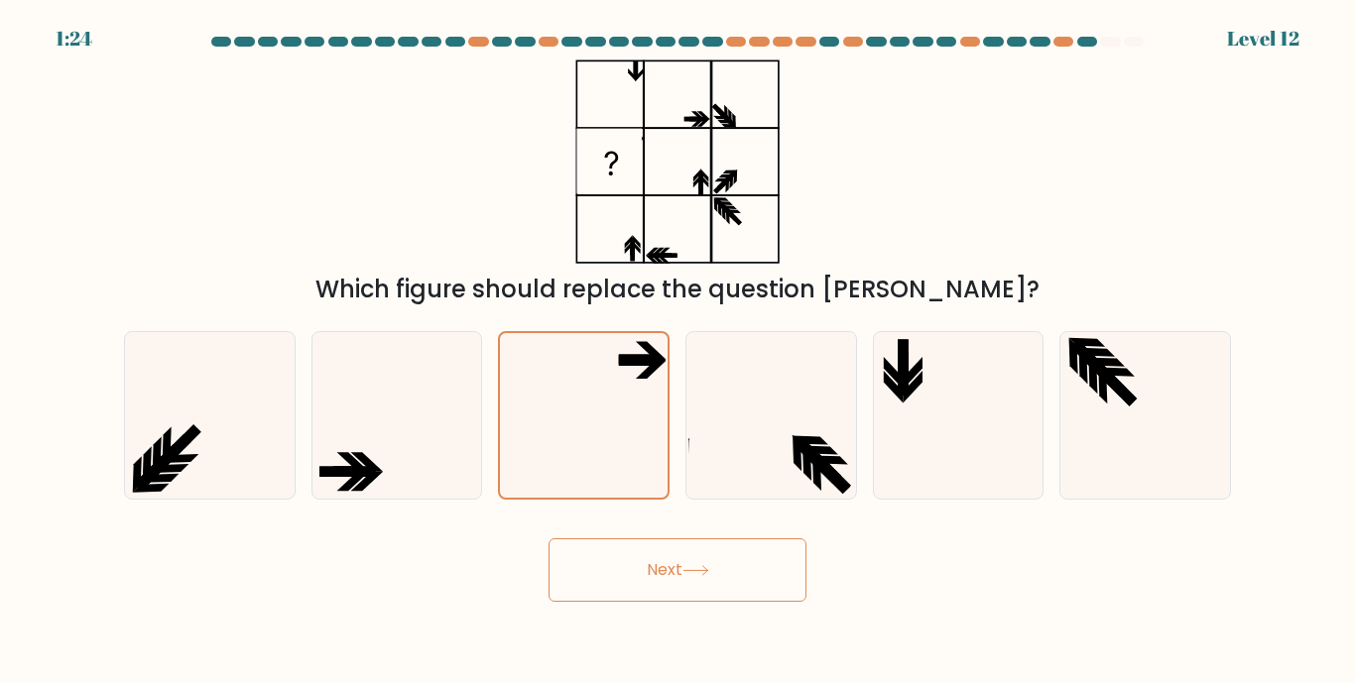
click at [665, 561] on button "Next" at bounding box center [677, 570] width 258 height 63
click at [444, 473] on icon at bounding box center [396, 415] width 166 height 166
click at [677, 351] on input "b." at bounding box center [677, 346] width 1 height 10
radio input "true"
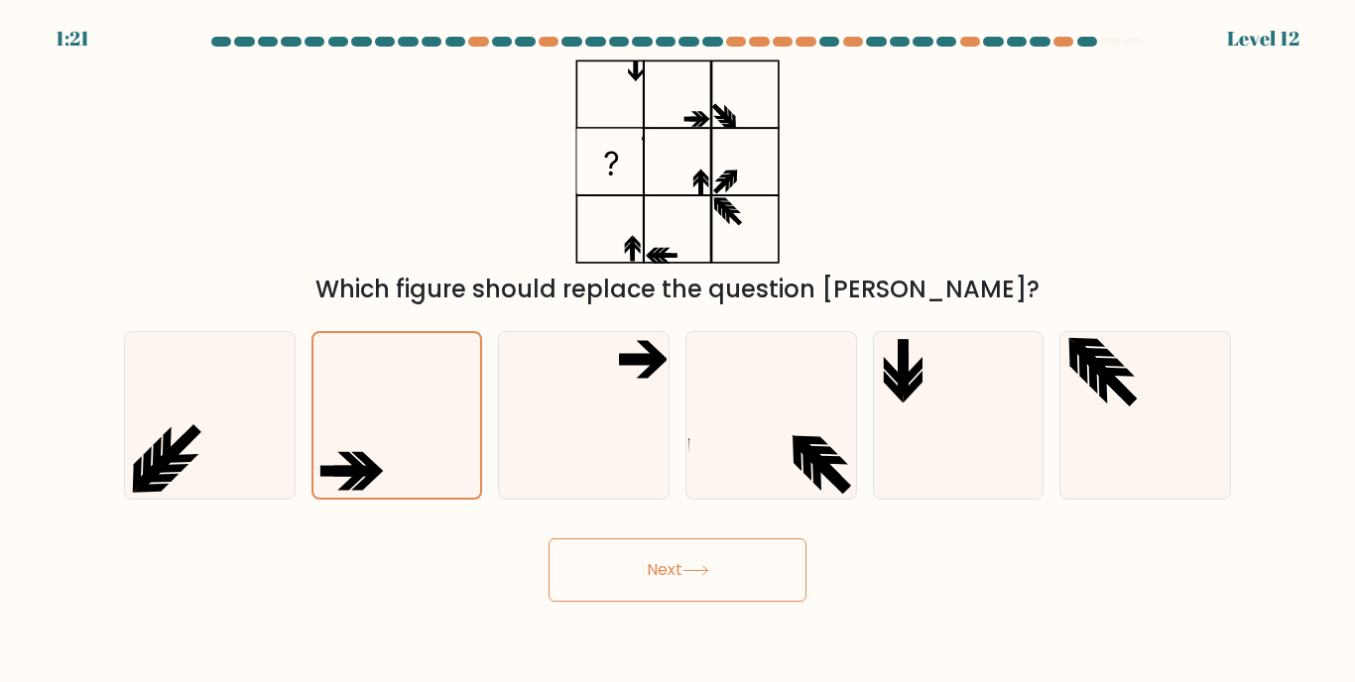
click at [674, 563] on button "Next" at bounding box center [677, 570] width 258 height 63
click at [1132, 454] on icon at bounding box center [1145, 415] width 166 height 166
click at [678, 351] on input "f." at bounding box center [677, 346] width 1 height 10
radio input "true"
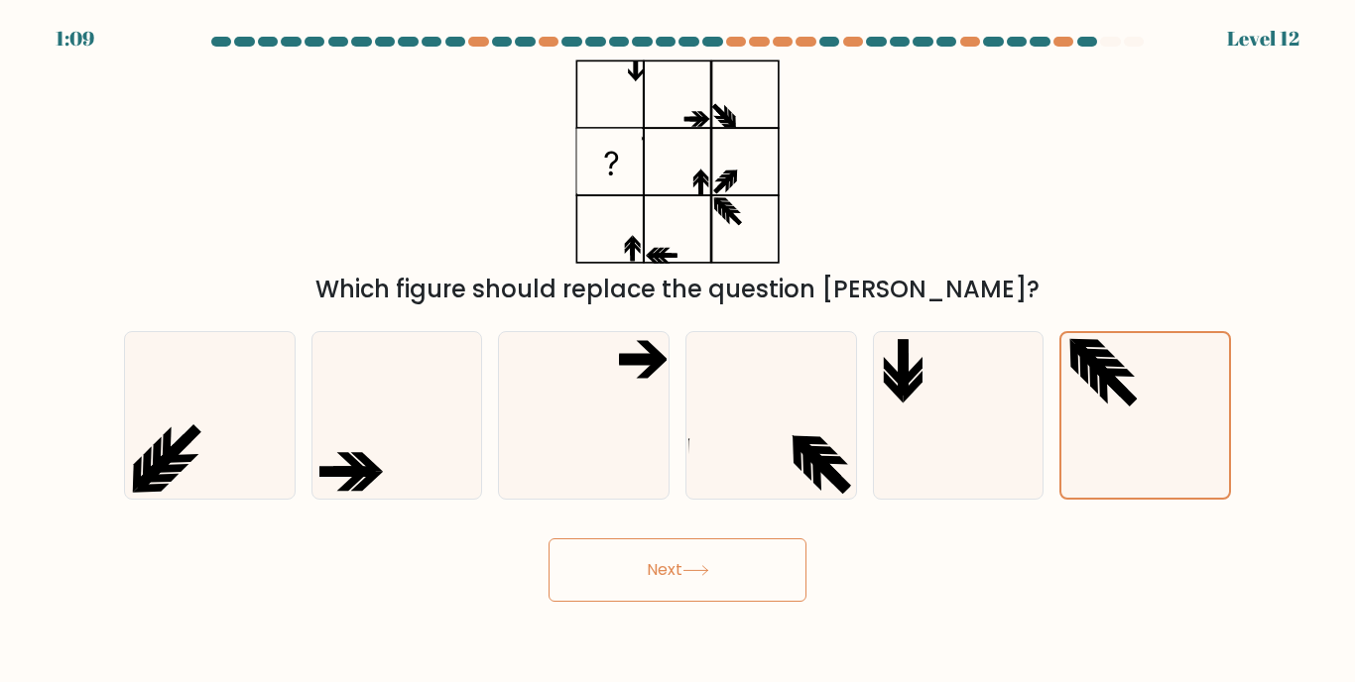
click at [732, 562] on button "Next" at bounding box center [677, 570] width 258 height 63
click at [417, 449] on icon at bounding box center [396, 415] width 166 height 166
click at [677, 351] on input "b." at bounding box center [677, 346] width 1 height 10
radio input "true"
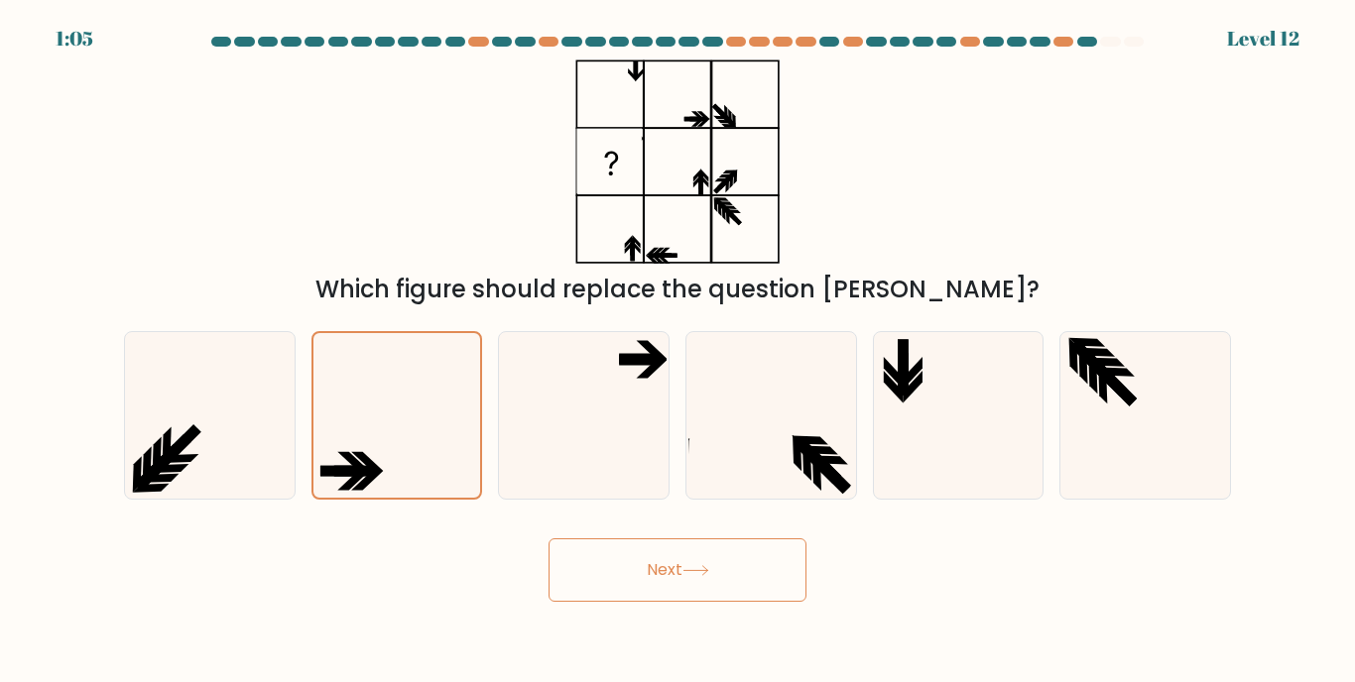
click at [673, 563] on button "Next" at bounding box center [677, 570] width 258 height 63
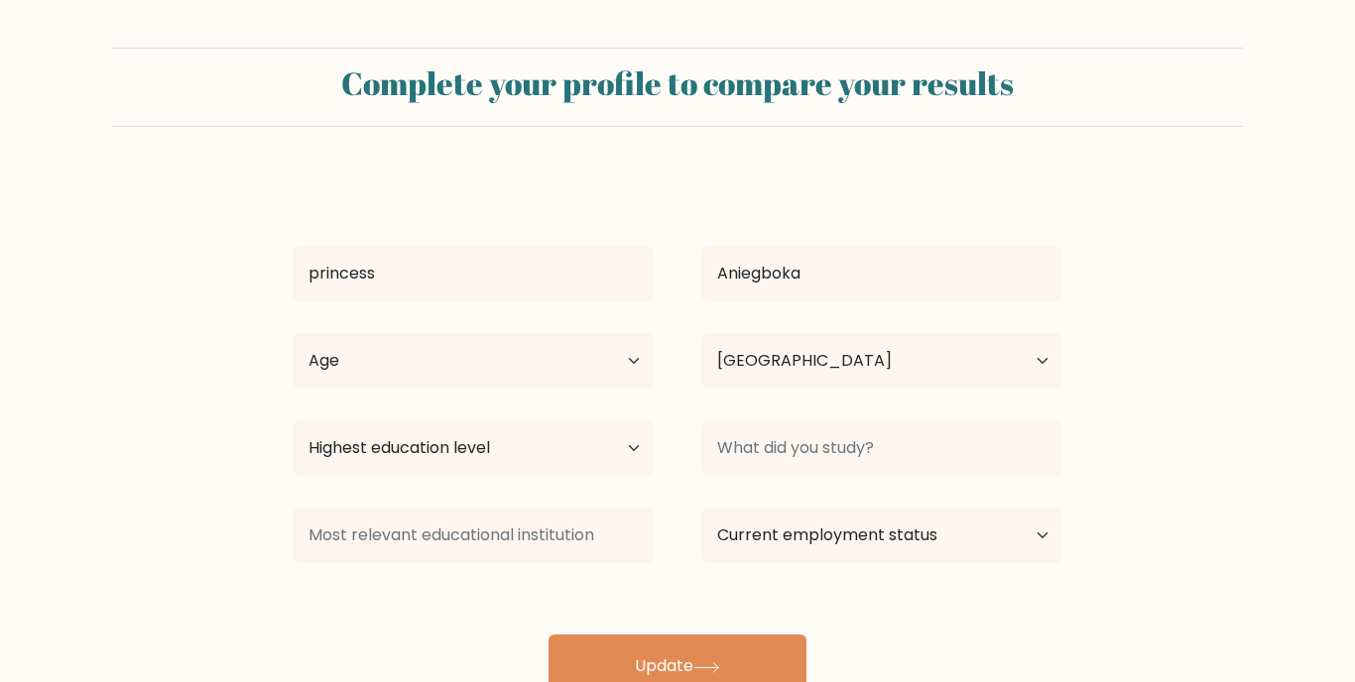
select select "NG"
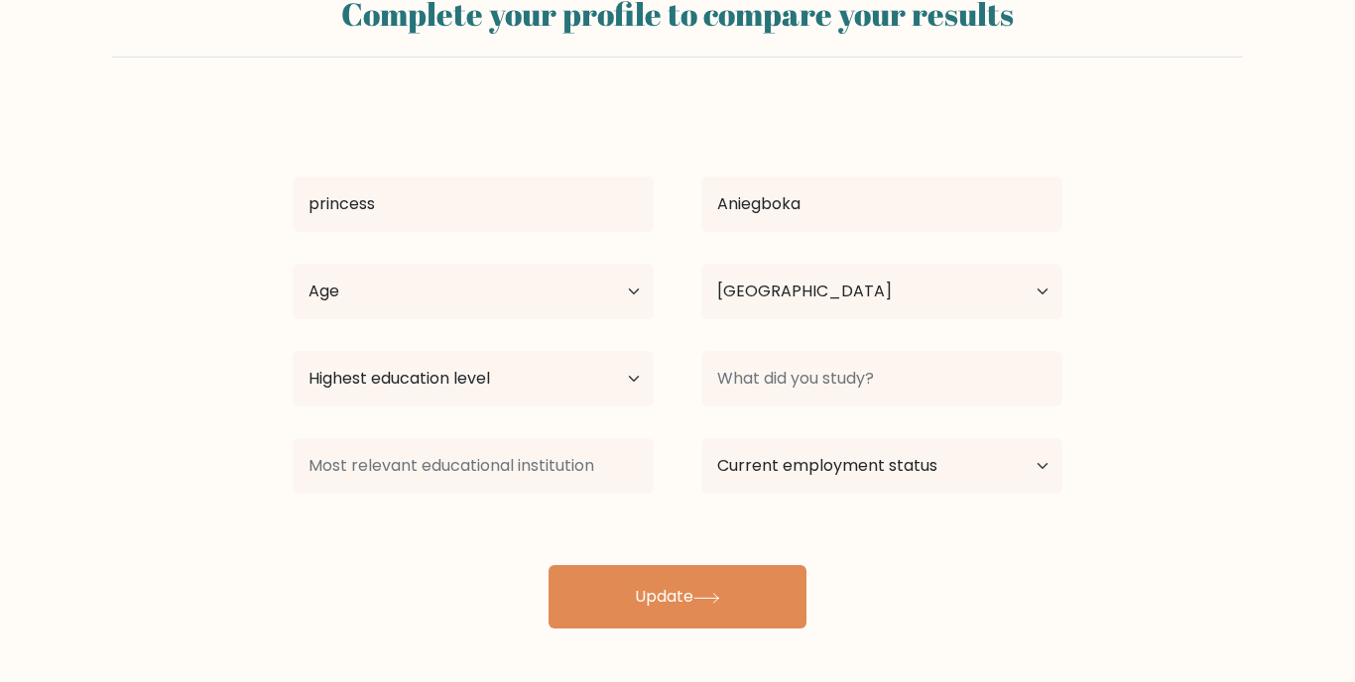
scroll to position [69, 0]
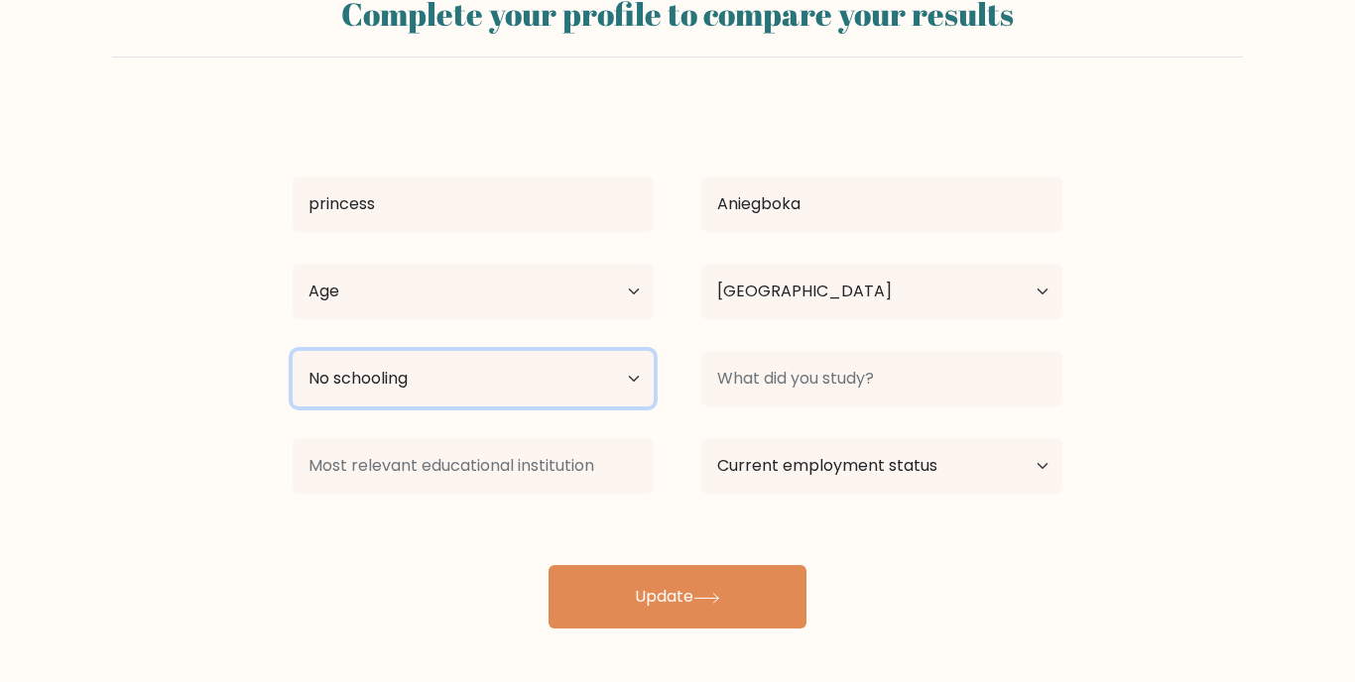
select select "occupation_specific"
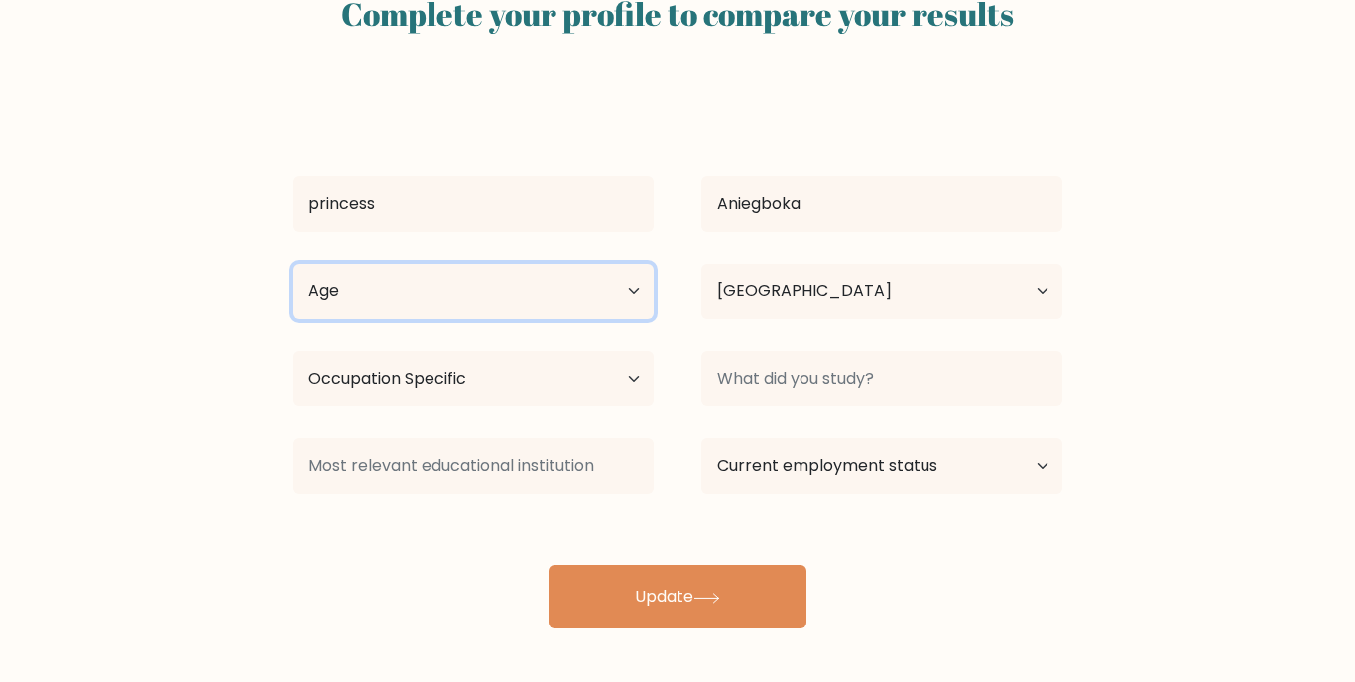
select select "25_34"
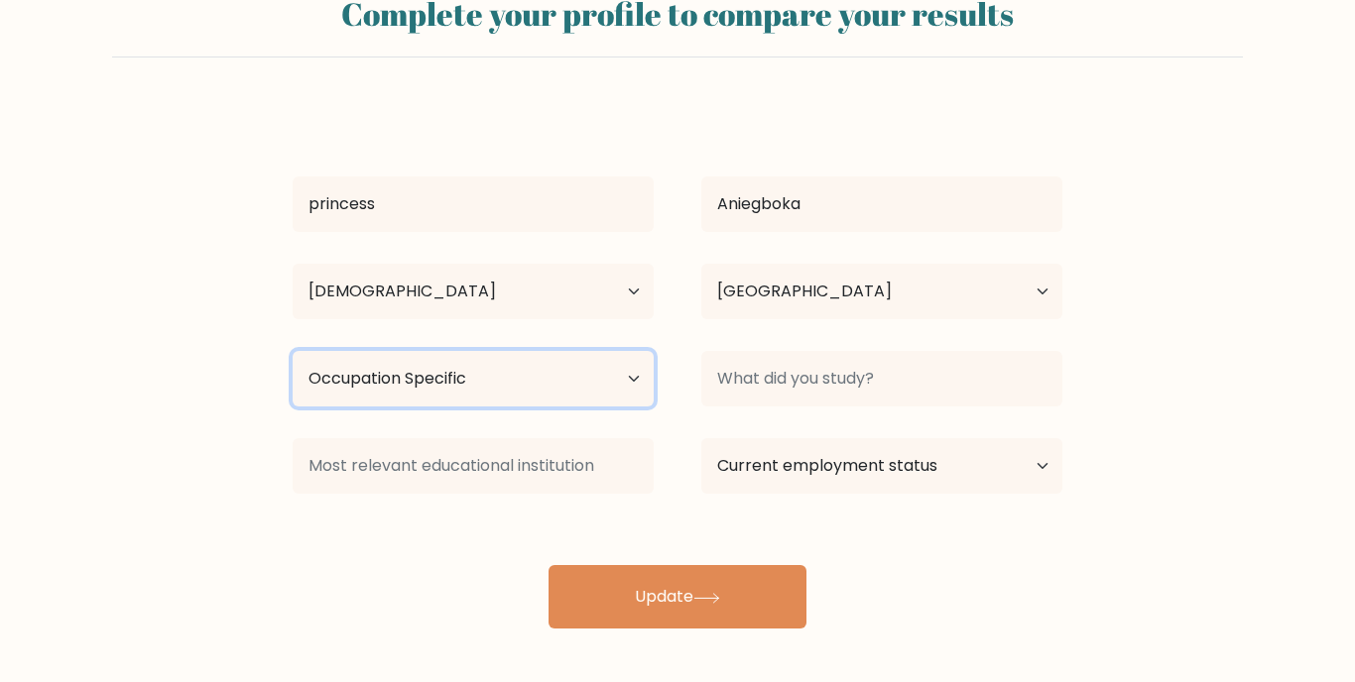
select select "bachelors_degree"
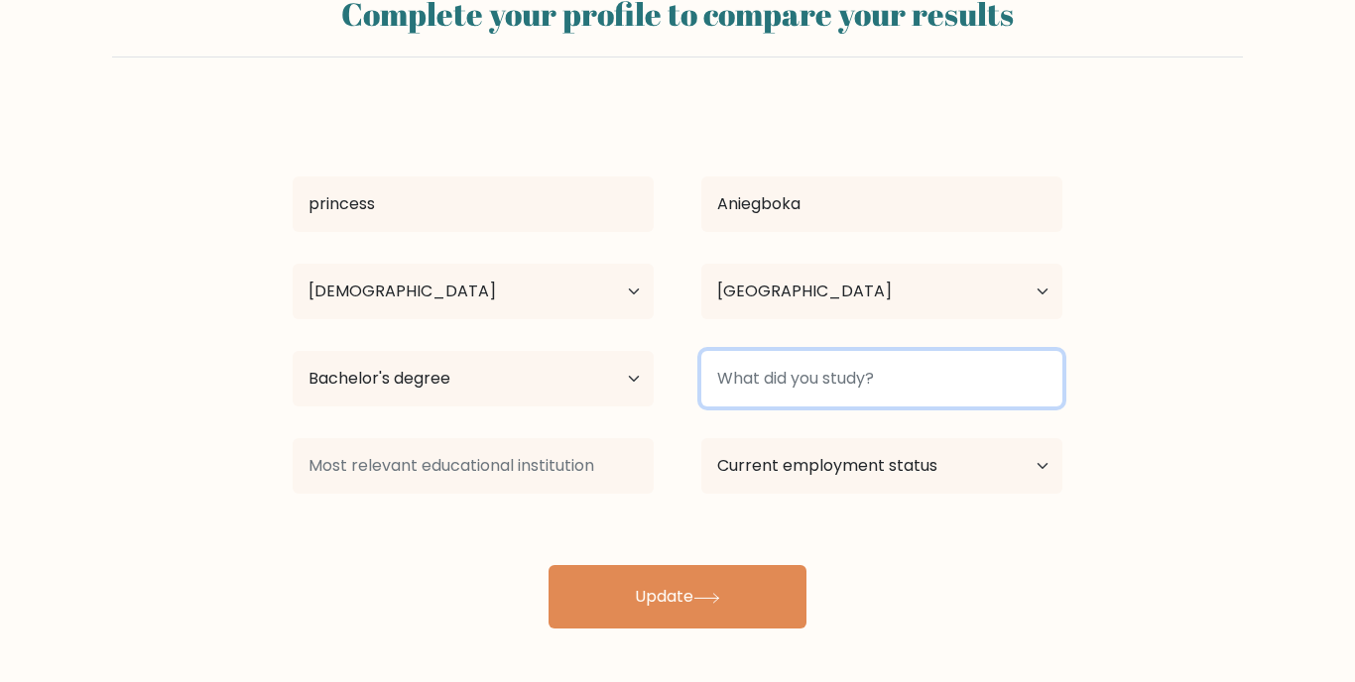
click at [815, 384] on input at bounding box center [881, 379] width 361 height 56
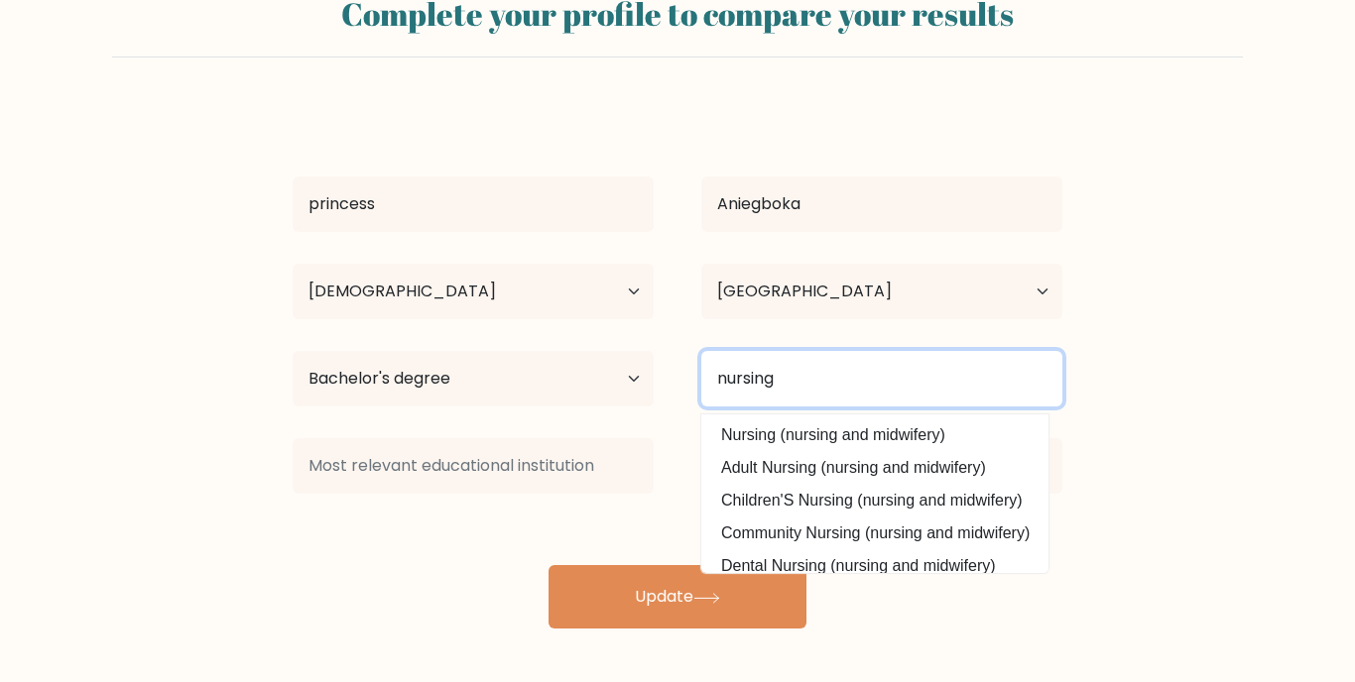
type input "nursing"
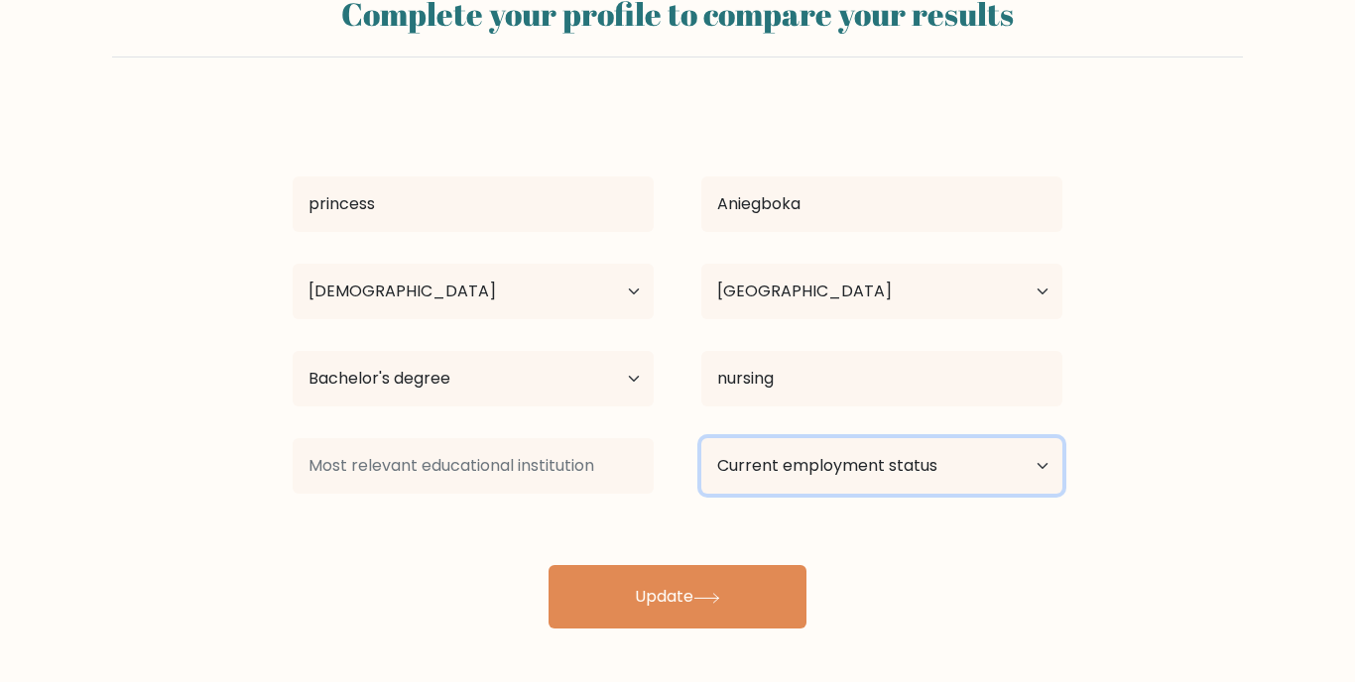
select select "other"
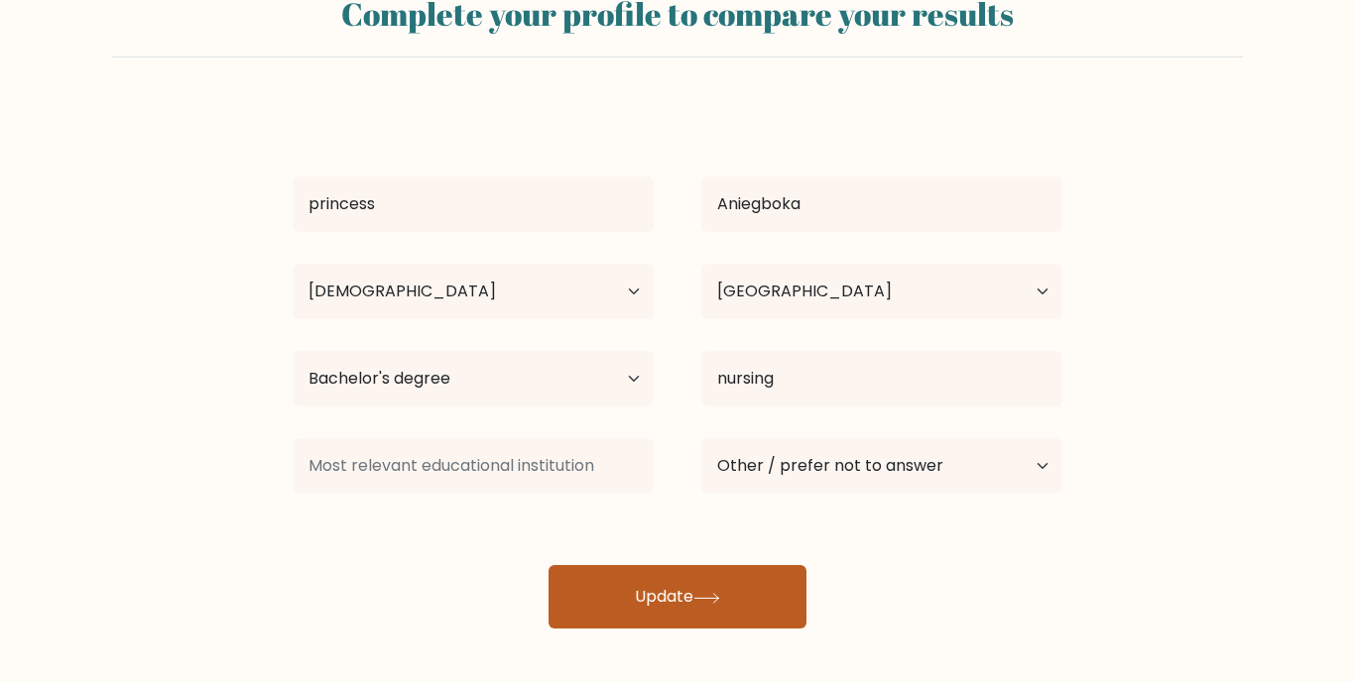
click at [657, 595] on button "Update" at bounding box center [677, 596] width 258 height 63
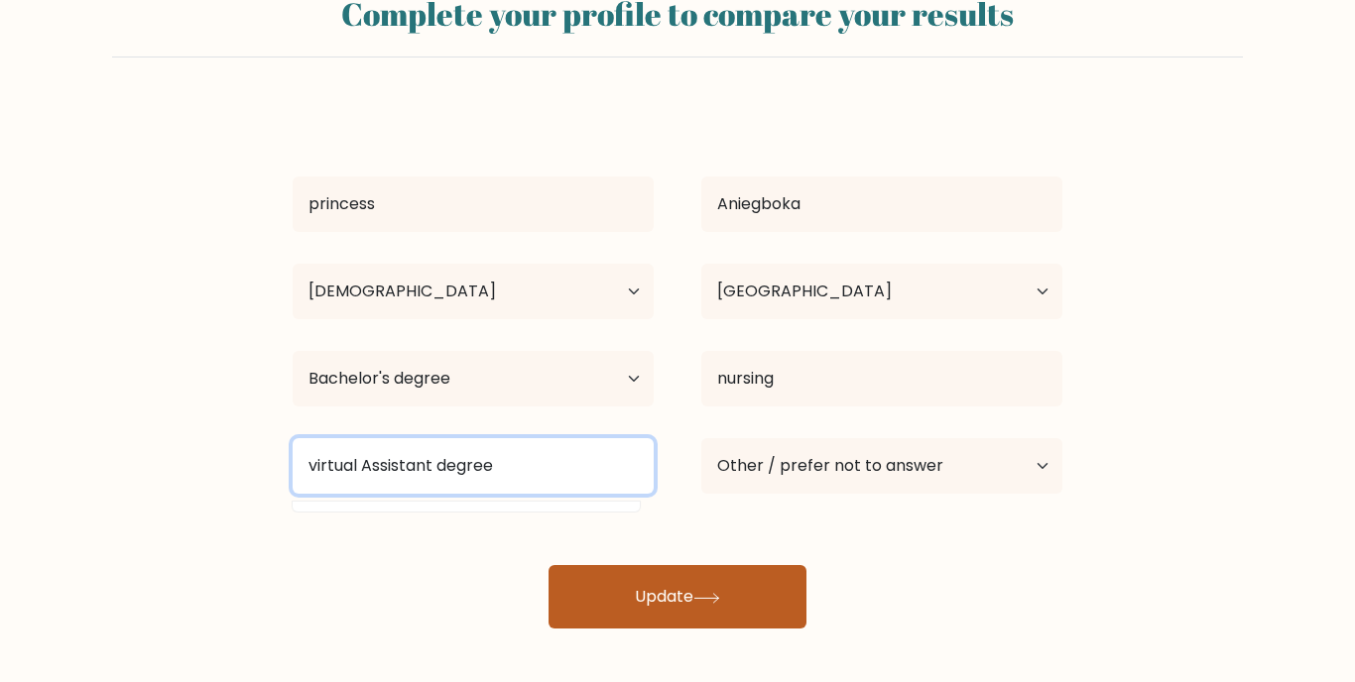
type input "virtual Assistant degree"
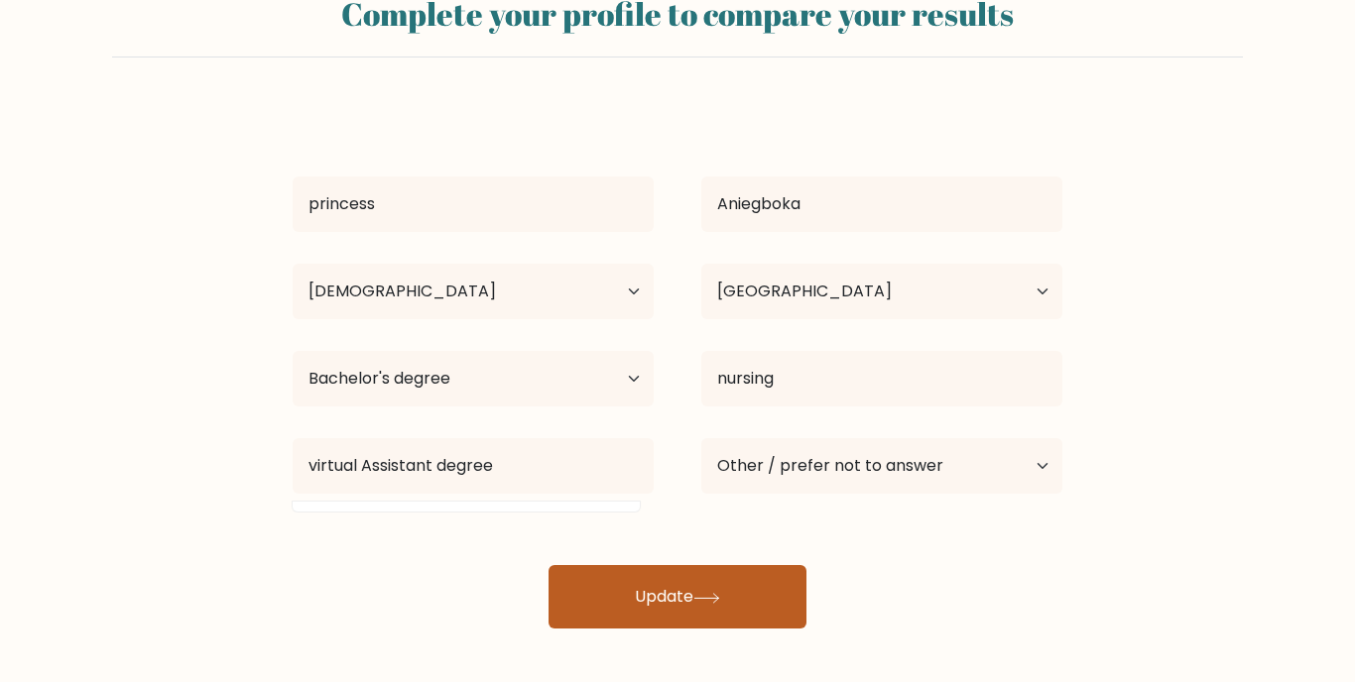
click at [655, 601] on button "Update" at bounding box center [677, 596] width 258 height 63
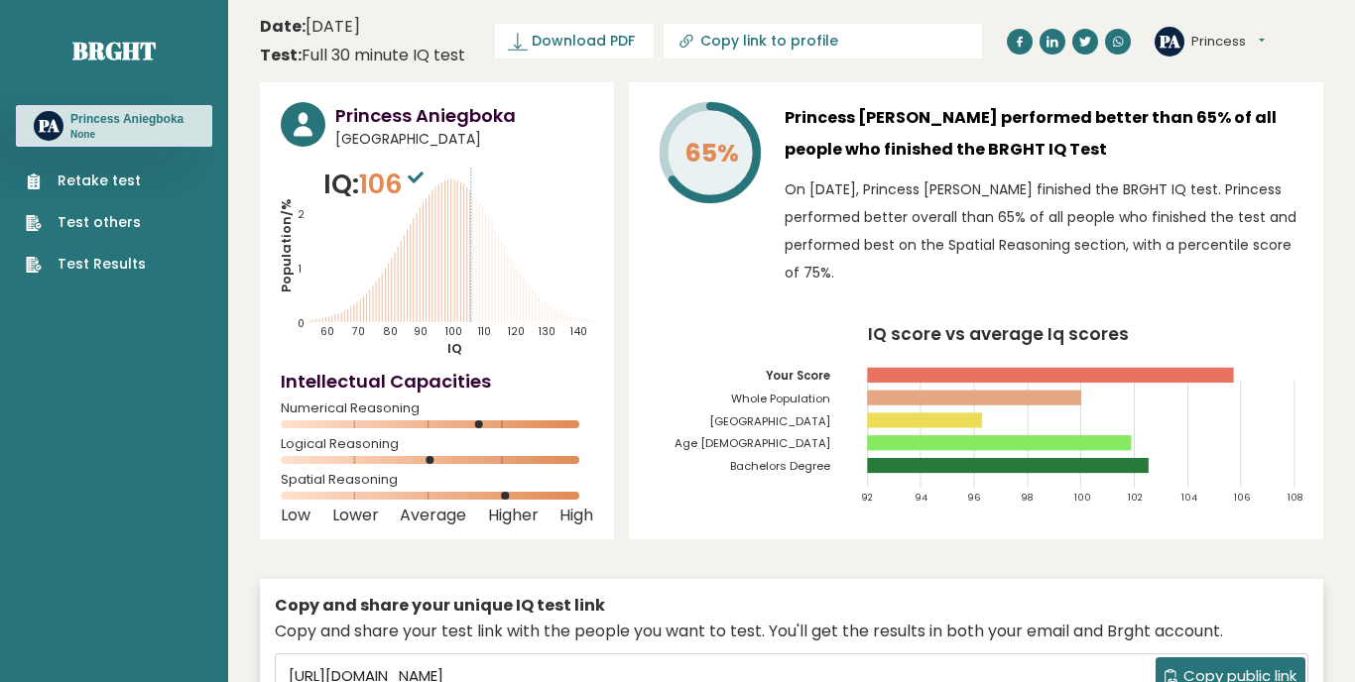
click at [1266, 38] on div "PA Princess Dashboard Profile Settings Logout" at bounding box center [1238, 42] width 169 height 40
click at [1264, 40] on button "Princess" at bounding box center [1227, 42] width 73 height 20
click at [1247, 92] on link "Profile" at bounding box center [1242, 100] width 101 height 28
